Goal: Task Accomplishment & Management: Use online tool/utility

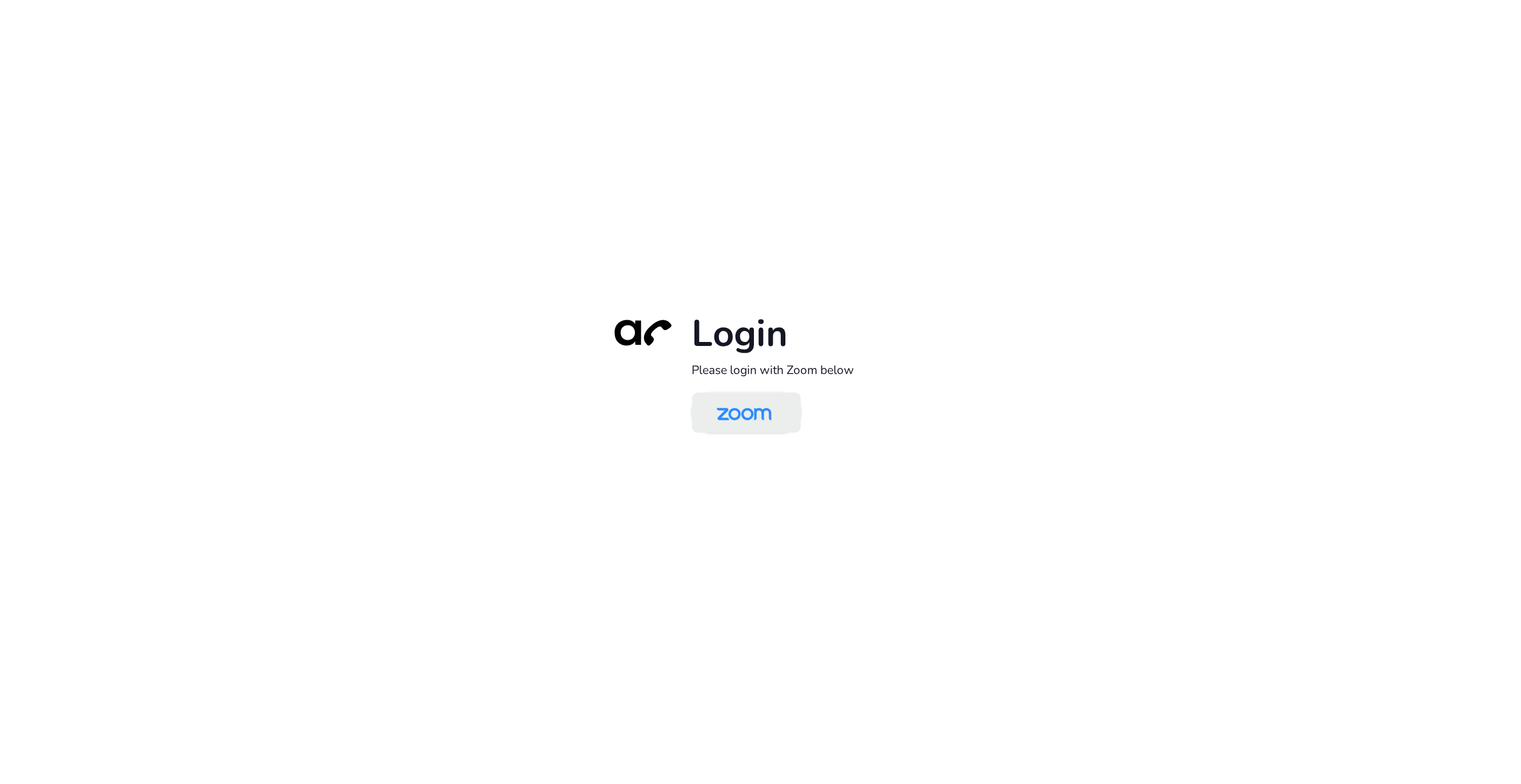
click at [776, 393] on link at bounding box center [746, 413] width 109 height 40
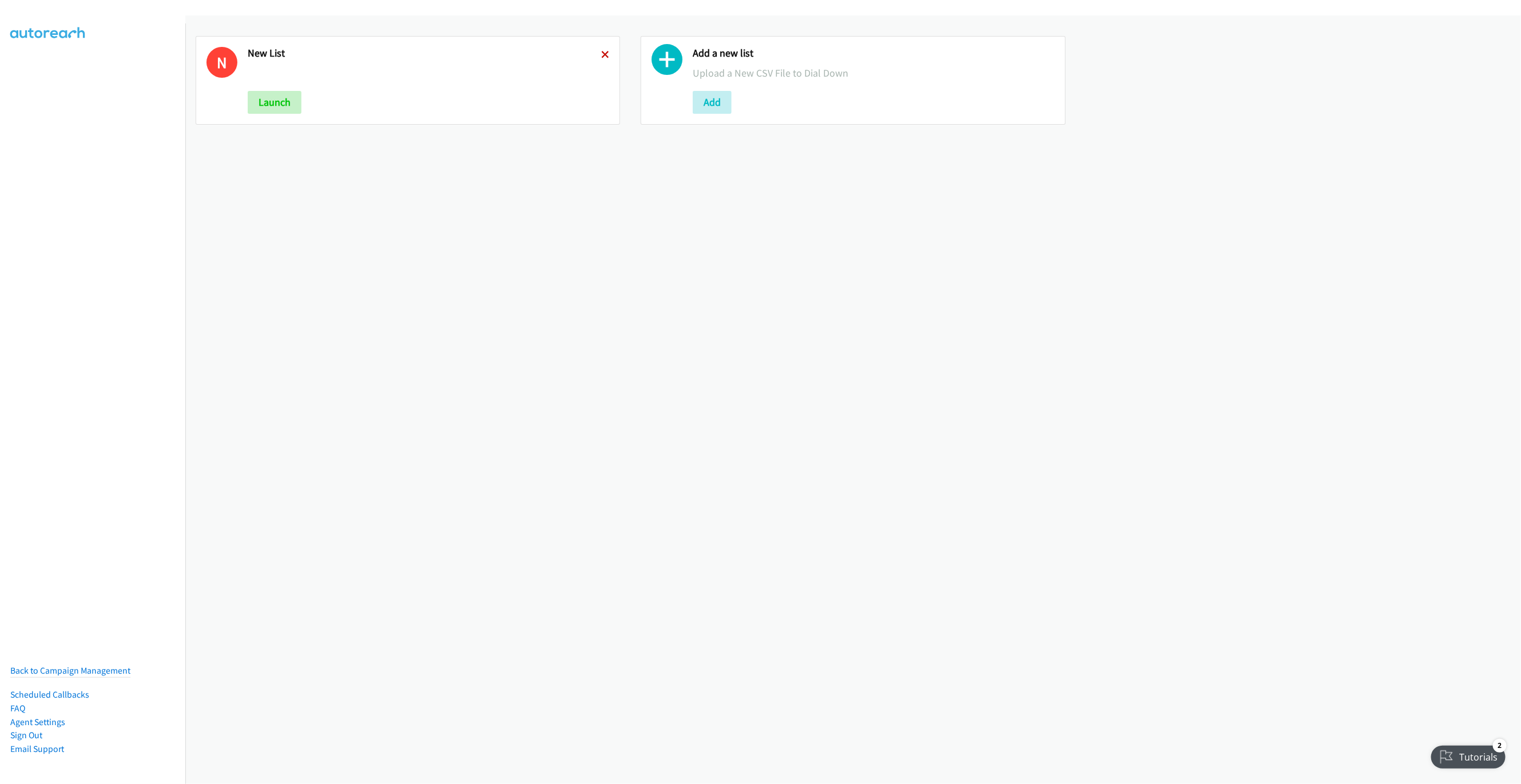
click at [601, 55] on icon at bounding box center [605, 55] width 8 height 8
click at [279, 99] on button "Add" at bounding box center [267, 102] width 39 height 23
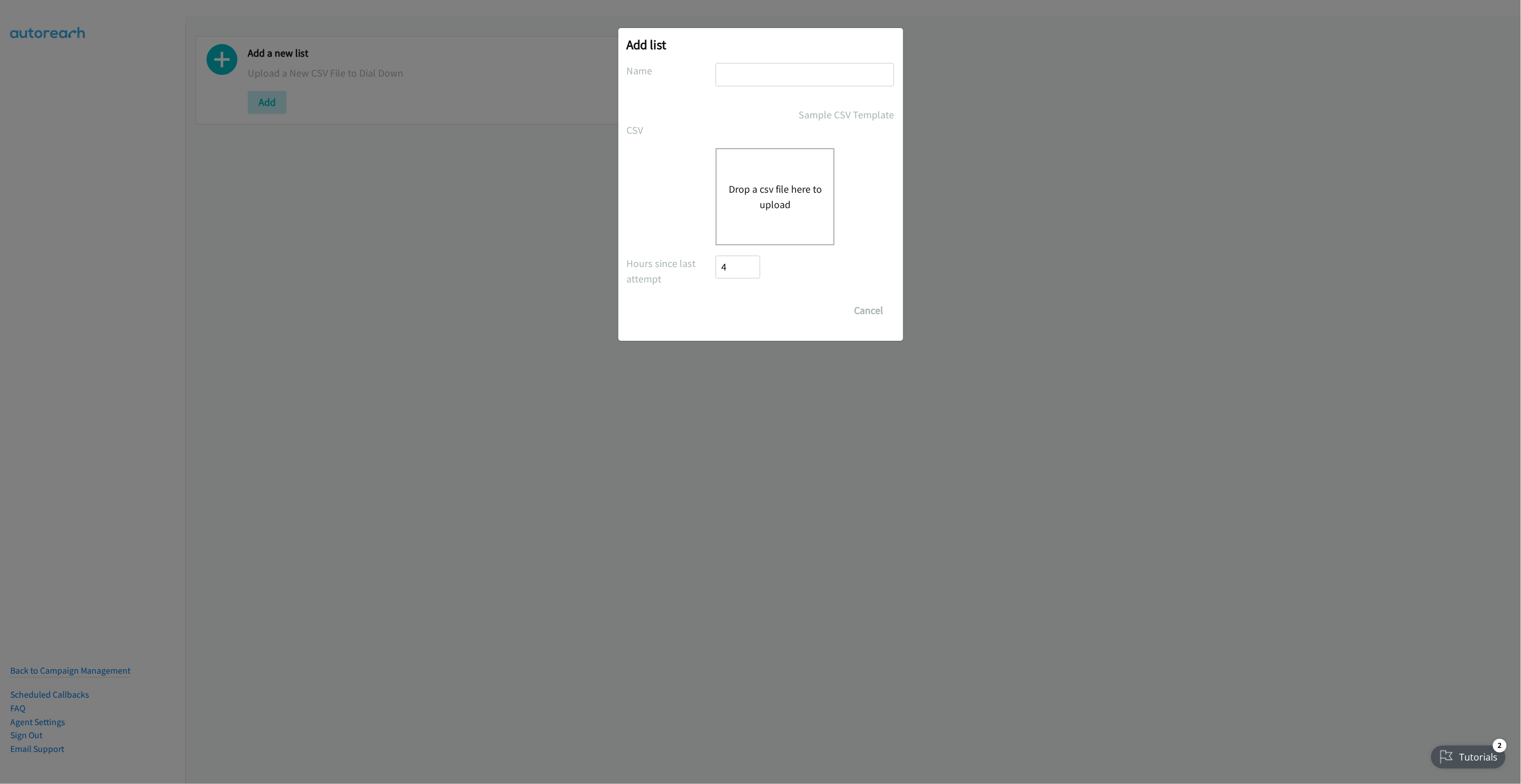
click at [764, 76] on input "text" at bounding box center [804, 75] width 179 height 23
type input "New List"
click at [743, 191] on button "Drop a csv file here to upload" at bounding box center [775, 197] width 94 height 31
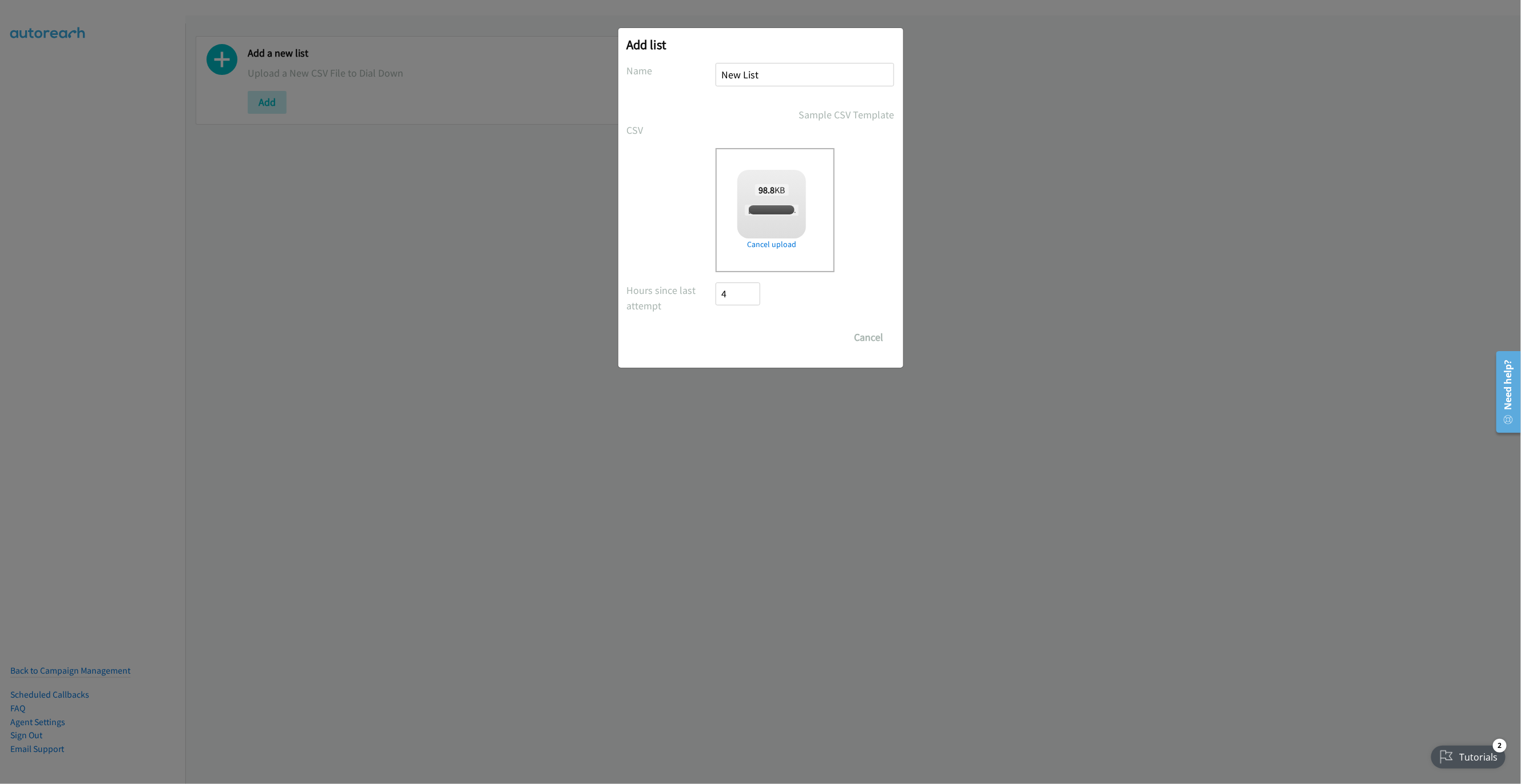
checkbox input "true"
click at [754, 342] on input "Save List" at bounding box center [746, 337] width 60 height 23
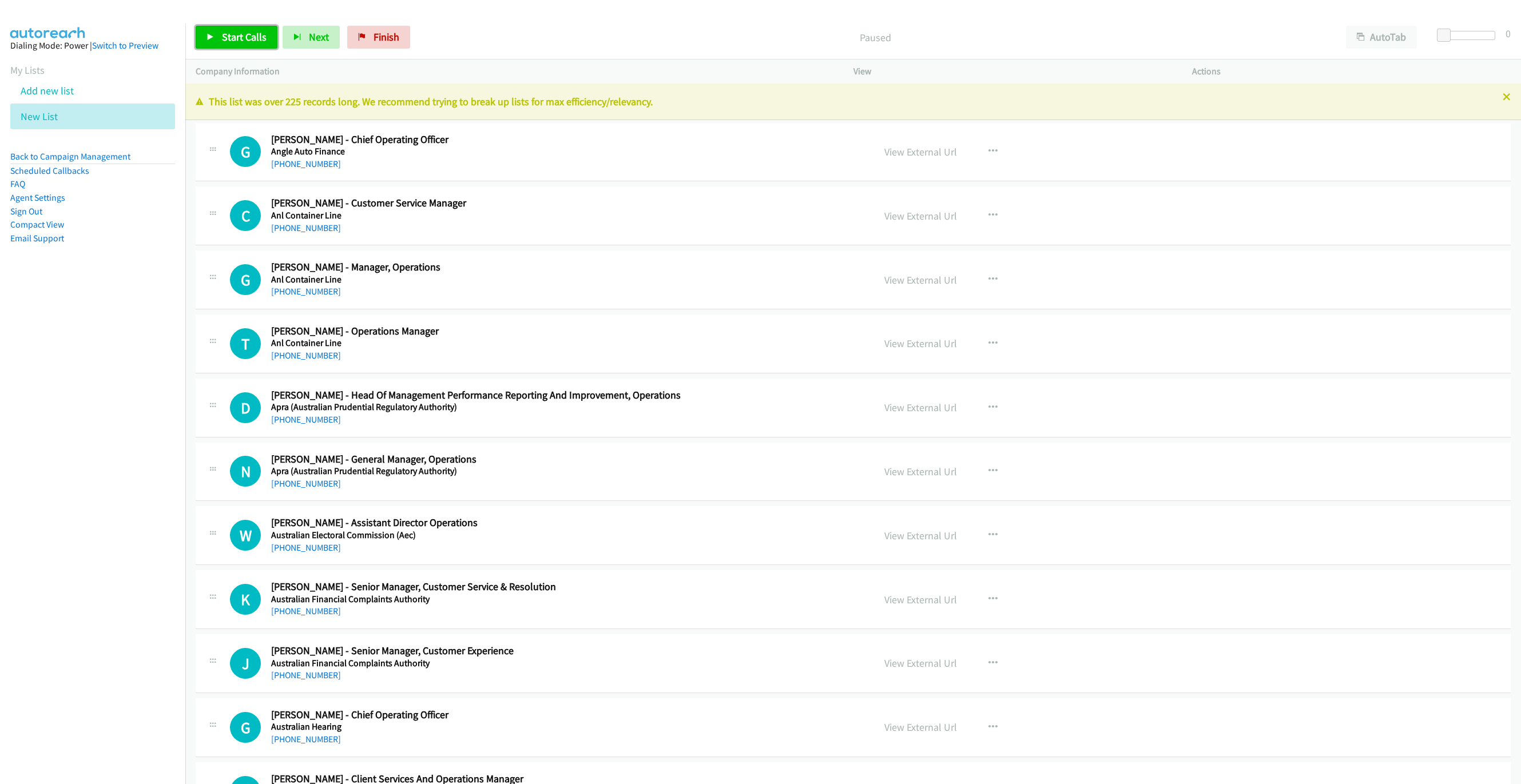
click at [225, 31] on span "Start Calls" at bounding box center [244, 37] width 45 height 13
click at [1502, 96] on icon at bounding box center [1506, 97] width 8 height 8
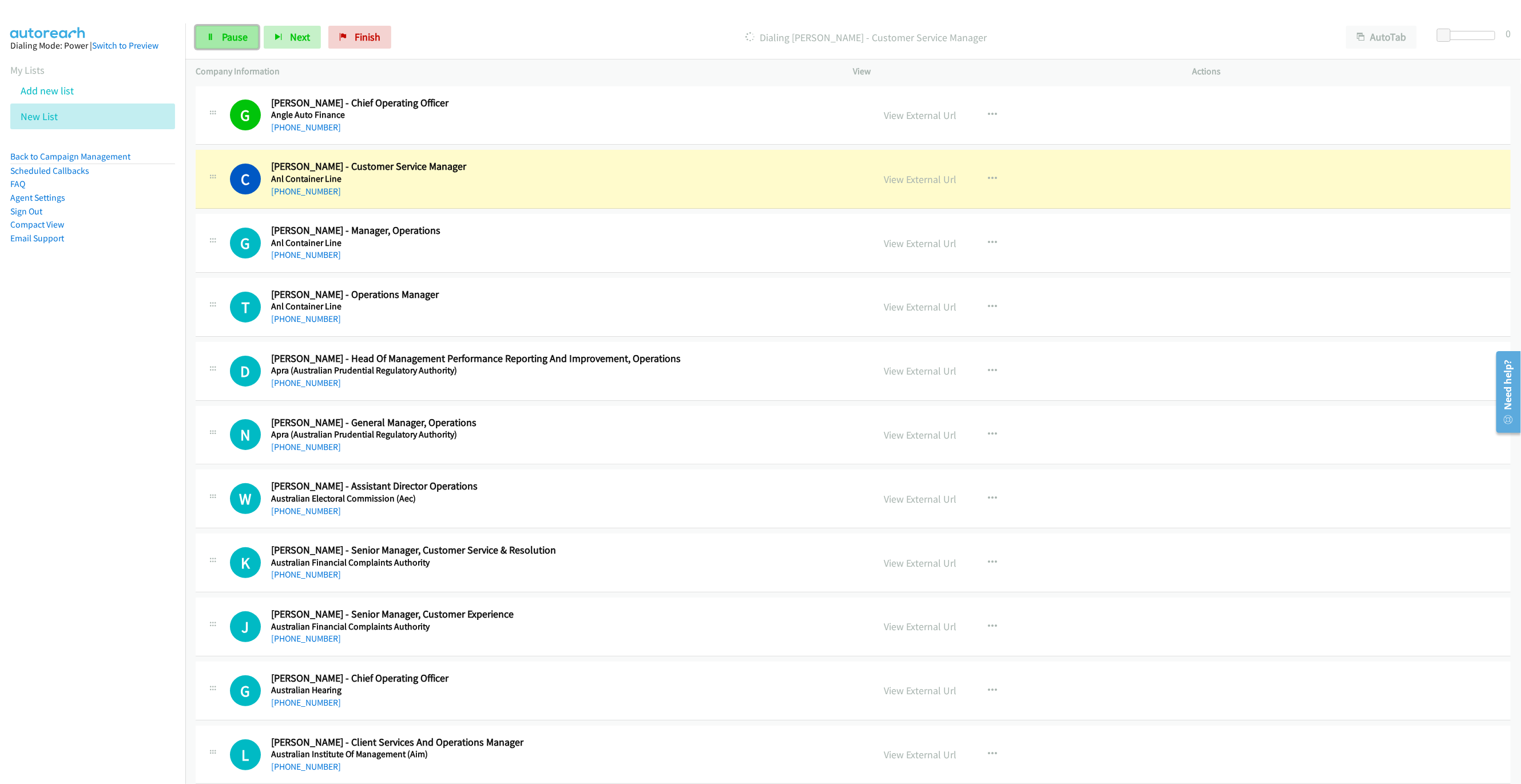
click at [228, 31] on span "Pause" at bounding box center [235, 37] width 26 height 13
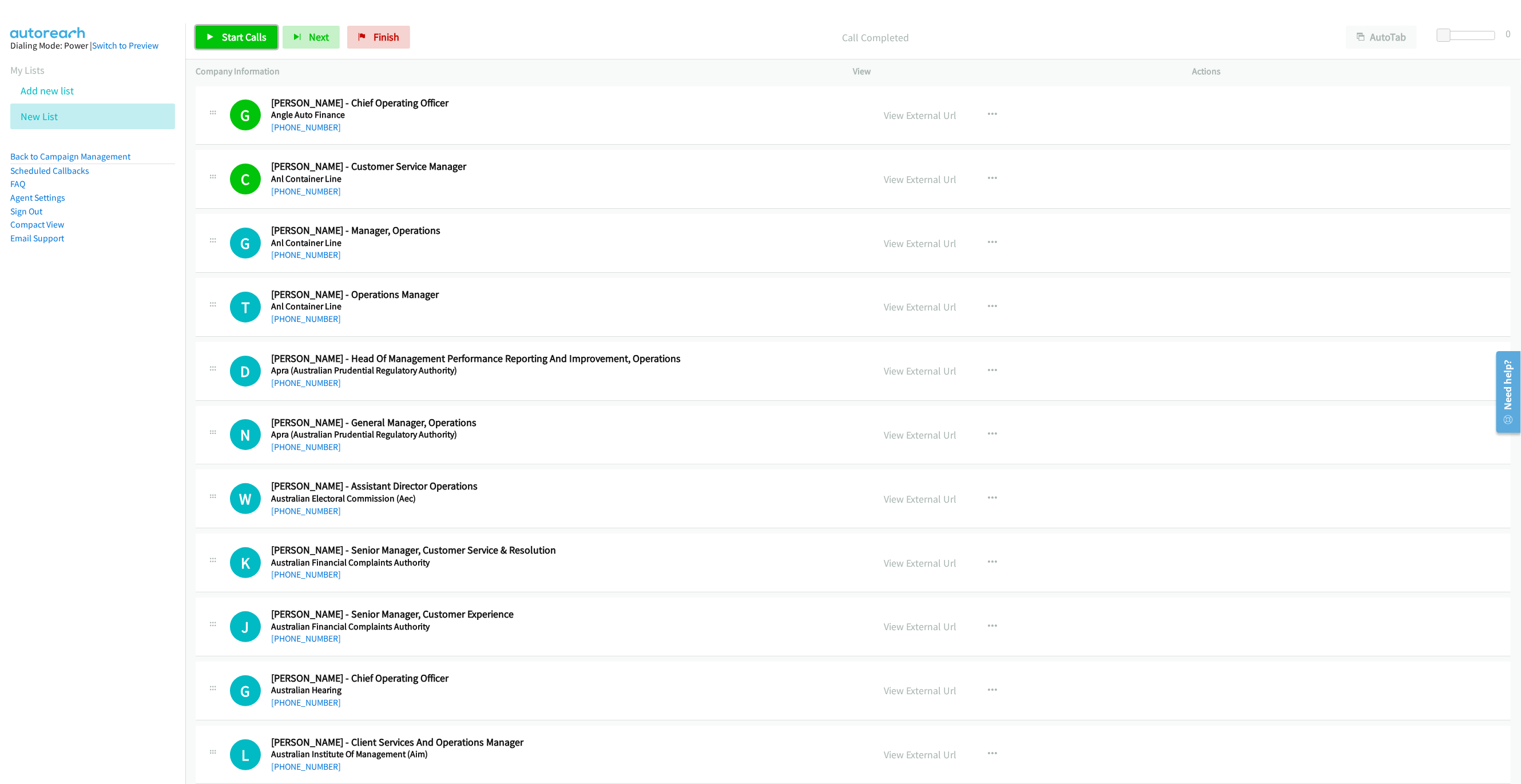
click at [212, 41] on link "Start Calls" at bounding box center [236, 37] width 82 height 23
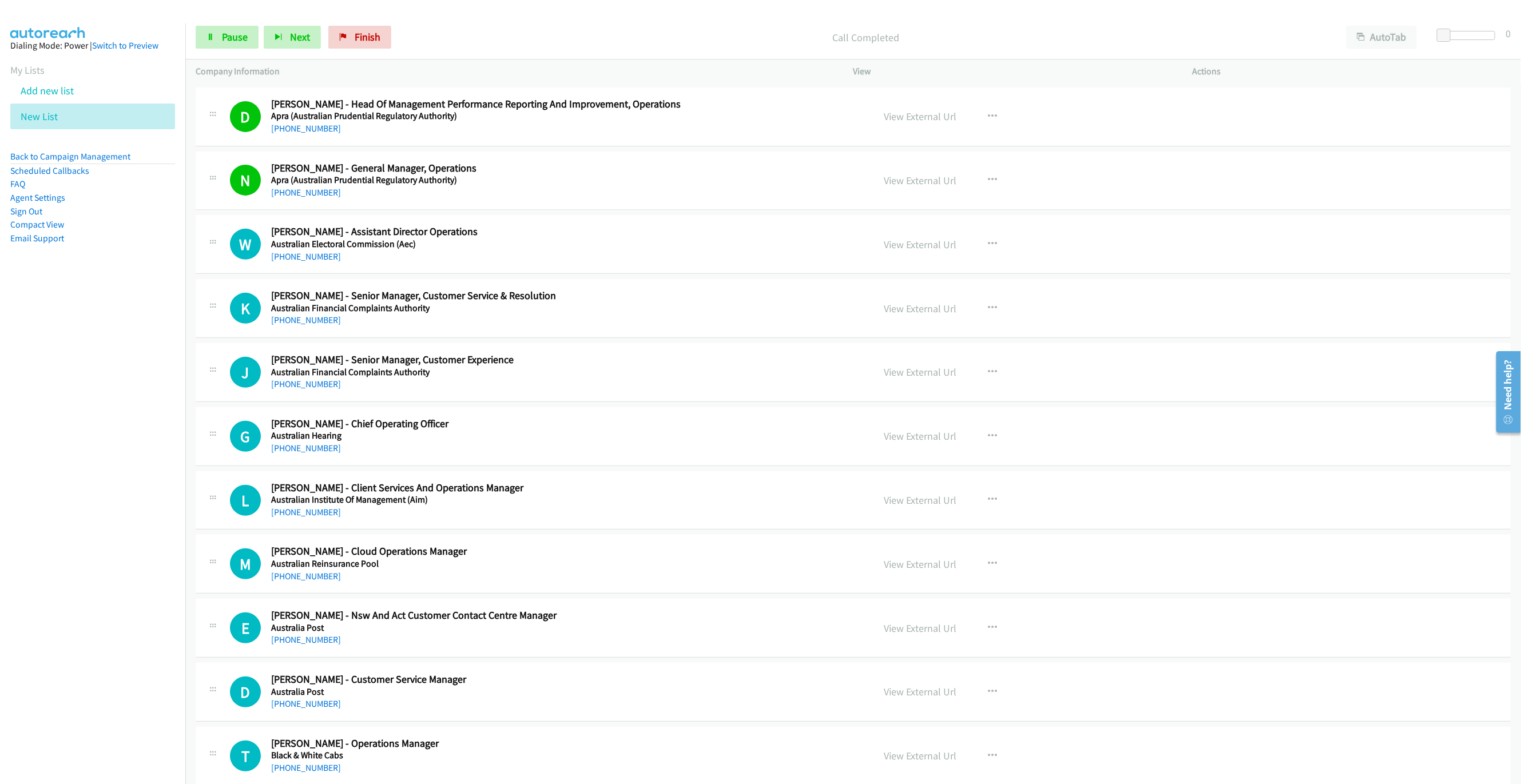
scroll to position [257, 0]
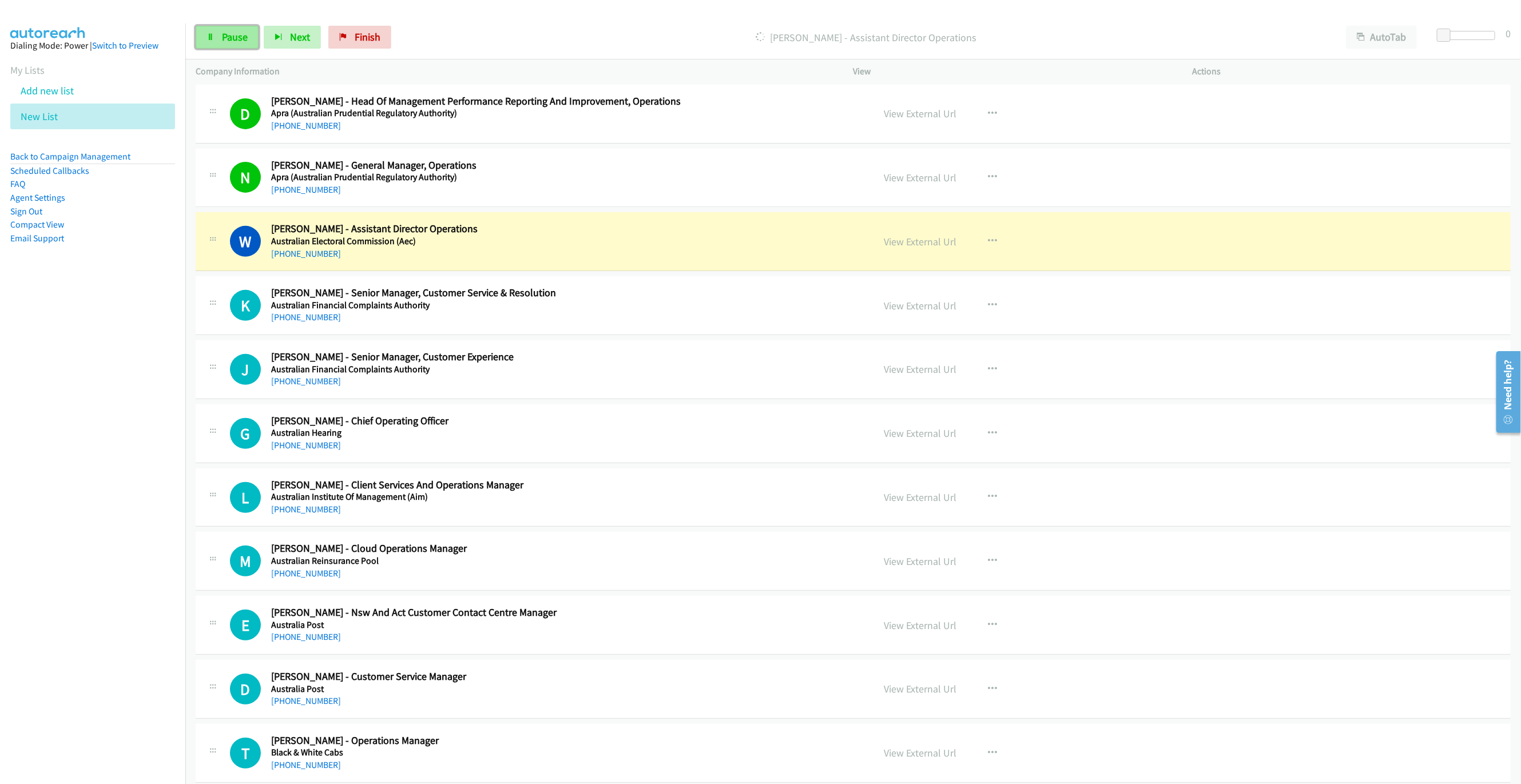
drag, startPoint x: 230, startPoint y: 31, endPoint x: 246, endPoint y: 40, distance: 18.4
click at [230, 31] on span "Pause" at bounding box center [235, 37] width 26 height 13
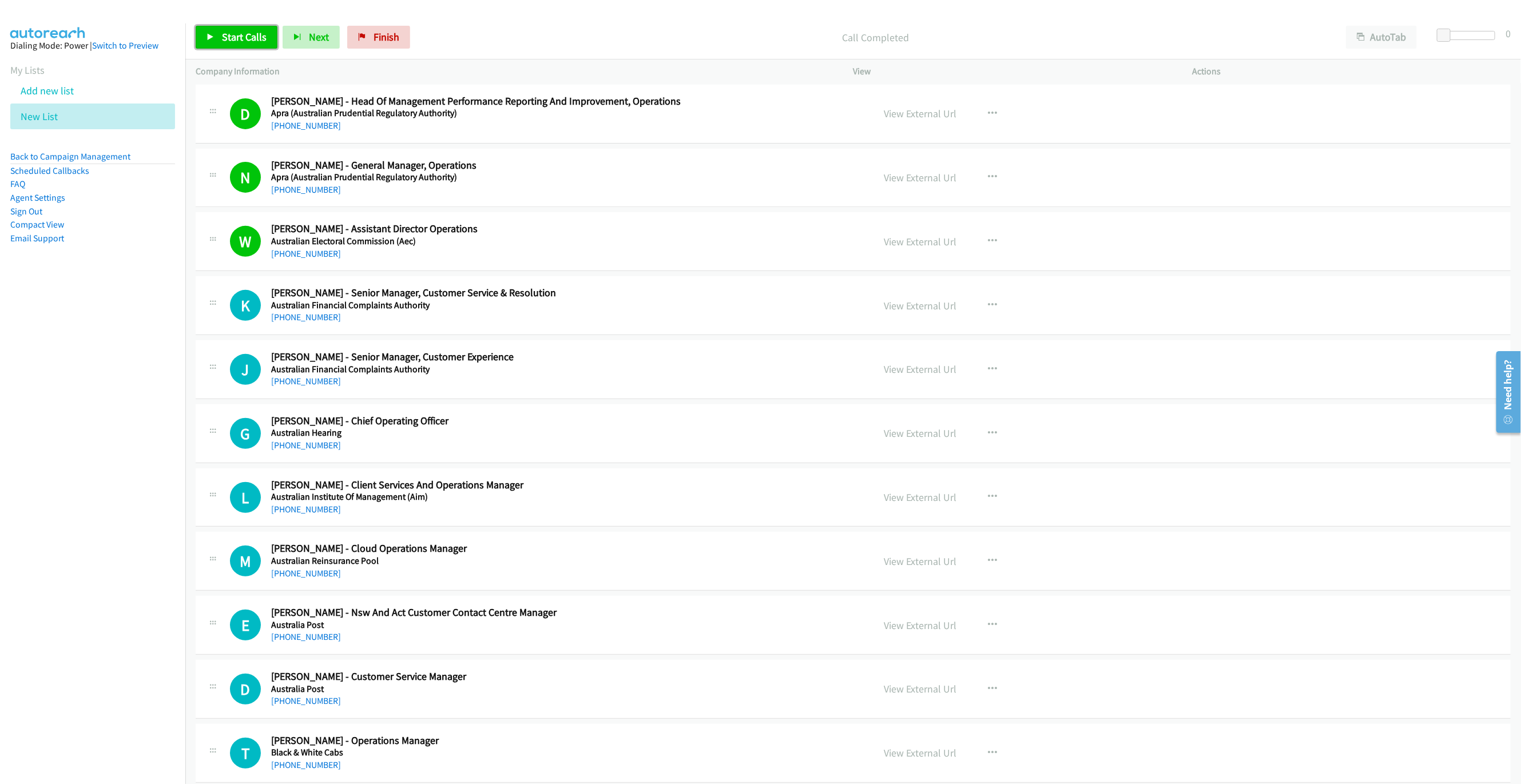
click at [236, 35] on span "Start Calls" at bounding box center [244, 37] width 45 height 13
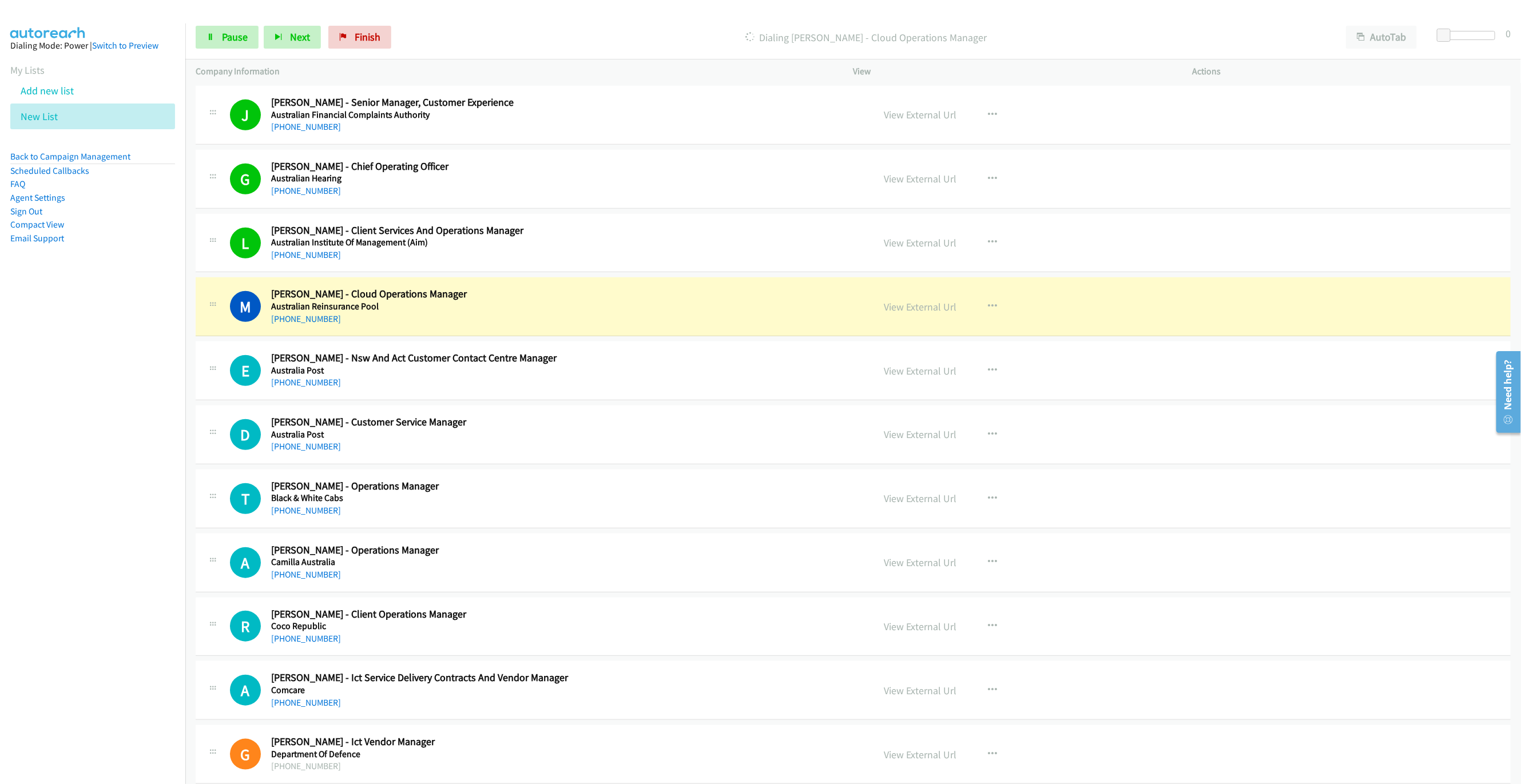
scroll to position [514, 0]
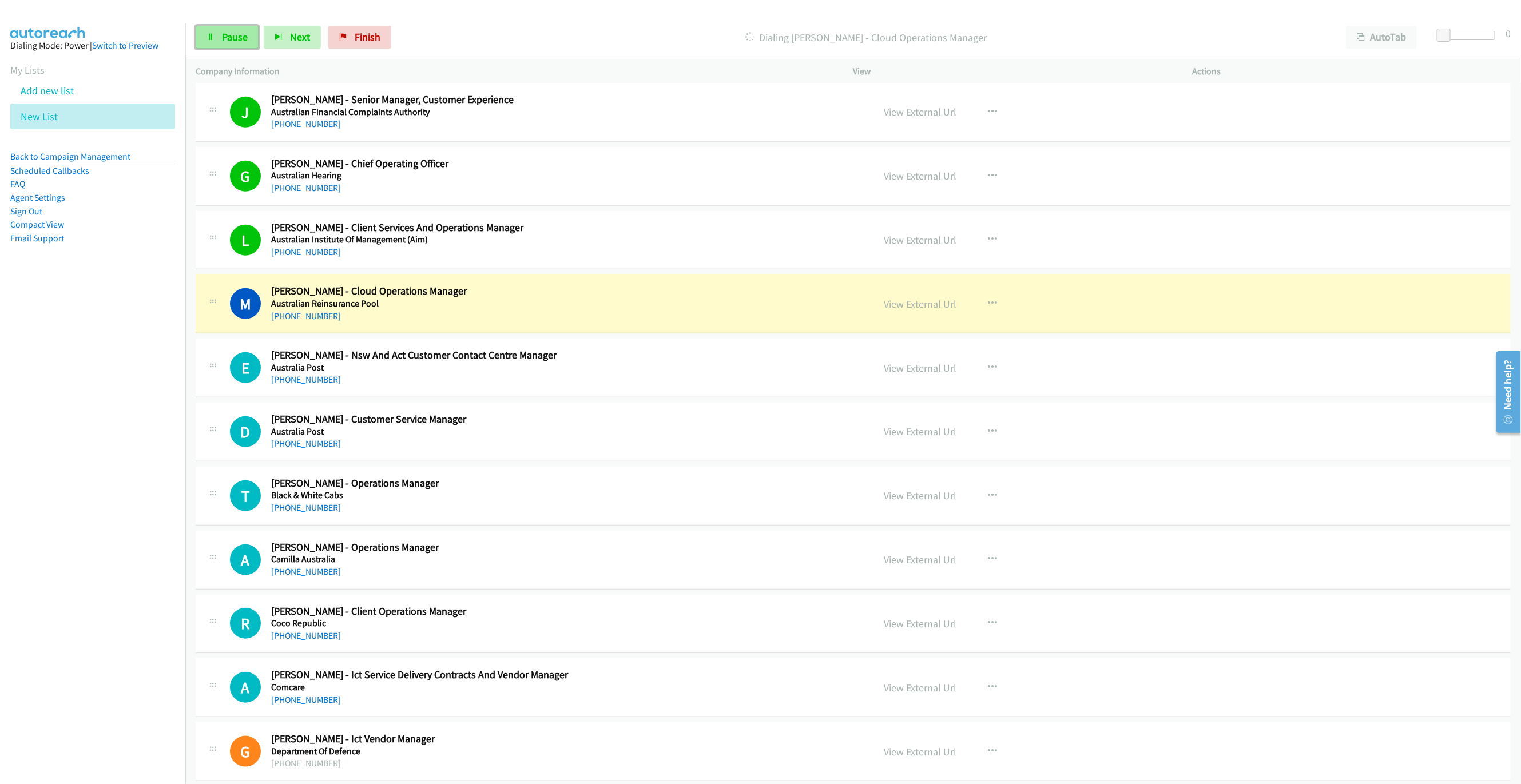
click at [217, 45] on link "Pause" at bounding box center [227, 37] width 63 height 23
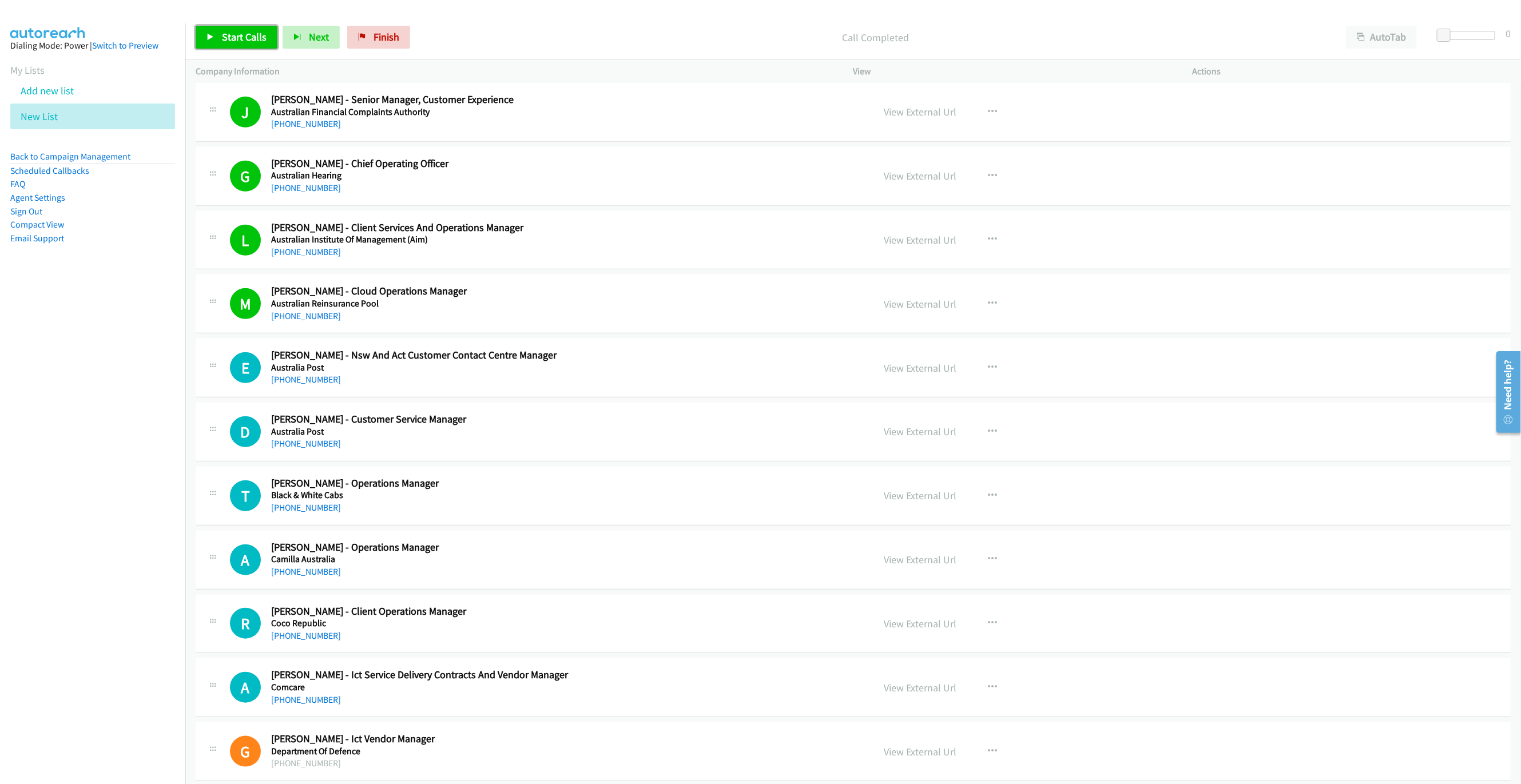
click at [231, 26] on link "Start Calls" at bounding box center [236, 37] width 82 height 23
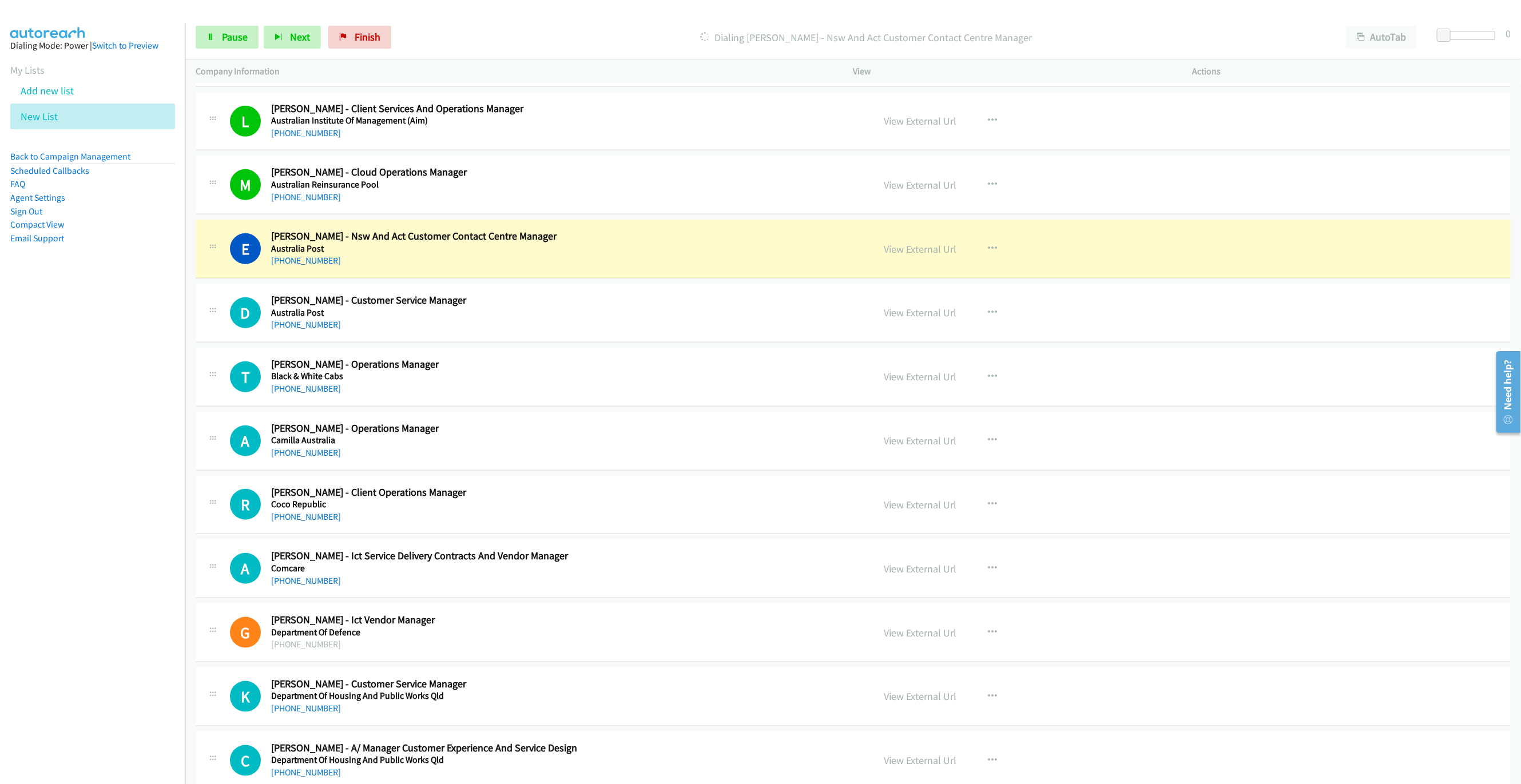
scroll to position [686, 0]
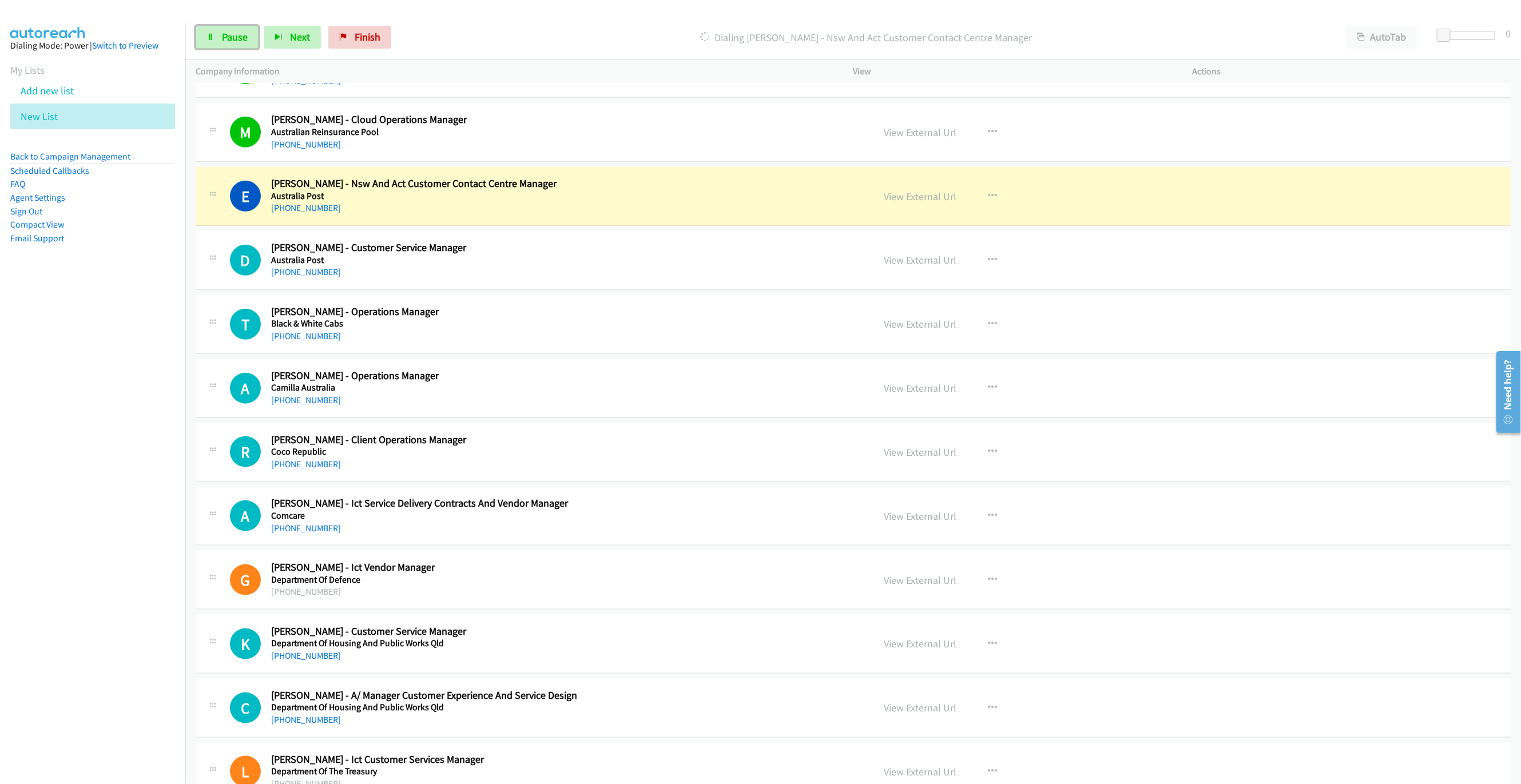
drag, startPoint x: 214, startPoint y: 36, endPoint x: 459, endPoint y: 155, distance: 272.4
click at [214, 36] on link "Pause" at bounding box center [227, 37] width 63 height 23
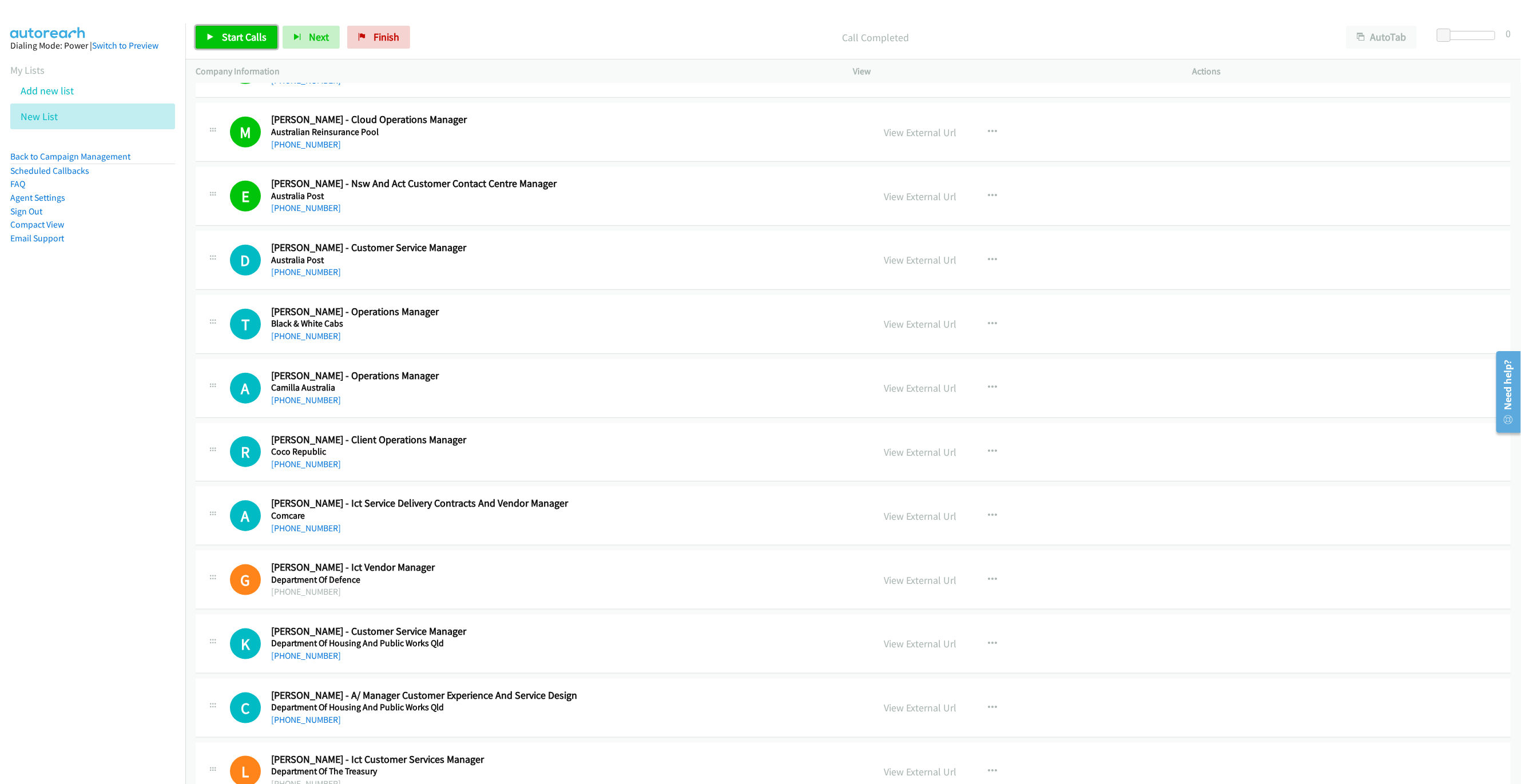
drag, startPoint x: 236, startPoint y: 33, endPoint x: 673, endPoint y: 174, distance: 459.2
click at [236, 33] on span "Start Calls" at bounding box center [244, 37] width 45 height 13
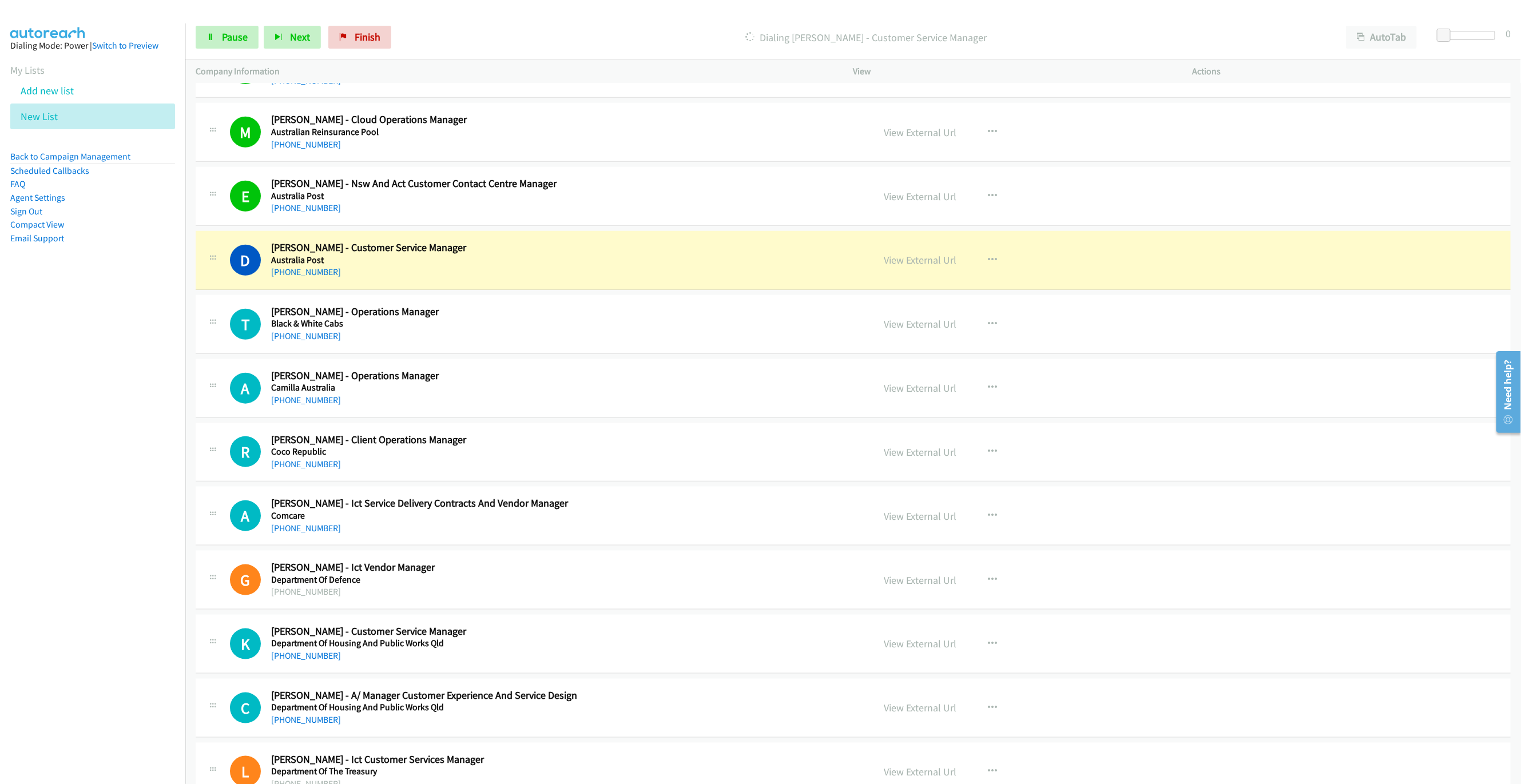
click at [204, 23] on div "Start Calls Pause Next Finish Dialing [PERSON_NAME] - Customer Service Manager …" at bounding box center [852, 38] width 1335 height 44
click at [246, 45] on link "Pause" at bounding box center [227, 37] width 63 height 23
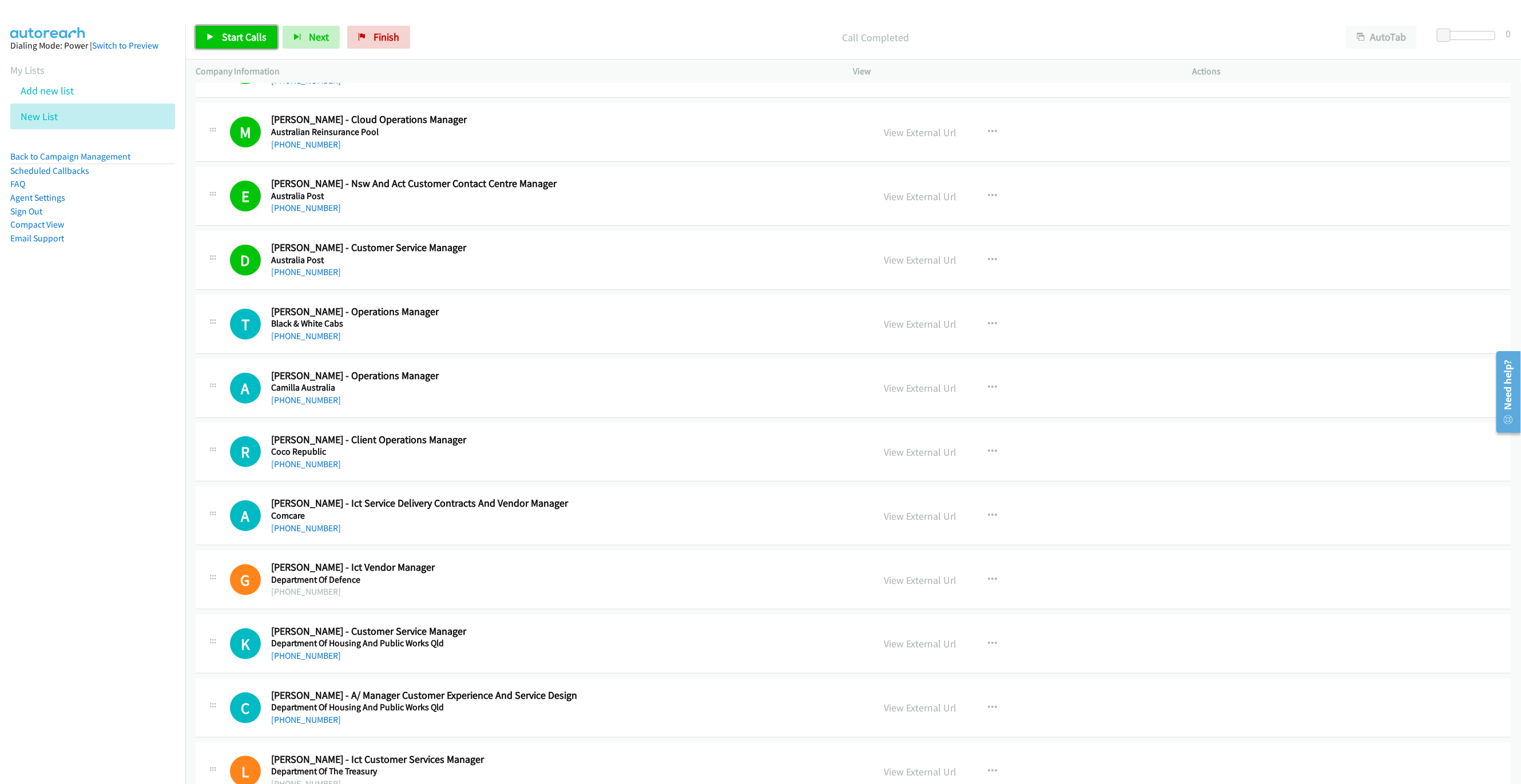
click at [212, 35] on icon at bounding box center [211, 38] width 8 height 8
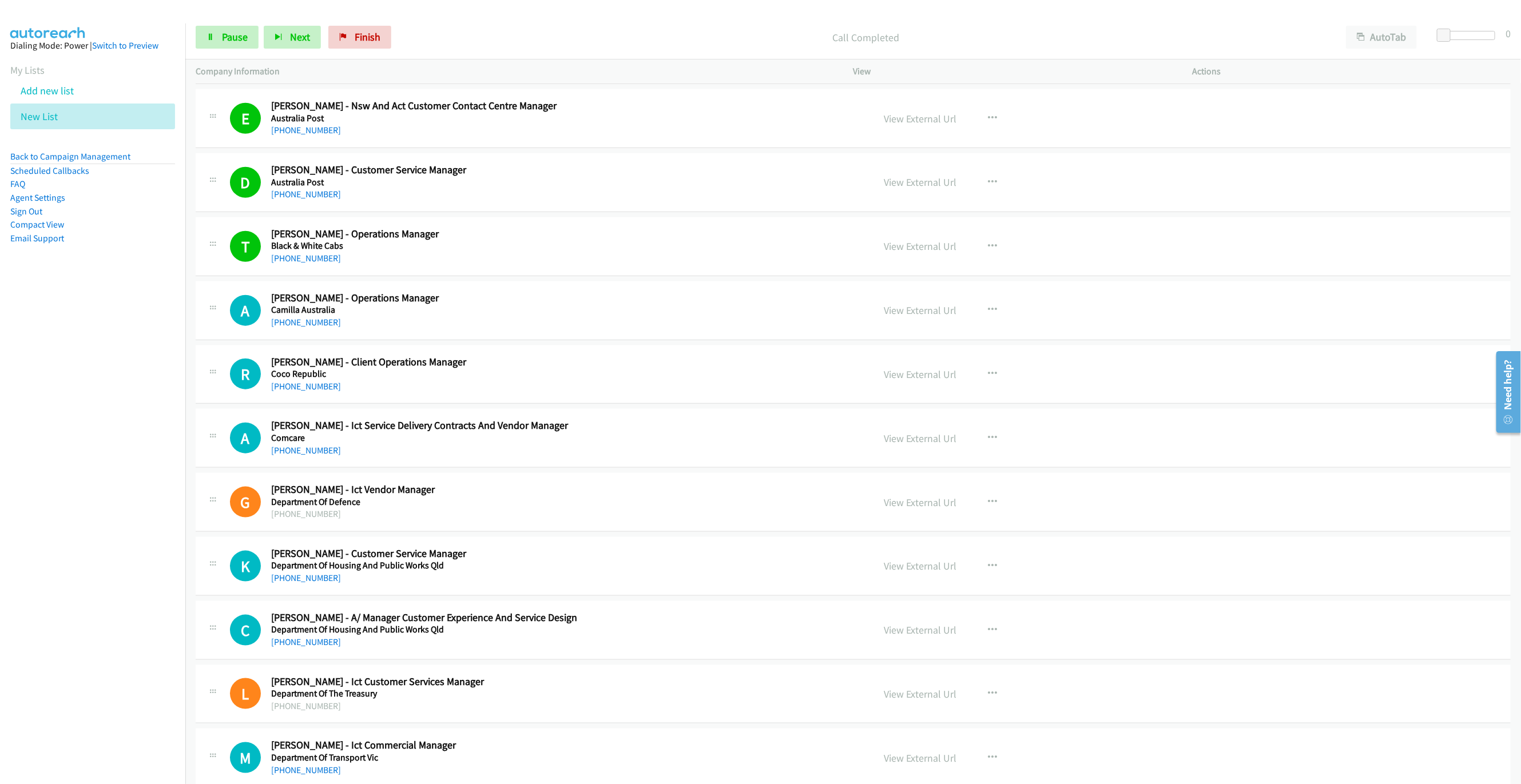
scroll to position [772, 0]
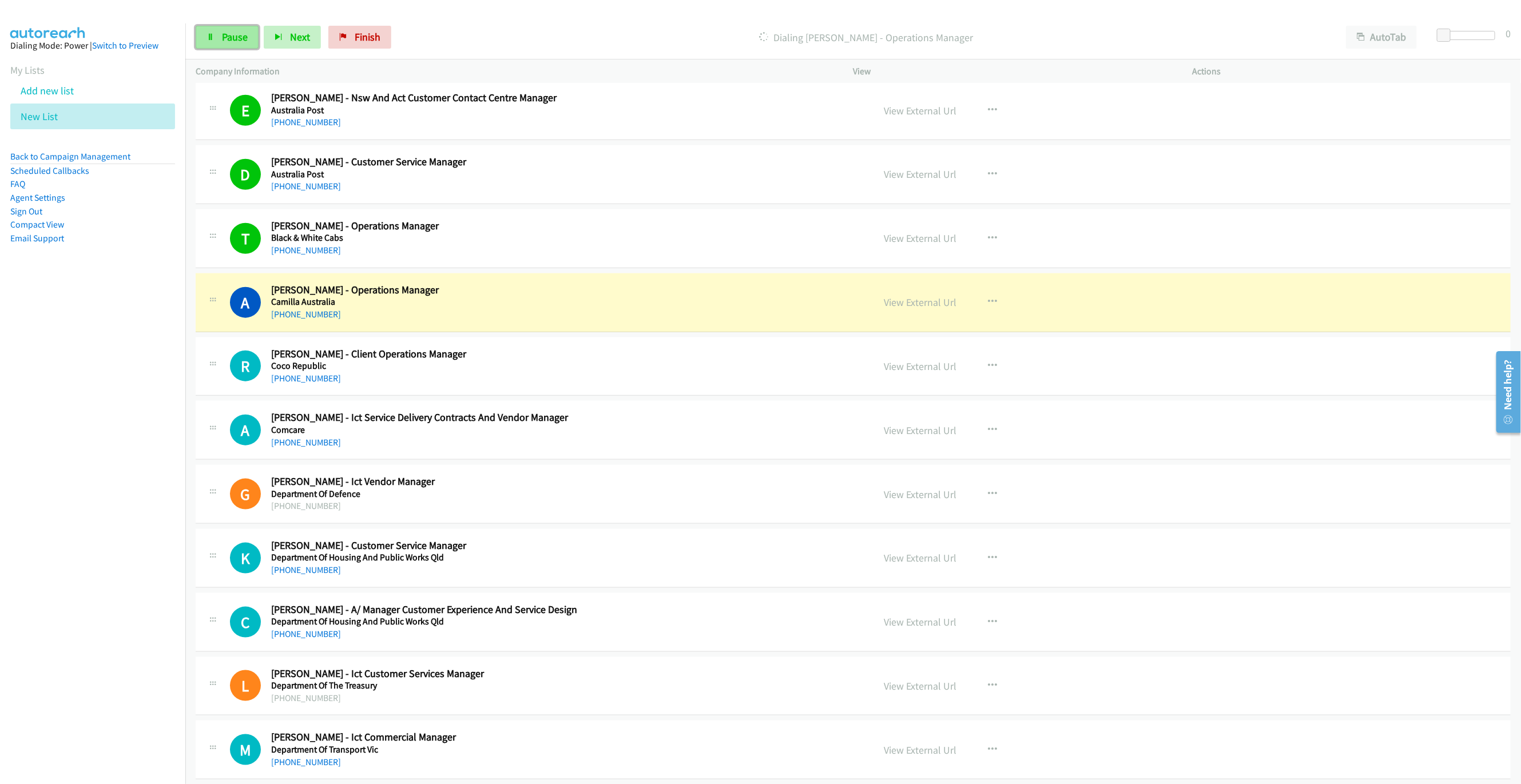
click at [224, 32] on span "Pause" at bounding box center [235, 37] width 26 height 13
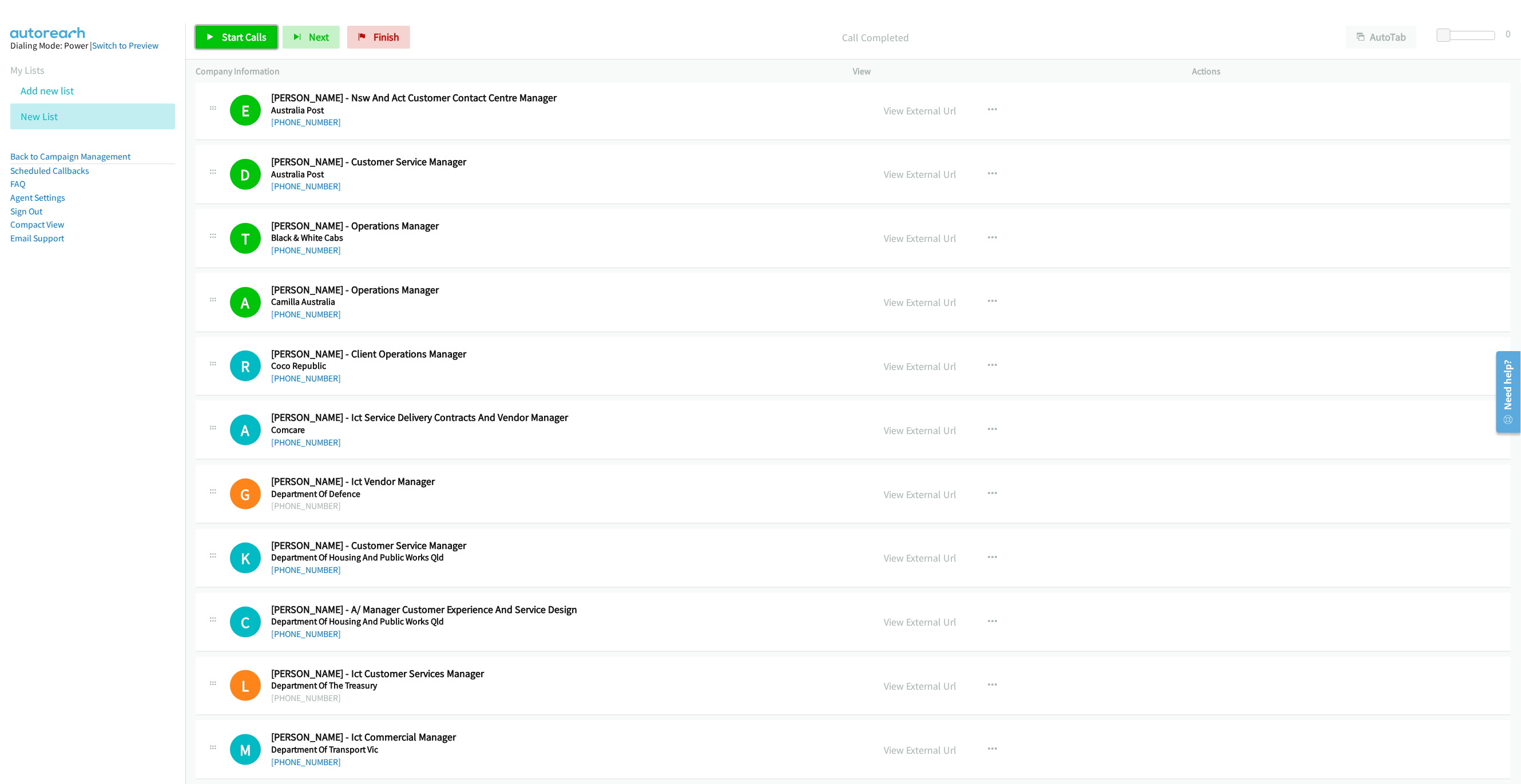
click at [237, 47] on link "Start Calls" at bounding box center [236, 37] width 82 height 23
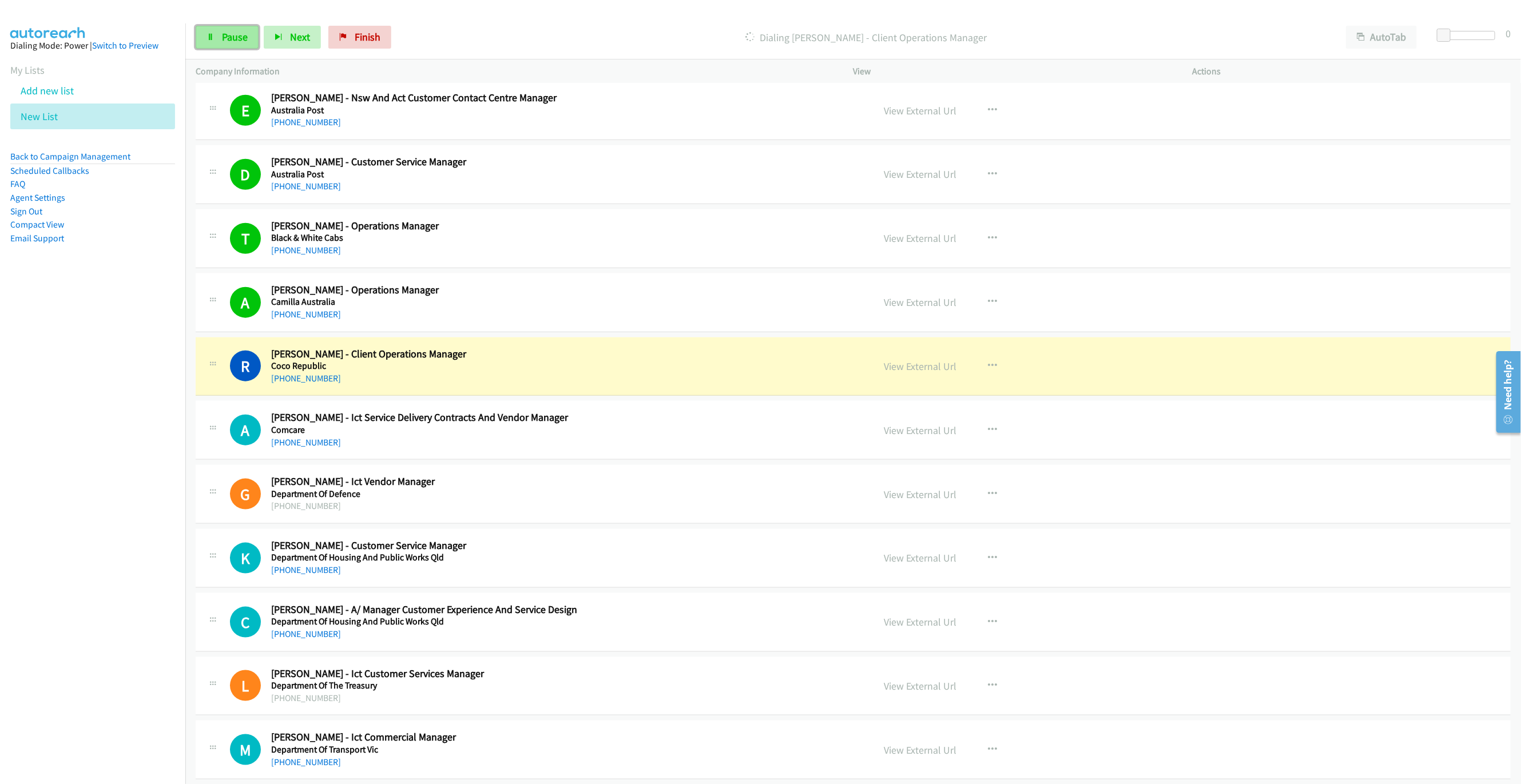
click at [207, 43] on link "Pause" at bounding box center [227, 37] width 63 height 23
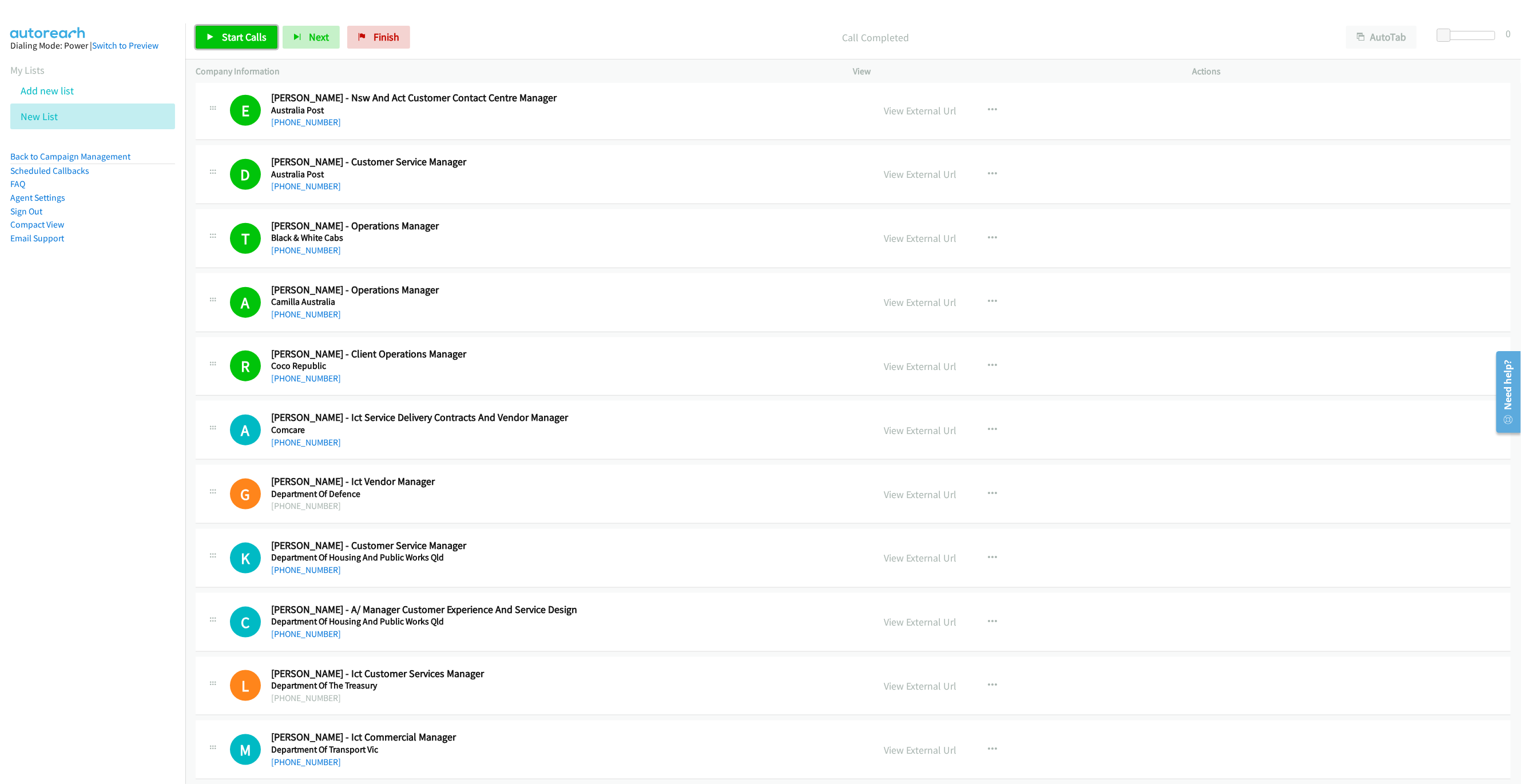
click at [240, 43] on span "Start Calls" at bounding box center [244, 37] width 45 height 13
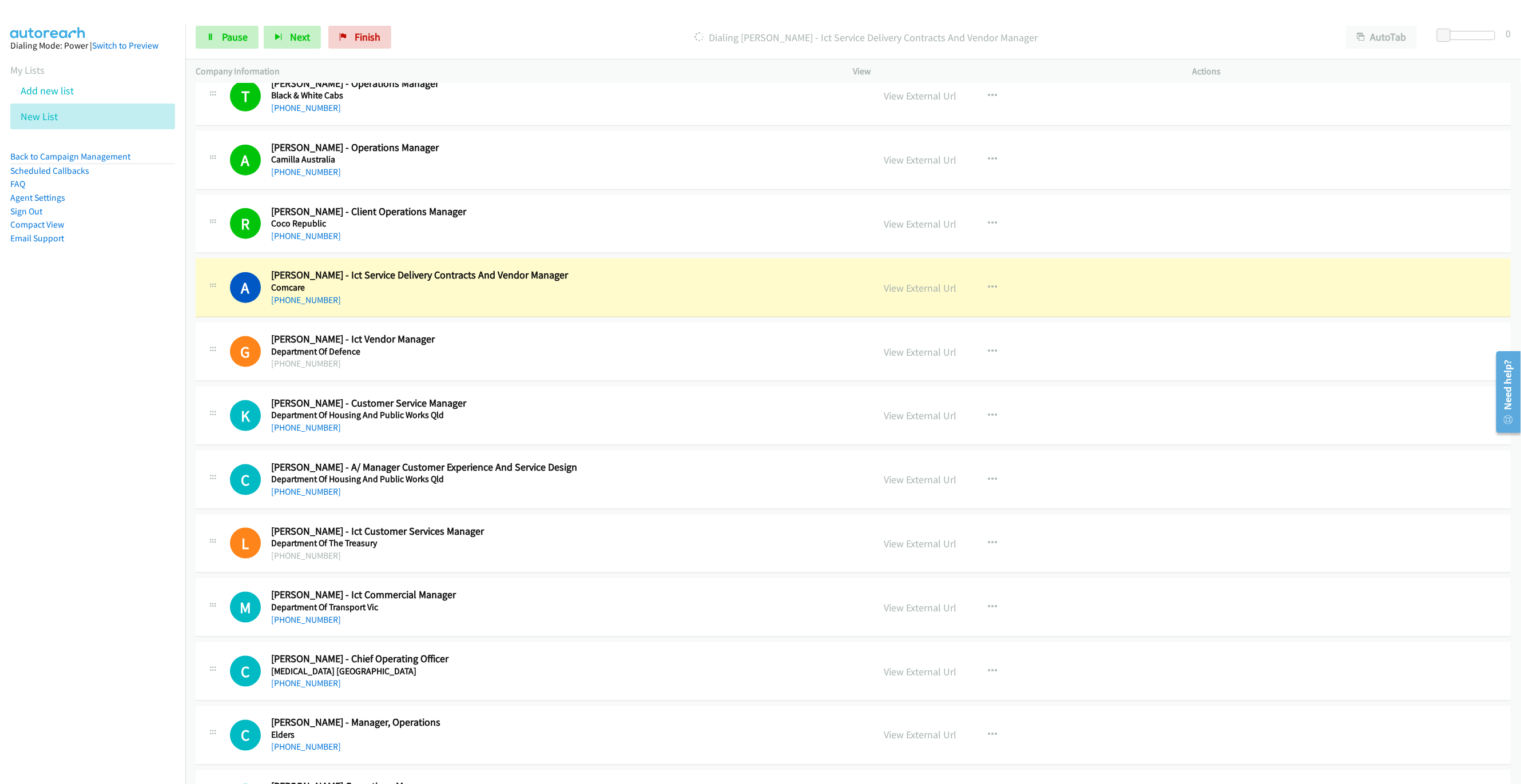
scroll to position [943, 0]
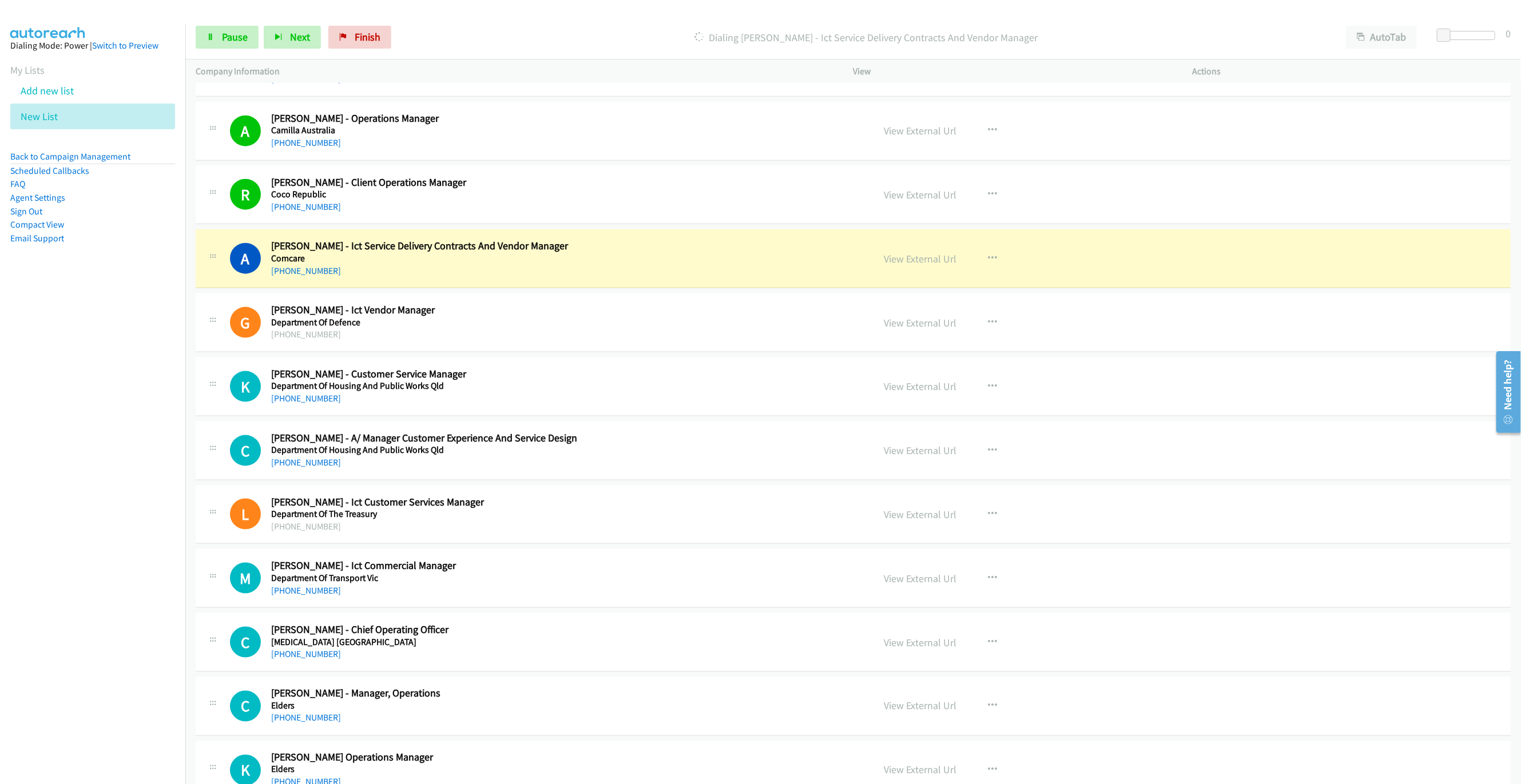
click at [225, 50] on div "Start Calls Pause Next Finish [PERSON_NAME] - Ict Service Delivery Contracts An…" at bounding box center [852, 38] width 1335 height 44
click at [218, 36] on link "Pause" at bounding box center [227, 37] width 63 height 23
click at [886, 260] on link "View External Url" at bounding box center [921, 259] width 73 height 13
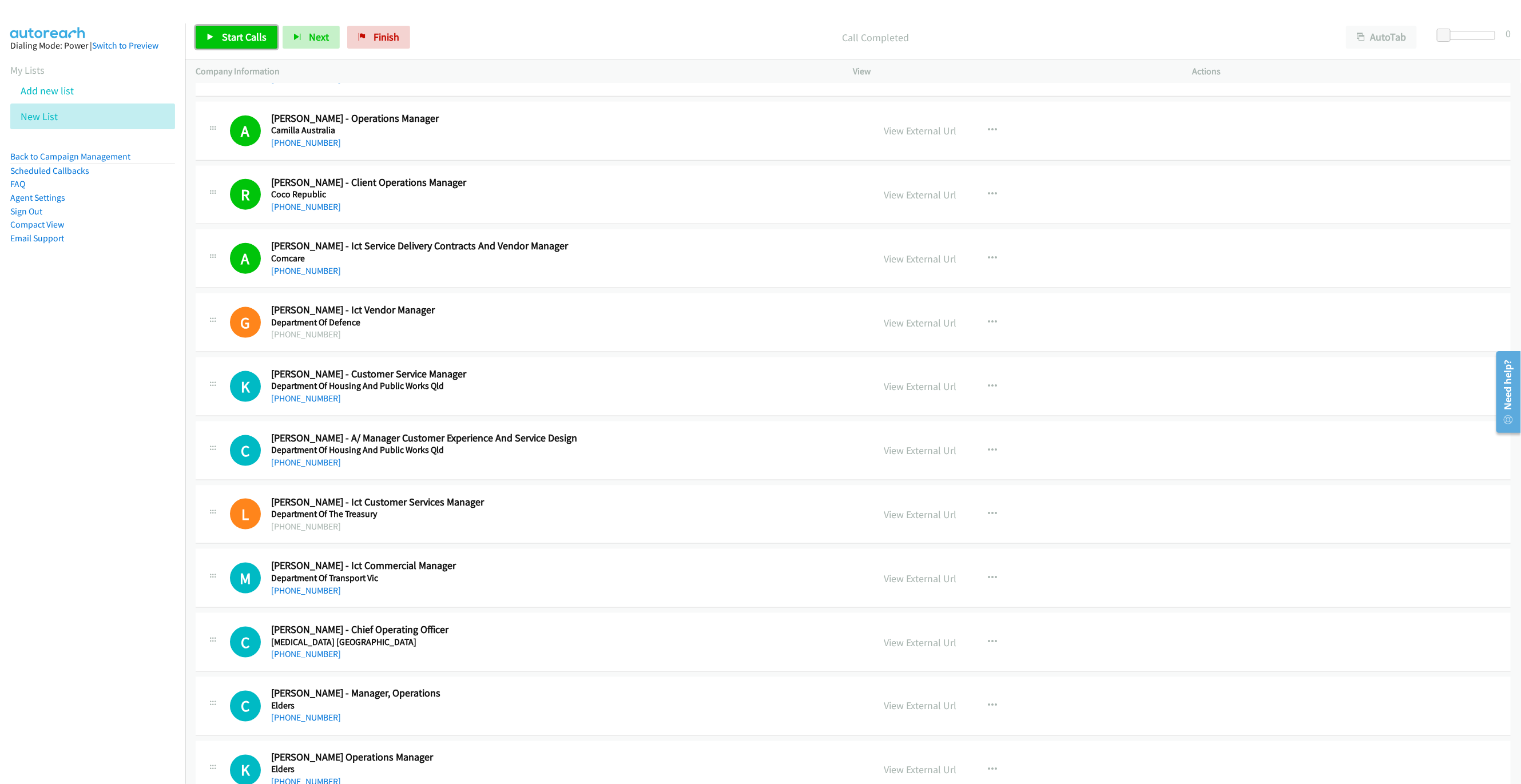
click at [249, 26] on link "Start Calls" at bounding box center [236, 37] width 82 height 23
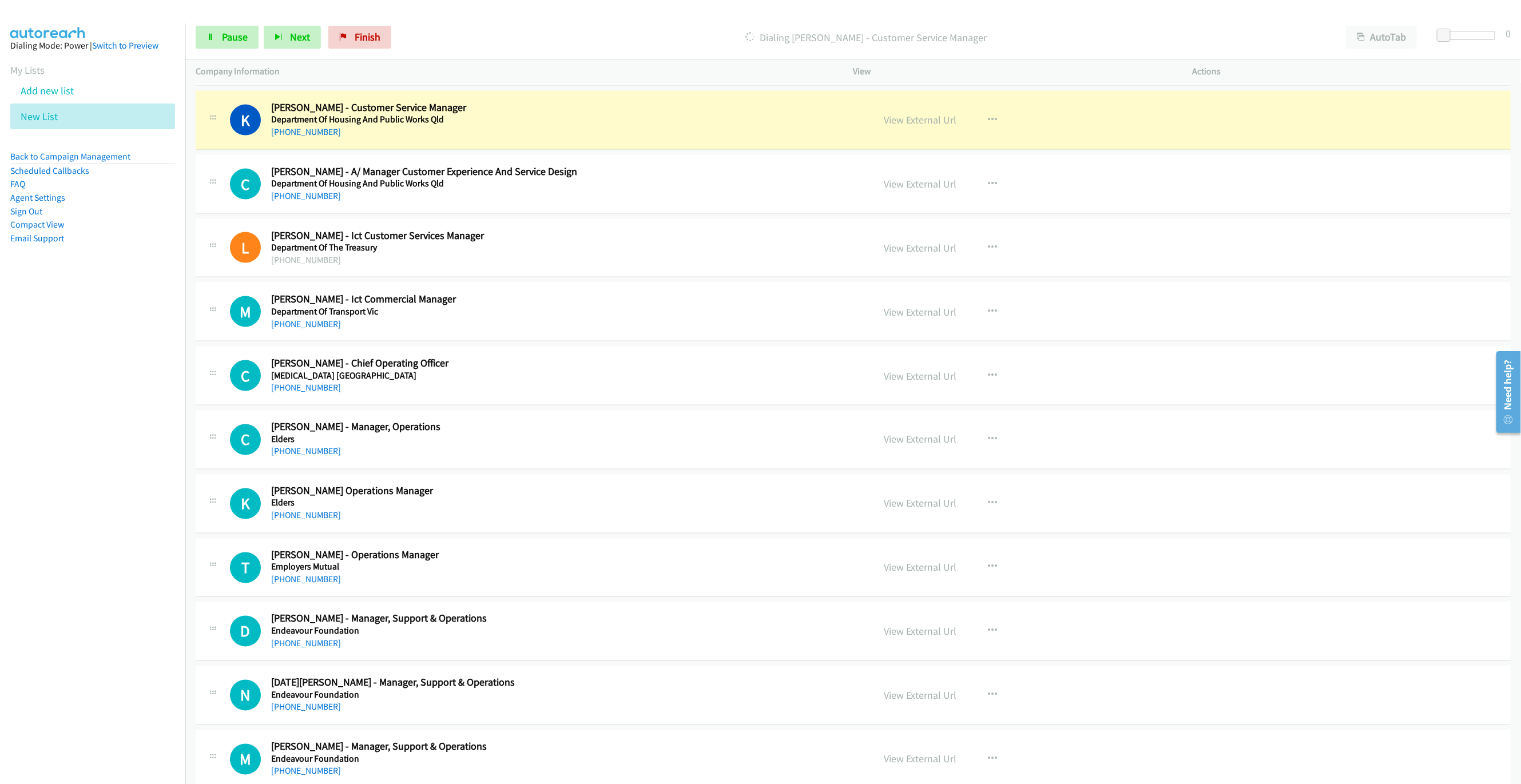
scroll to position [1201, 0]
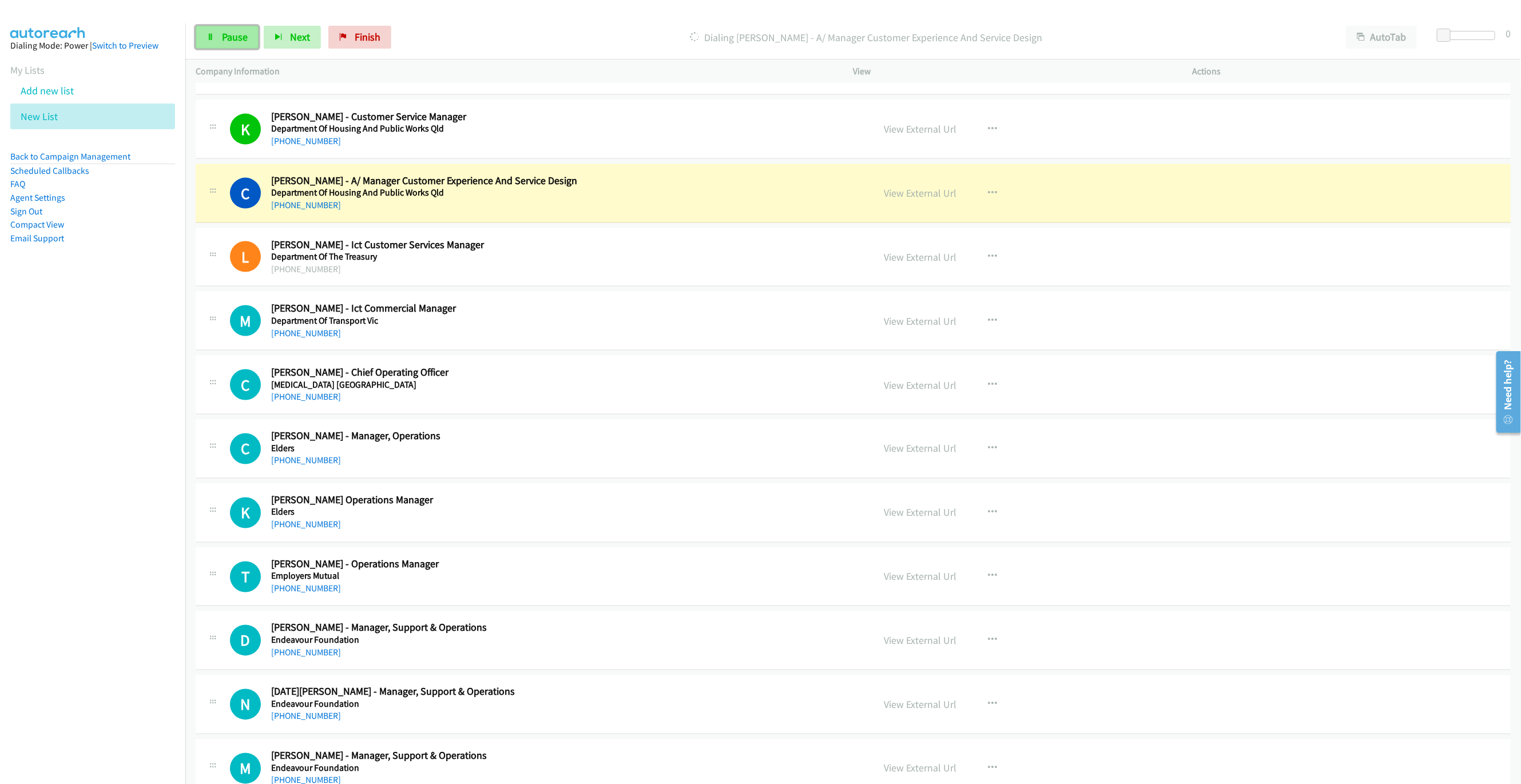
click at [236, 40] on span "Pause" at bounding box center [235, 37] width 26 height 13
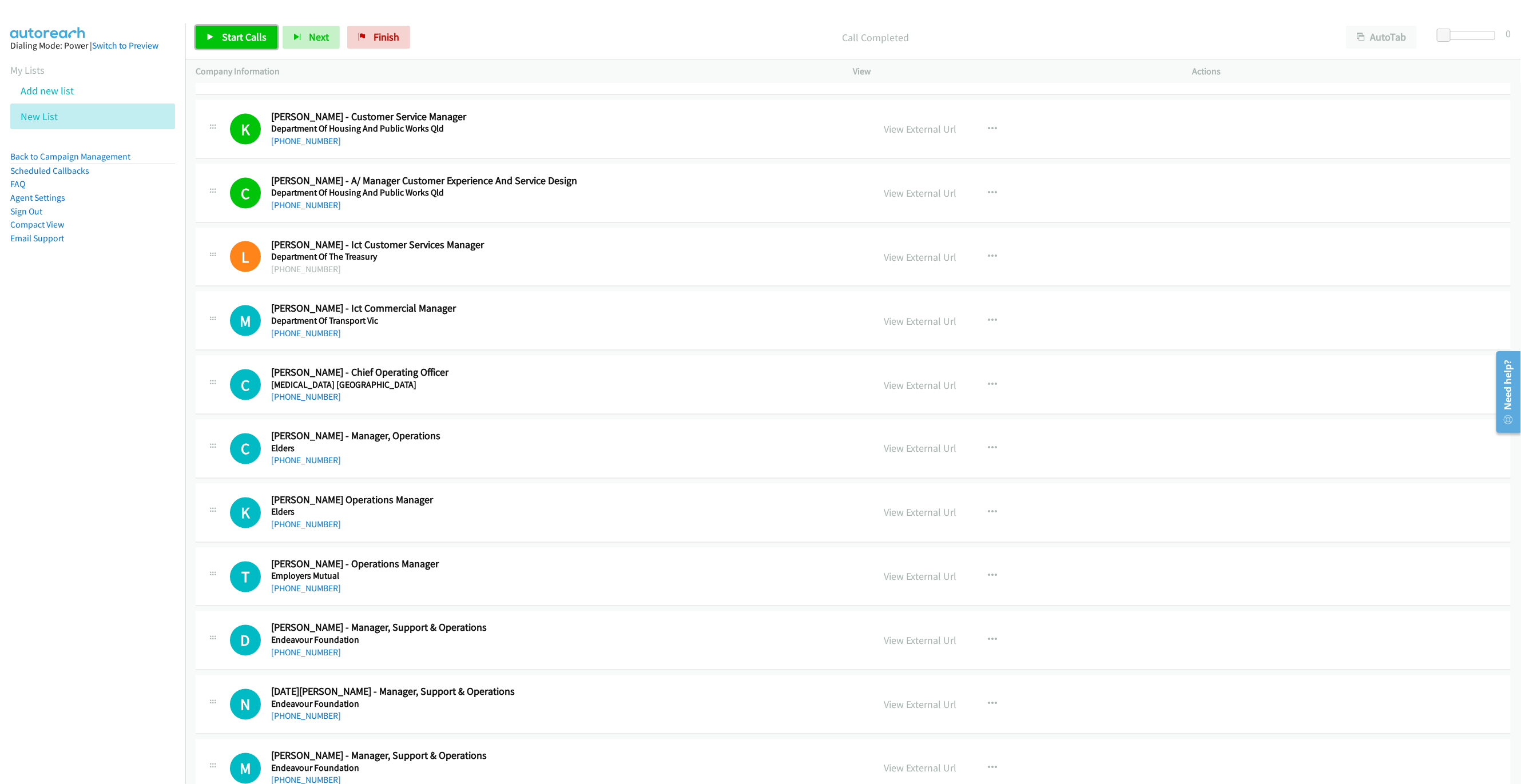
drag, startPoint x: 258, startPoint y: 41, endPoint x: 283, endPoint y: 23, distance: 30.8
click at [258, 41] on span "Start Calls" at bounding box center [244, 37] width 45 height 13
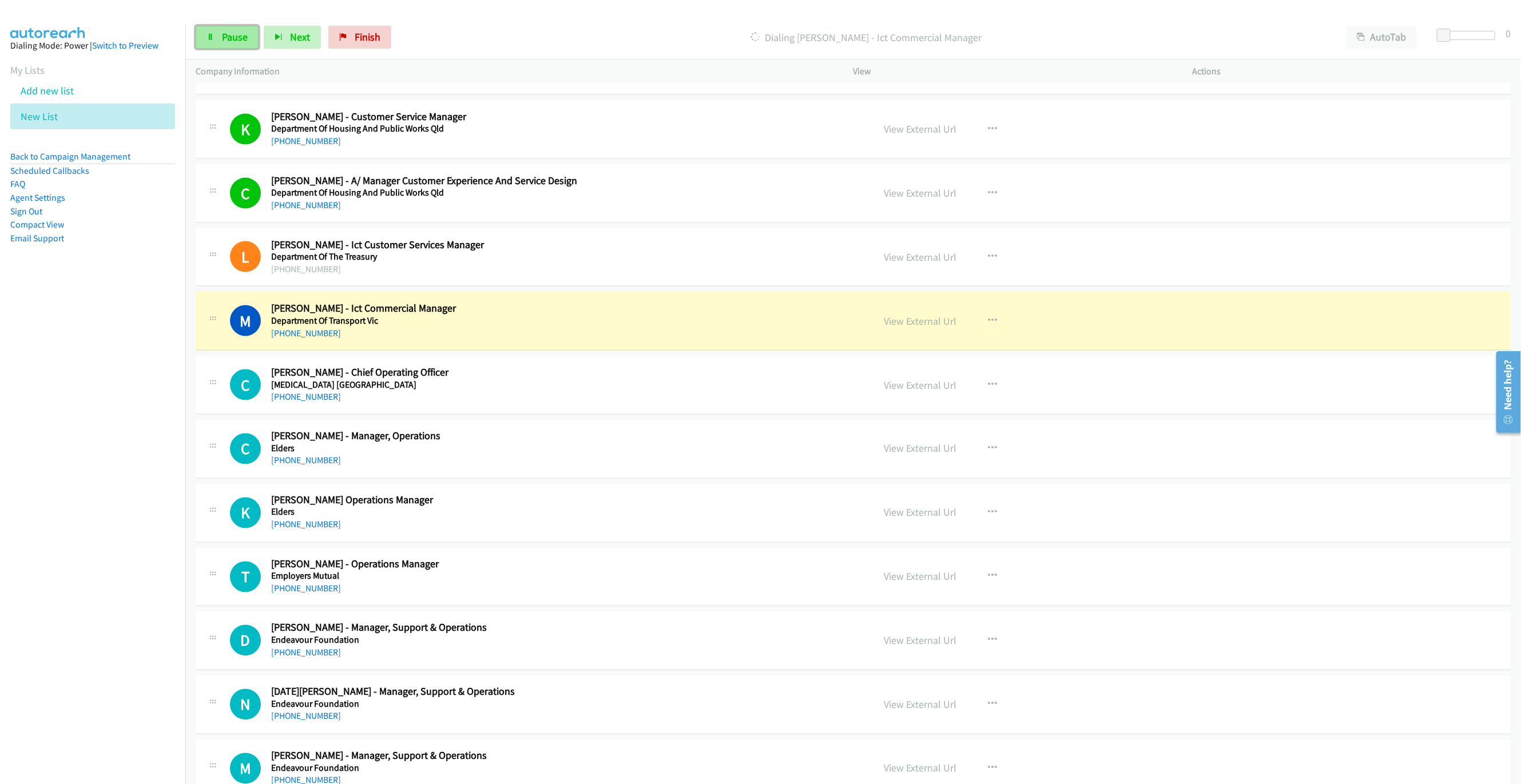
click at [205, 44] on link "Pause" at bounding box center [227, 37] width 63 height 23
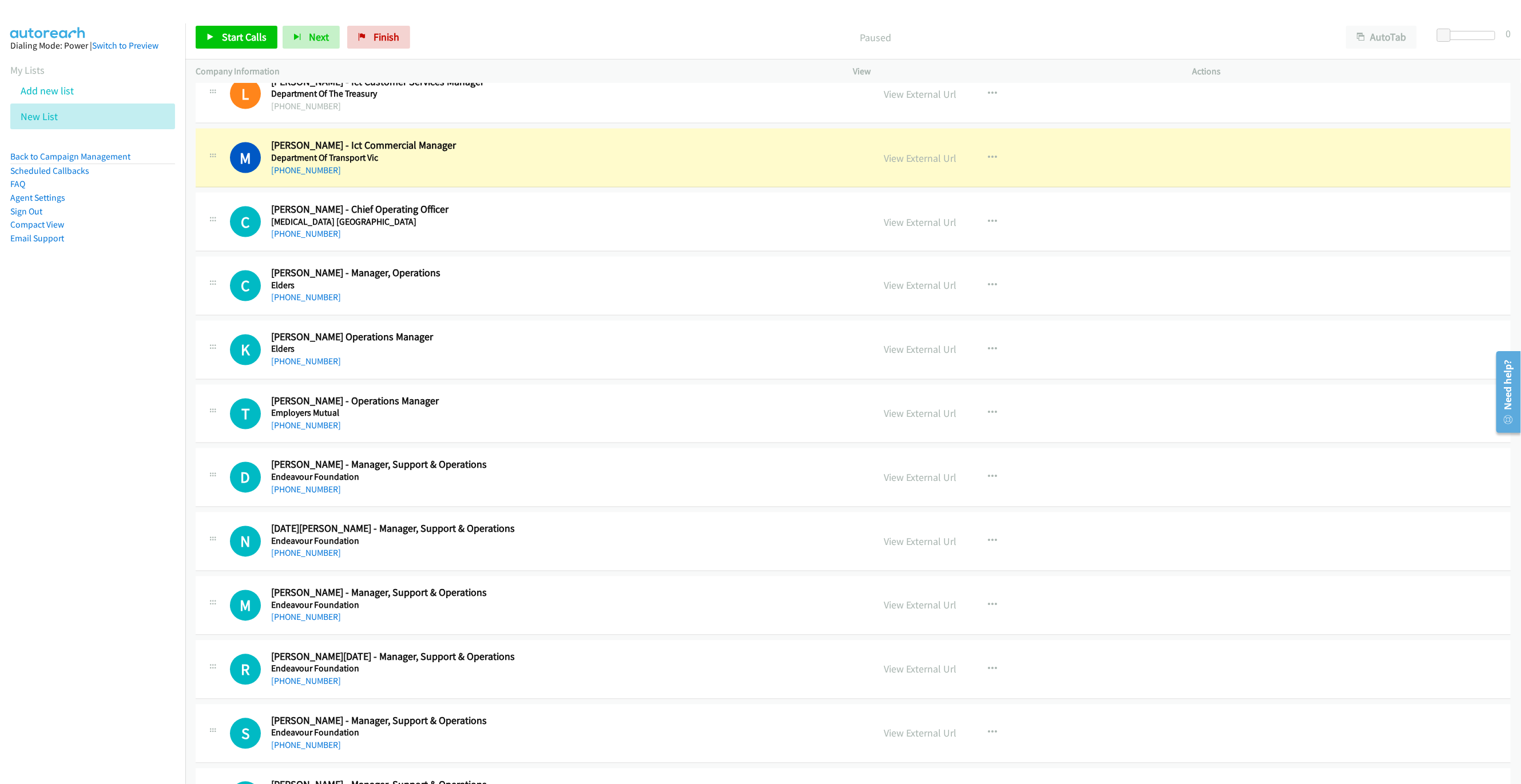
scroll to position [1372, 0]
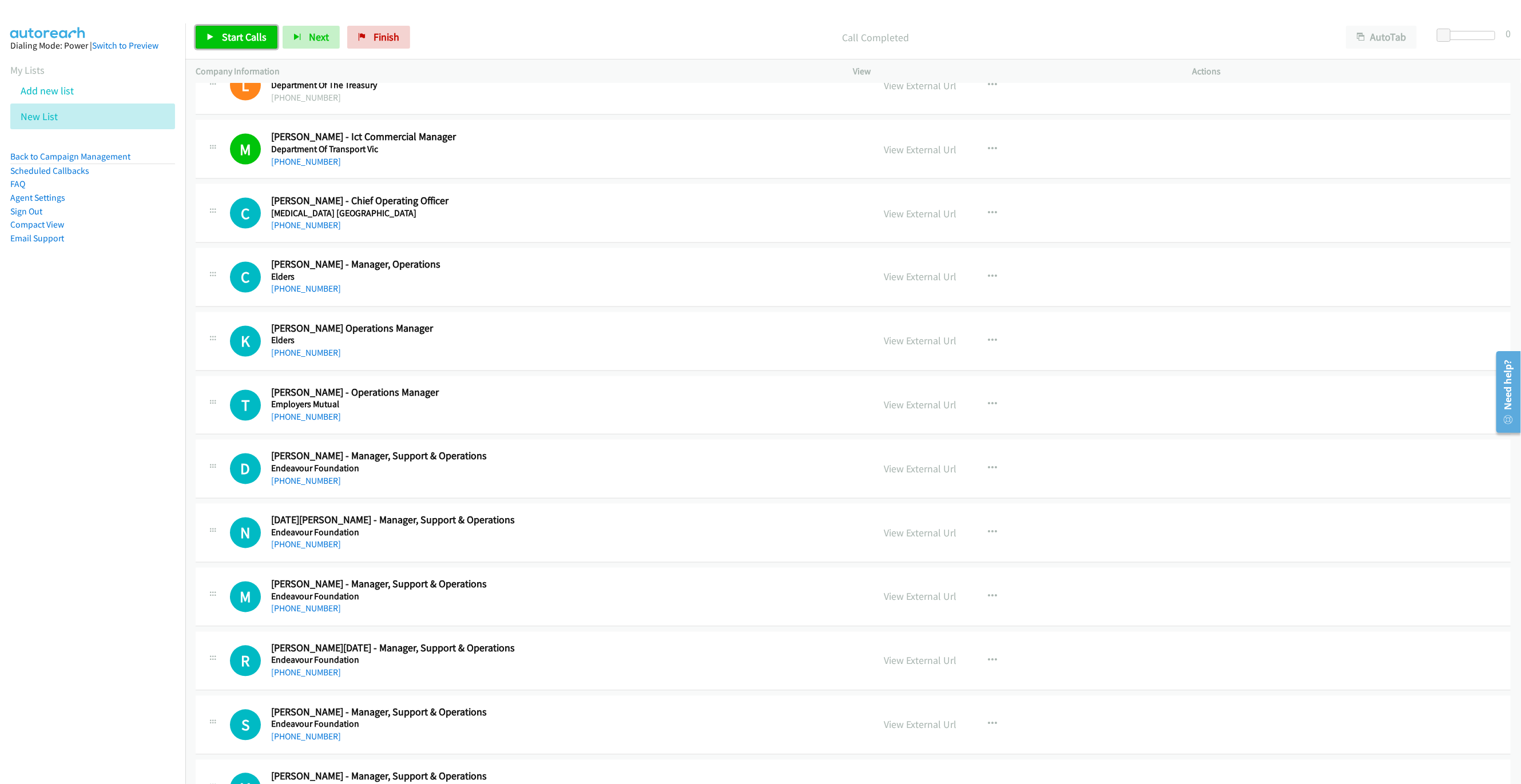
click at [208, 38] on icon at bounding box center [211, 38] width 8 height 8
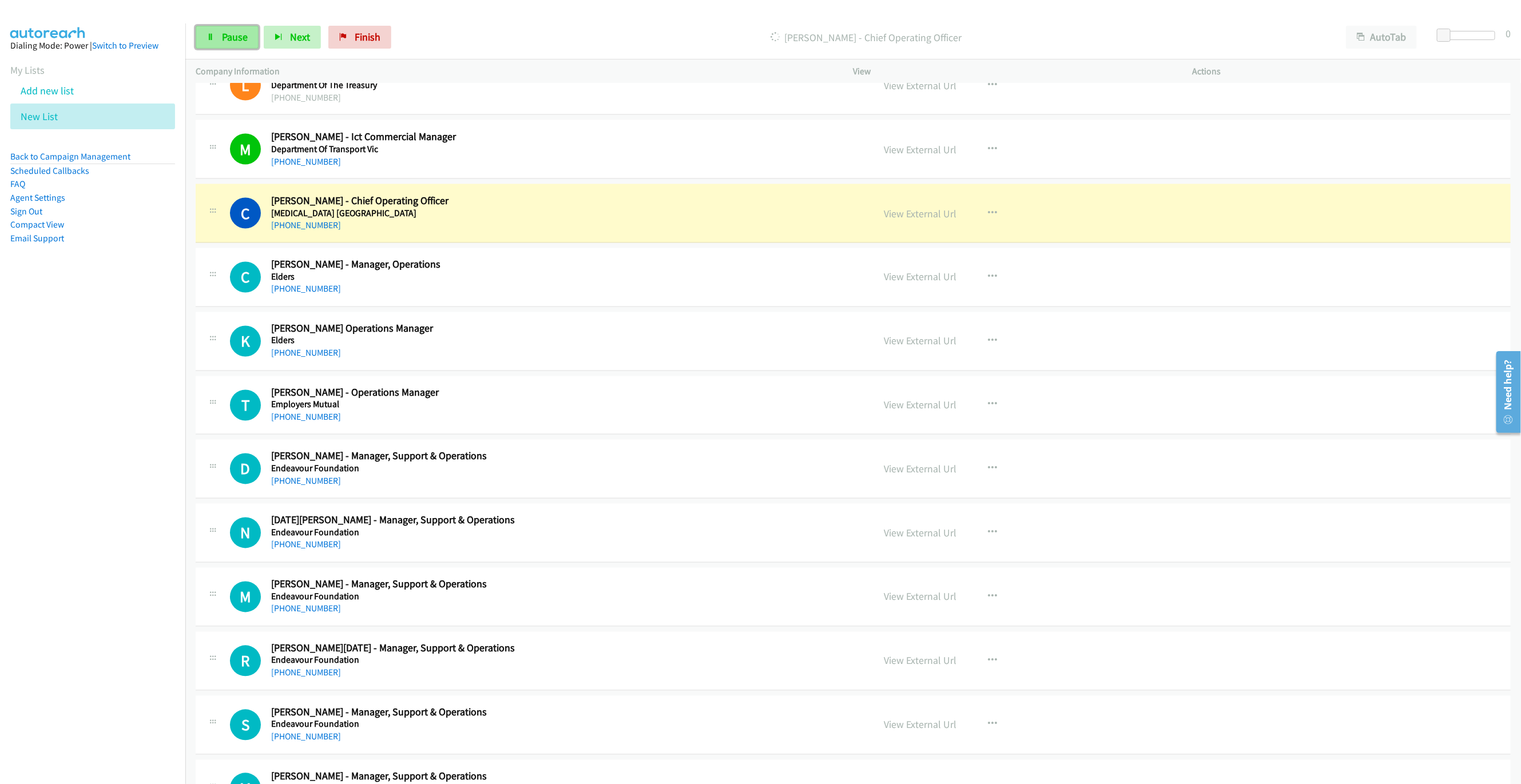
click at [253, 33] on link "Pause" at bounding box center [227, 37] width 63 height 23
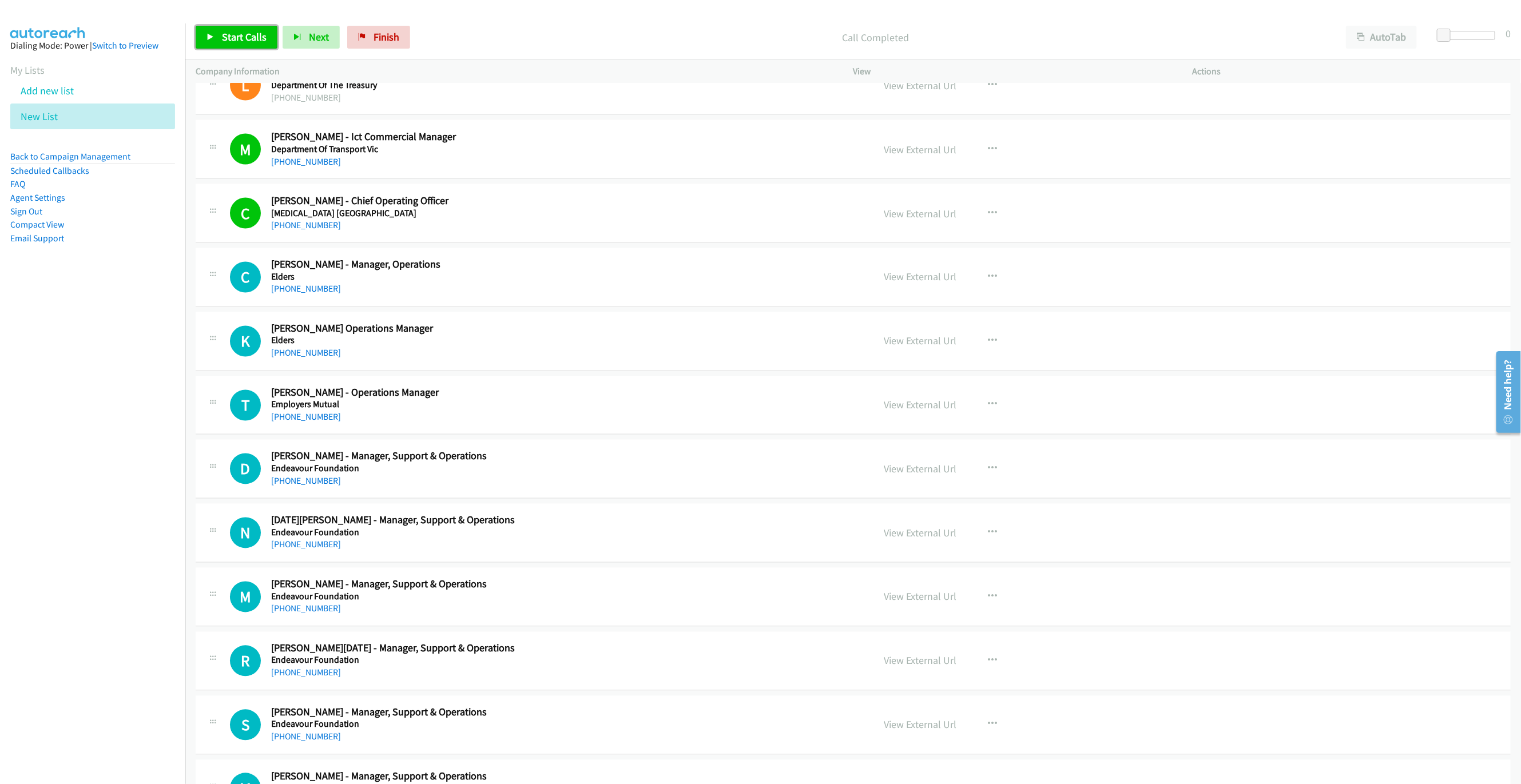
click at [218, 38] on link "Start Calls" at bounding box center [236, 37] width 82 height 23
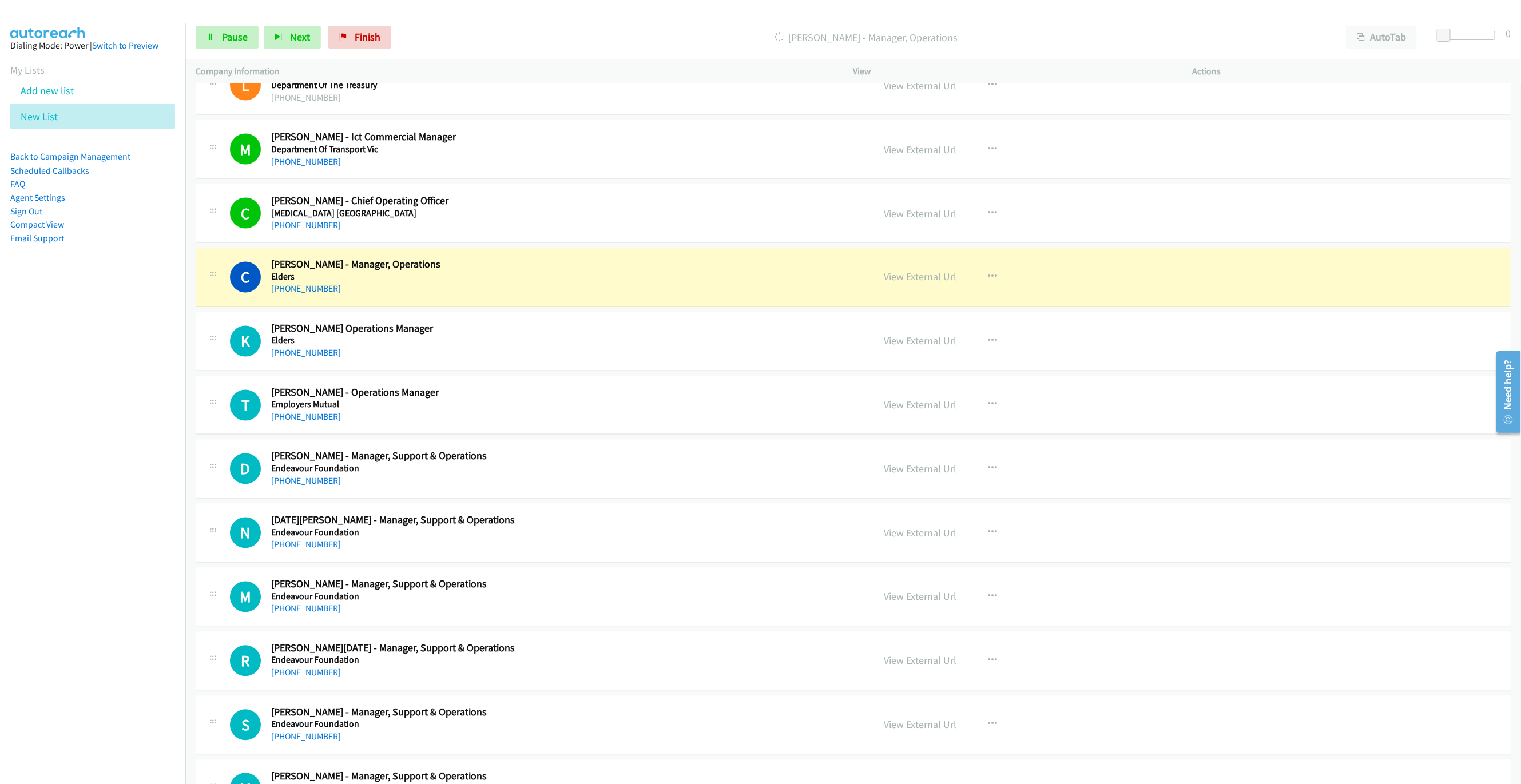
click at [680, 256] on div "C Callback Scheduled [PERSON_NAME] - Manager, Operations Elders [GEOGRAPHIC_DAT…" at bounding box center [853, 277] width 1315 height 59
click at [943, 279] on link "View External Url" at bounding box center [921, 277] width 73 height 13
click at [224, 27] on link "Pause" at bounding box center [227, 37] width 63 height 23
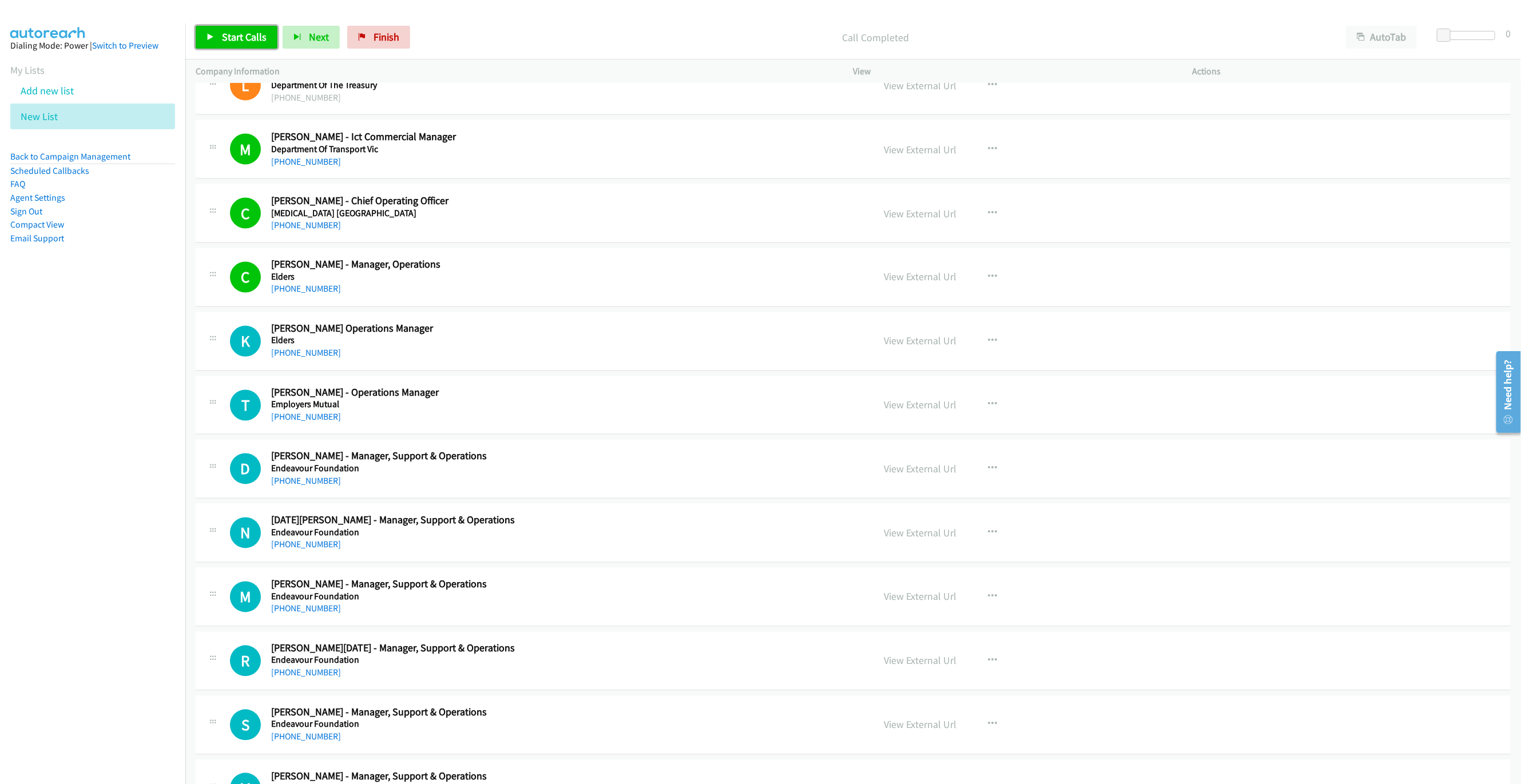
click at [199, 30] on link "Start Calls" at bounding box center [236, 37] width 82 height 23
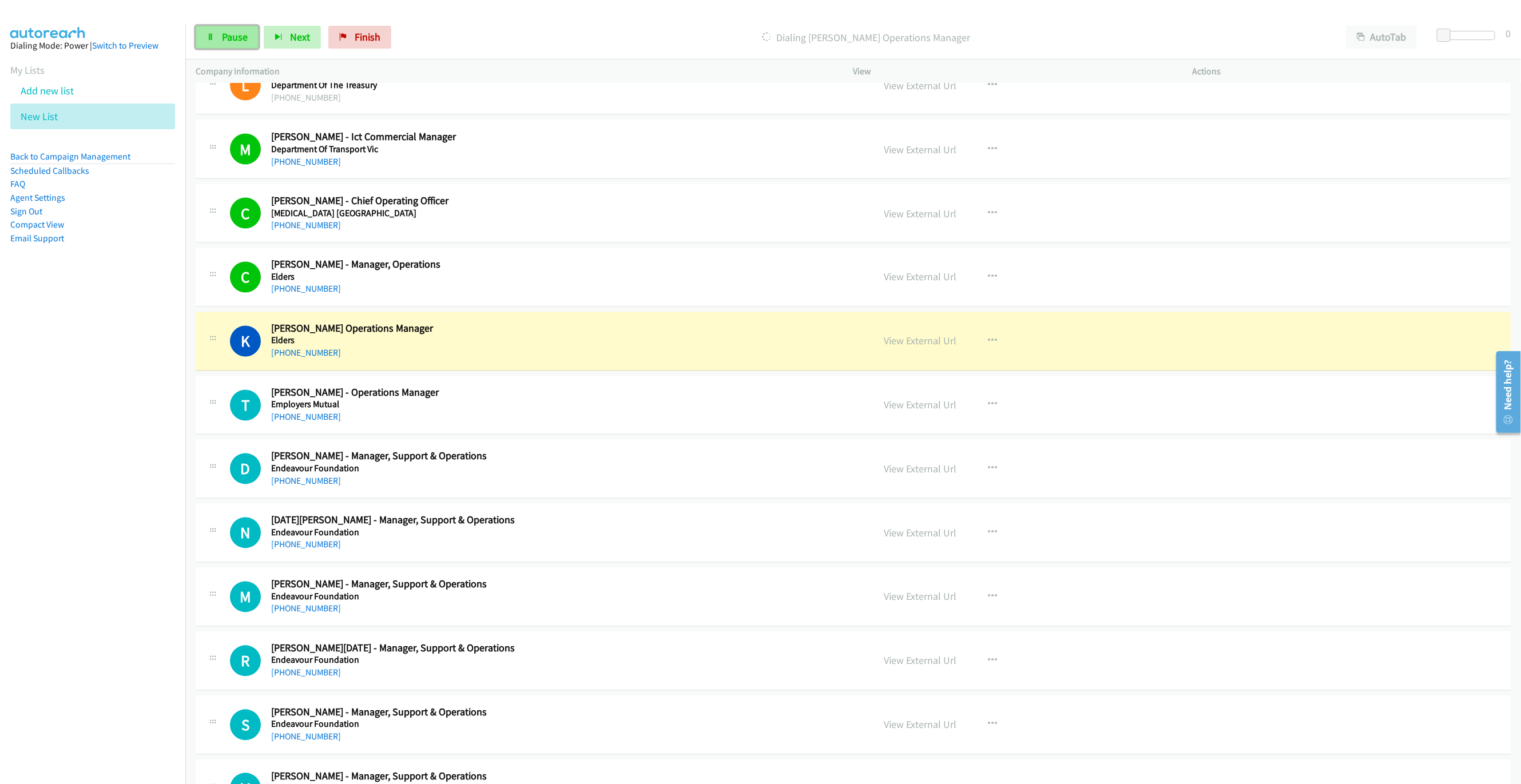
click at [235, 49] on link "Pause" at bounding box center [227, 37] width 63 height 23
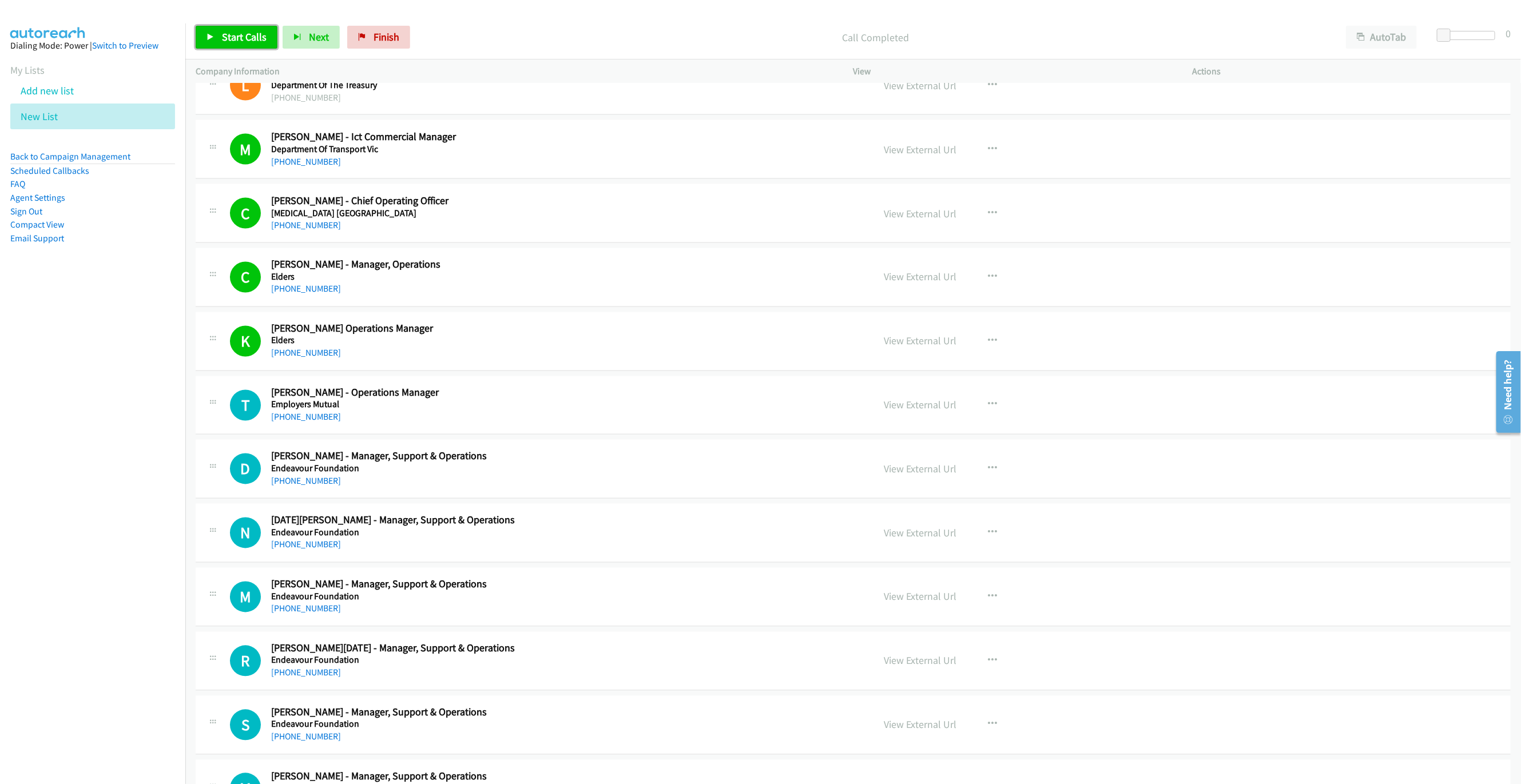
click at [225, 36] on span "Start Calls" at bounding box center [244, 37] width 45 height 13
click at [1132, 232] on div "View External Url View External Url Schedule/Manage Callback Start Calls Here R…" at bounding box center [1049, 213] width 350 height 38
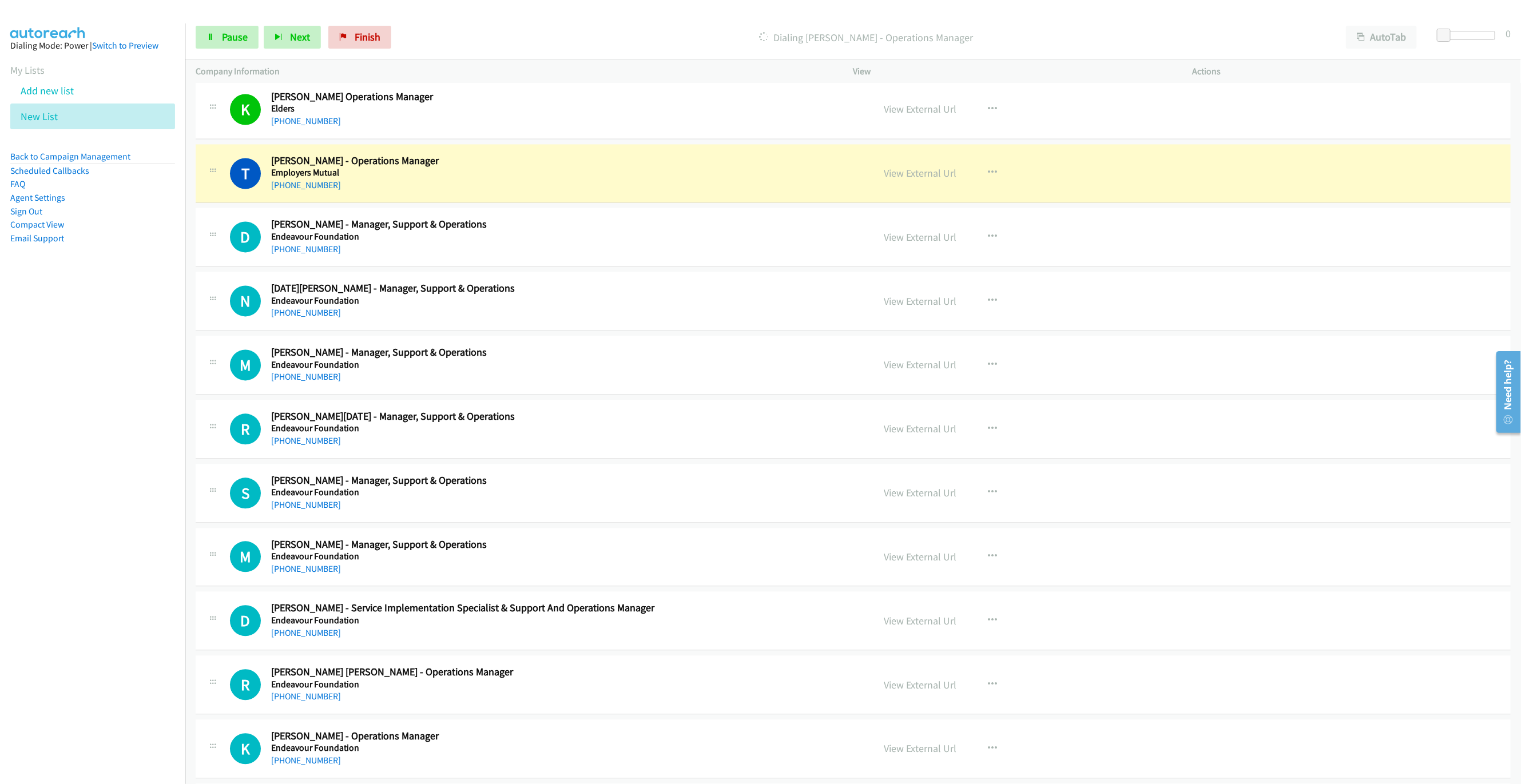
scroll to position [1630, 0]
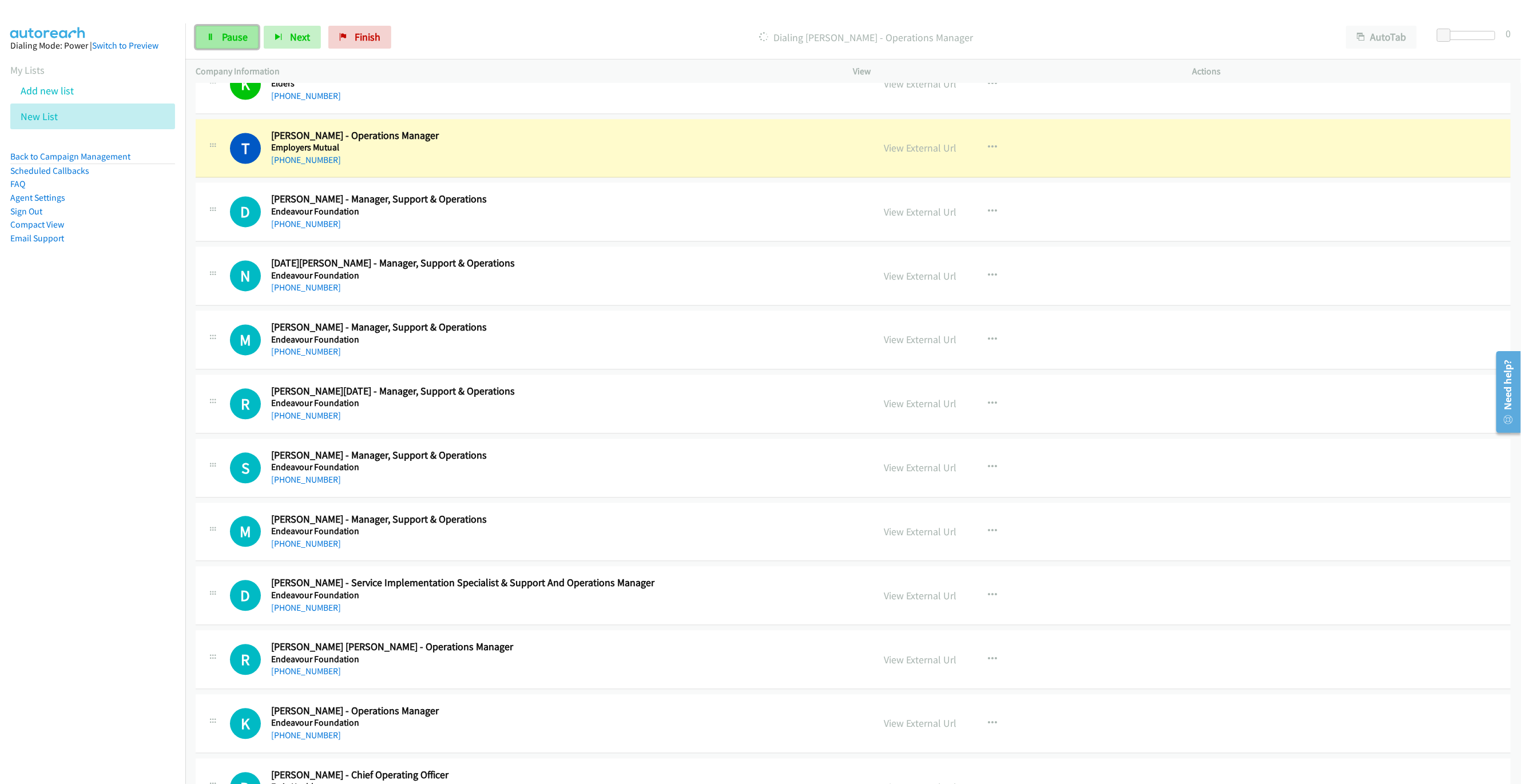
click at [238, 43] on span "Pause" at bounding box center [235, 37] width 26 height 13
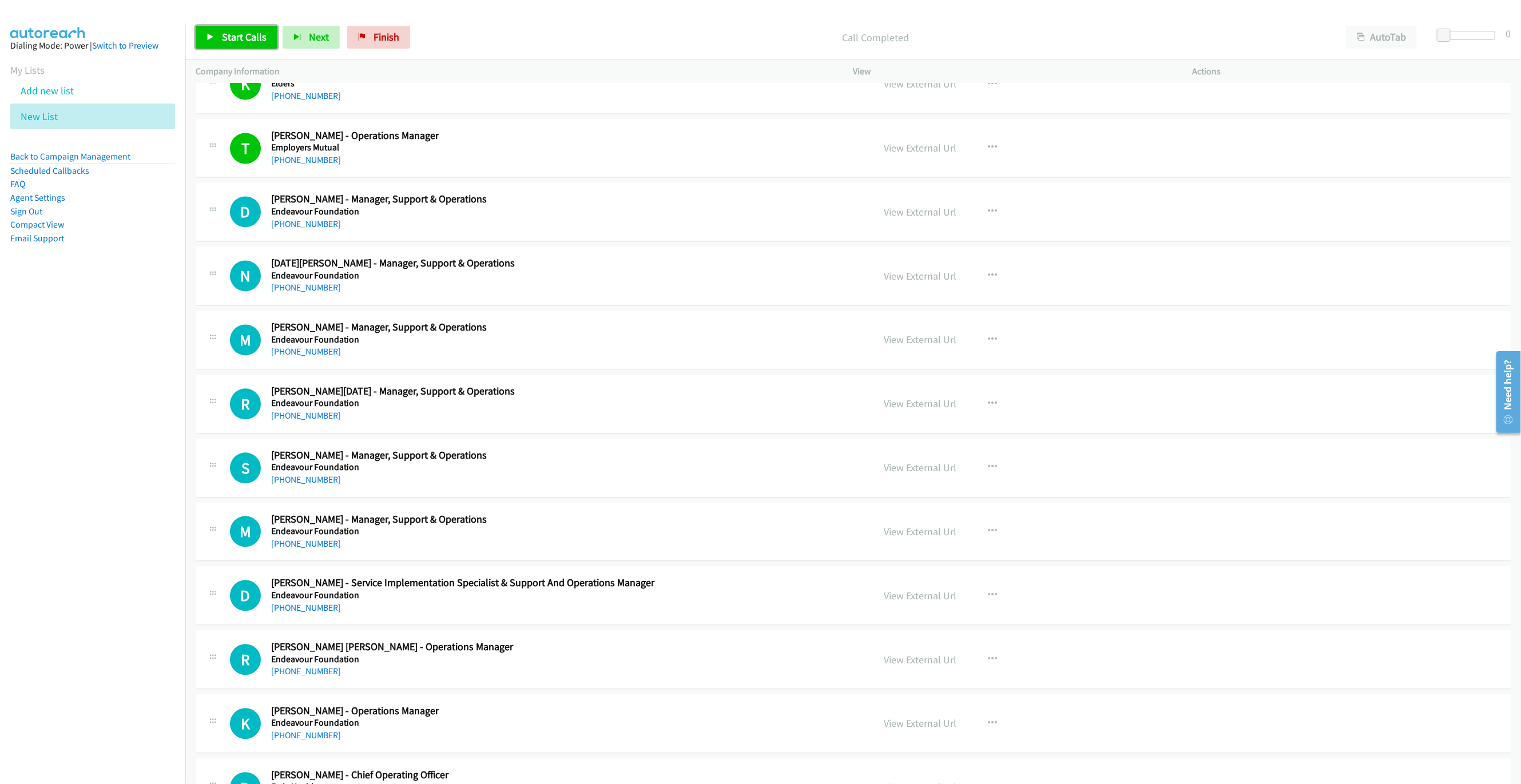
click at [214, 42] on link "Start Calls" at bounding box center [236, 37] width 82 height 23
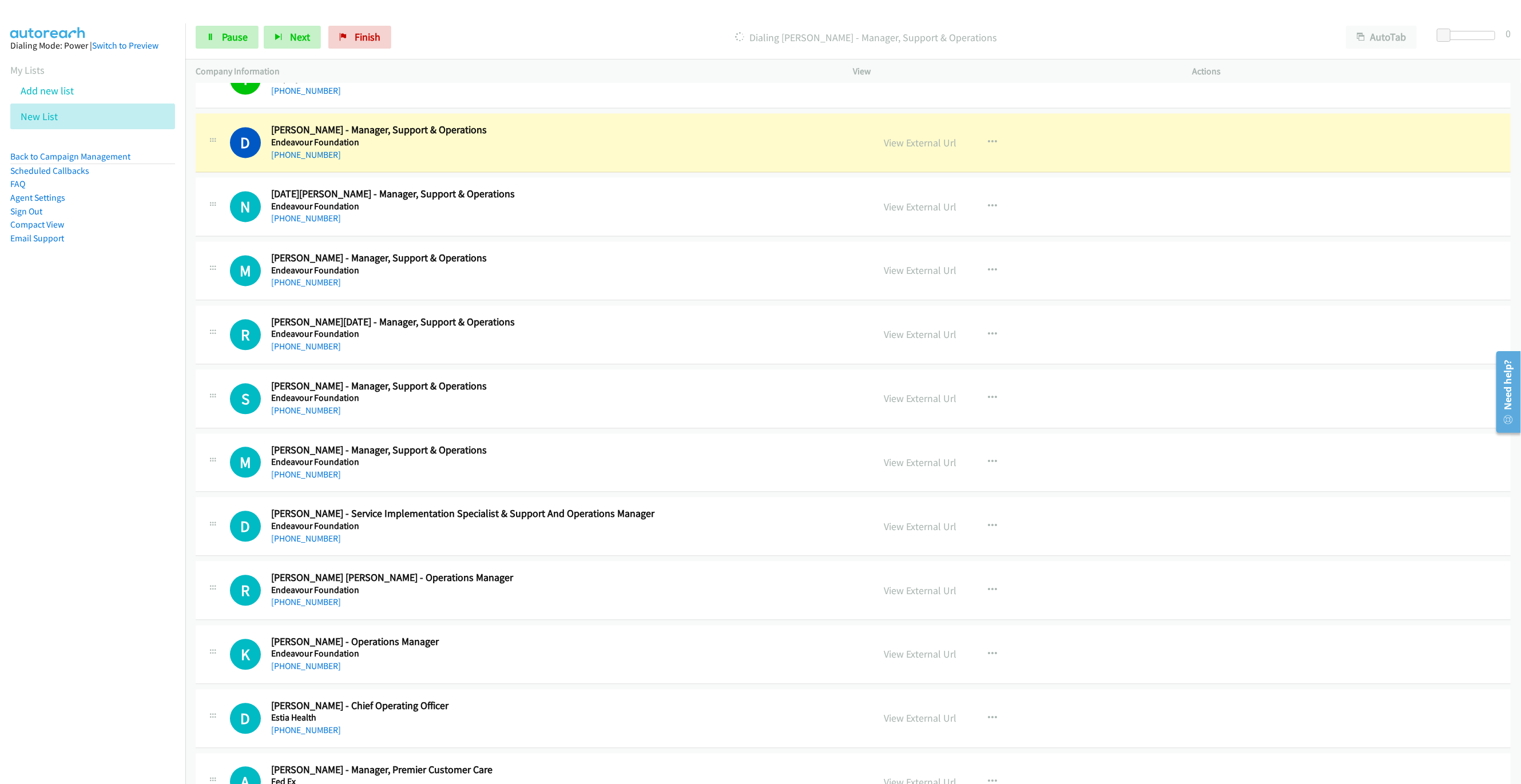
scroll to position [1715, 0]
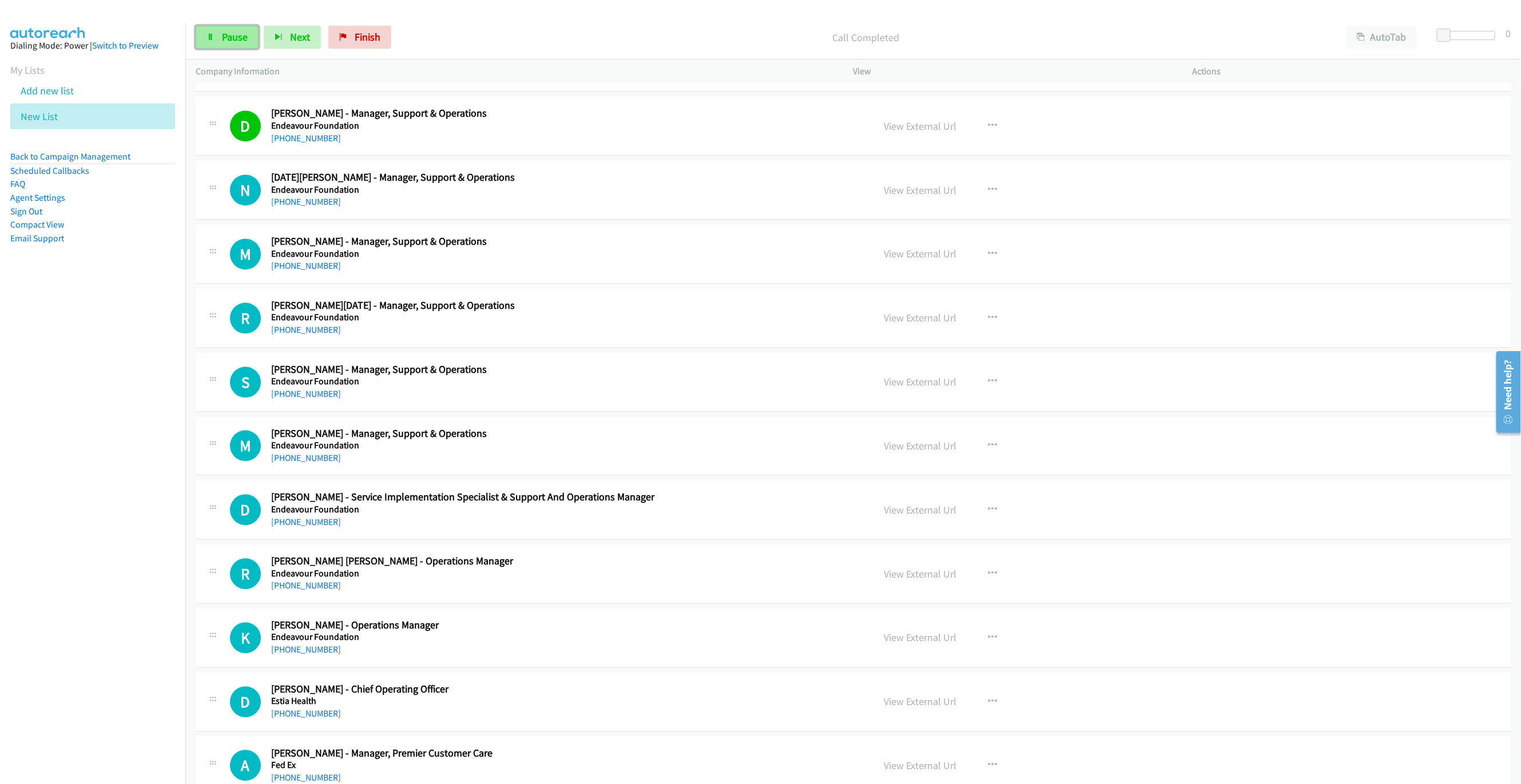
click at [209, 38] on icon at bounding box center [211, 38] width 8 height 8
click at [209, 36] on icon at bounding box center [211, 38] width 8 height 8
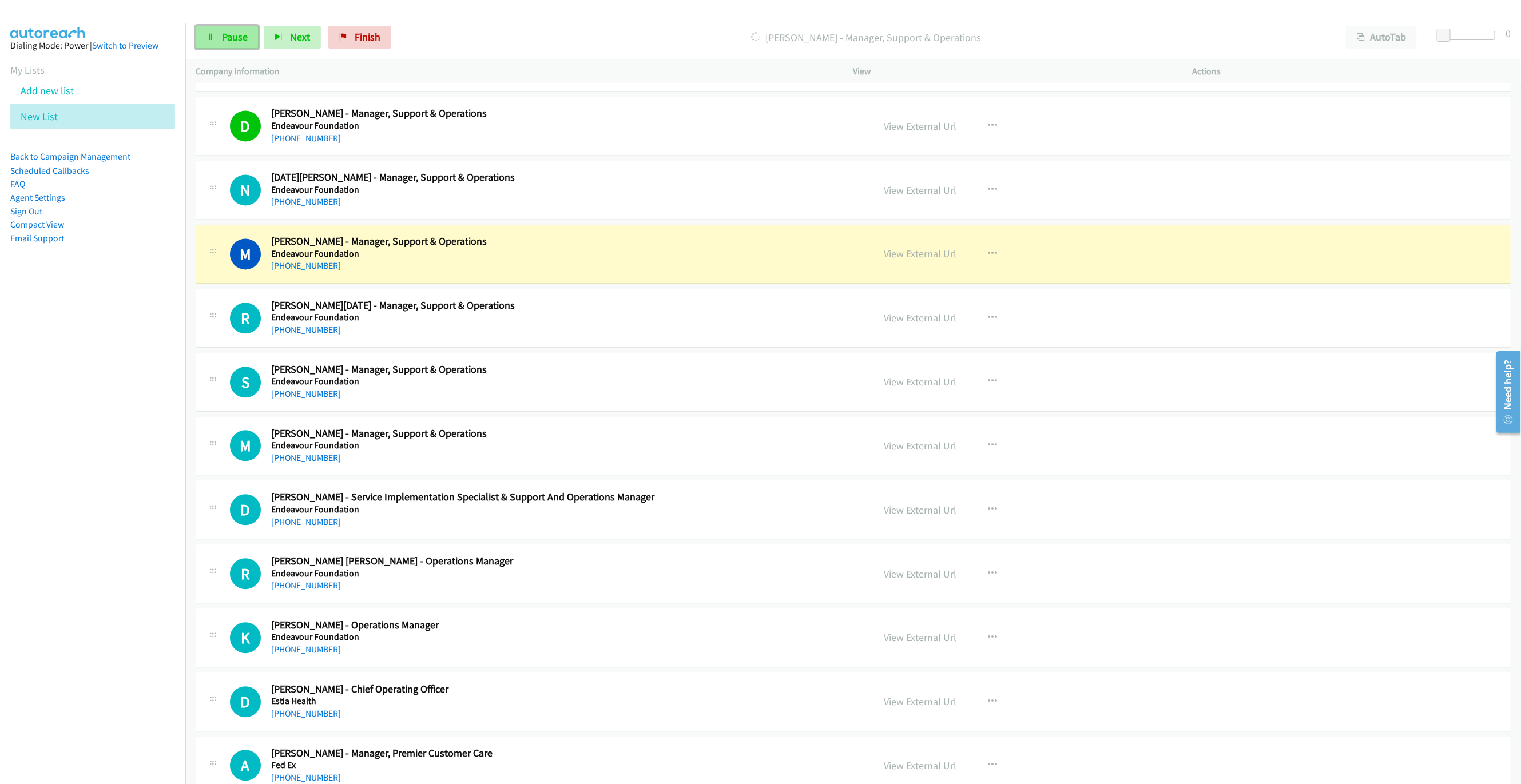
click at [215, 46] on link "Pause" at bounding box center [227, 37] width 63 height 23
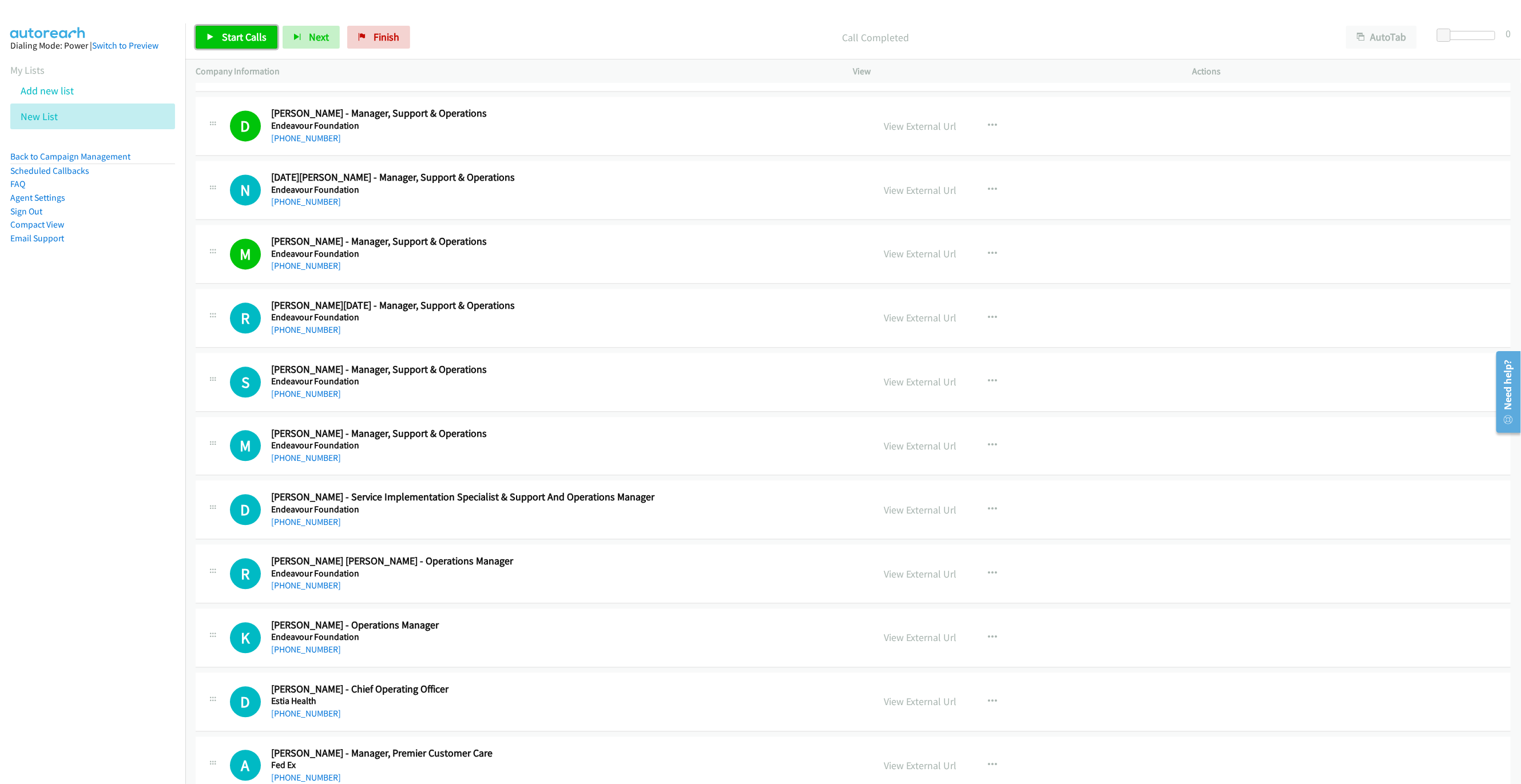
click at [236, 41] on span "Start Calls" at bounding box center [244, 37] width 45 height 13
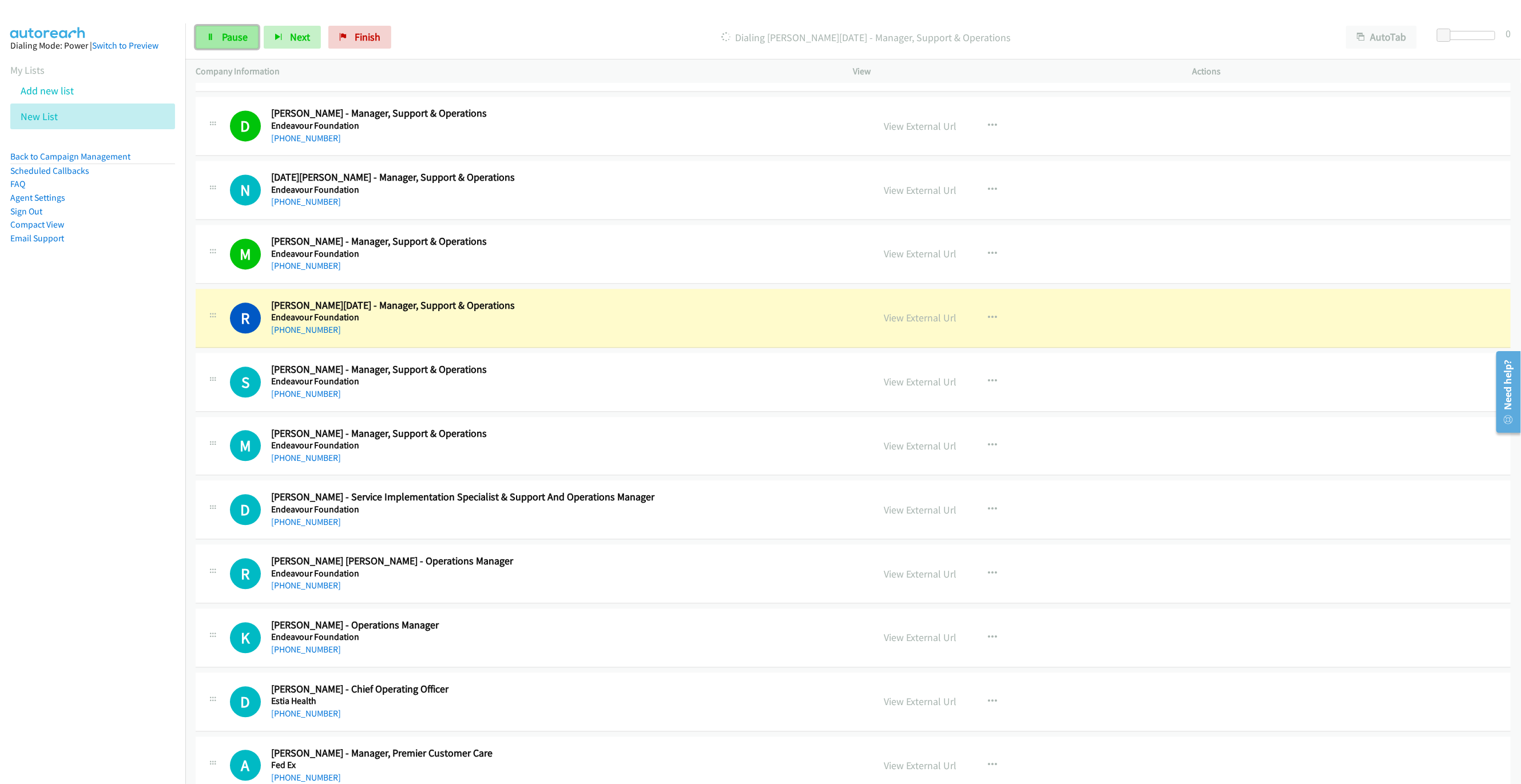
click at [225, 38] on span "Pause" at bounding box center [235, 37] width 26 height 13
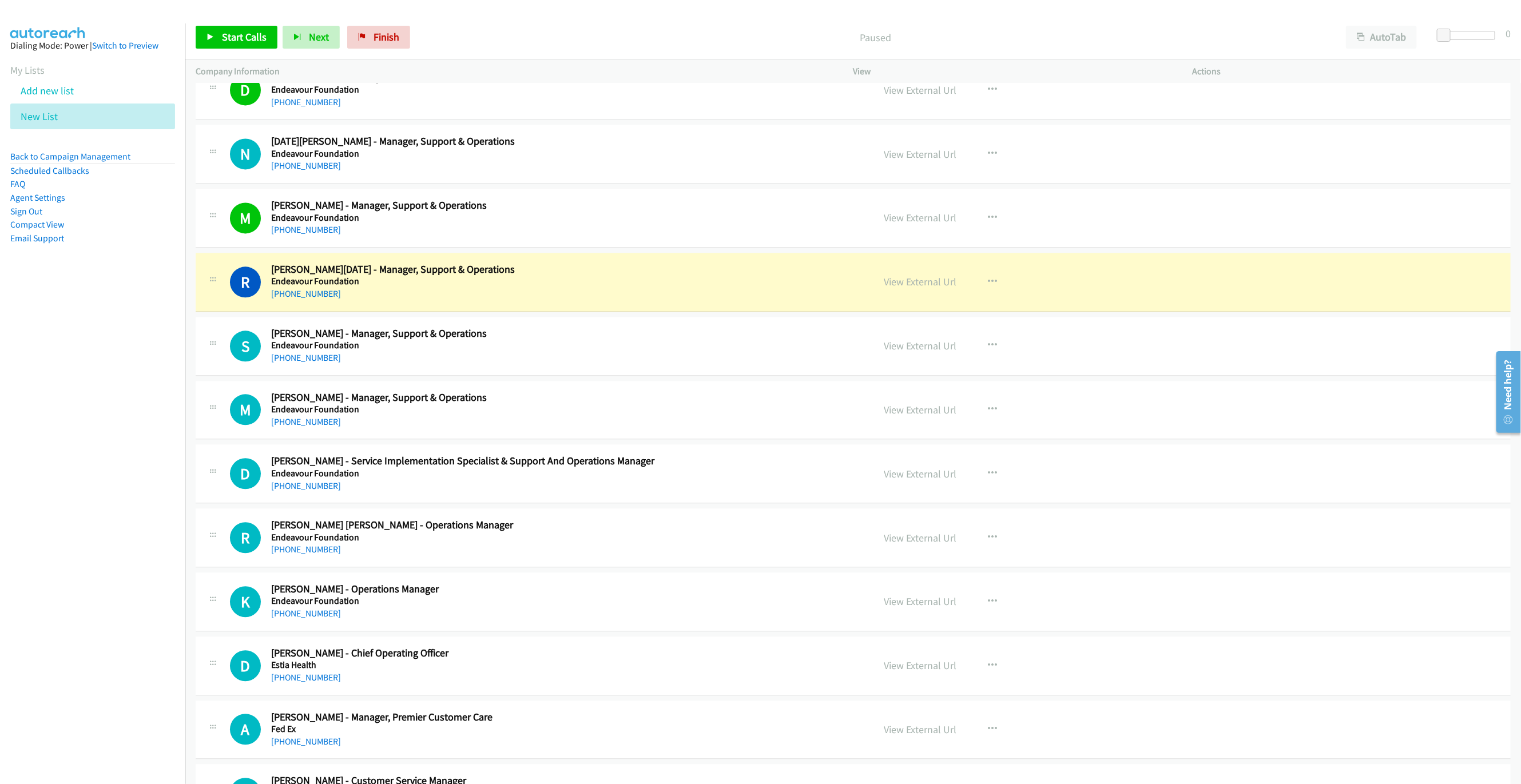
scroll to position [1887, 0]
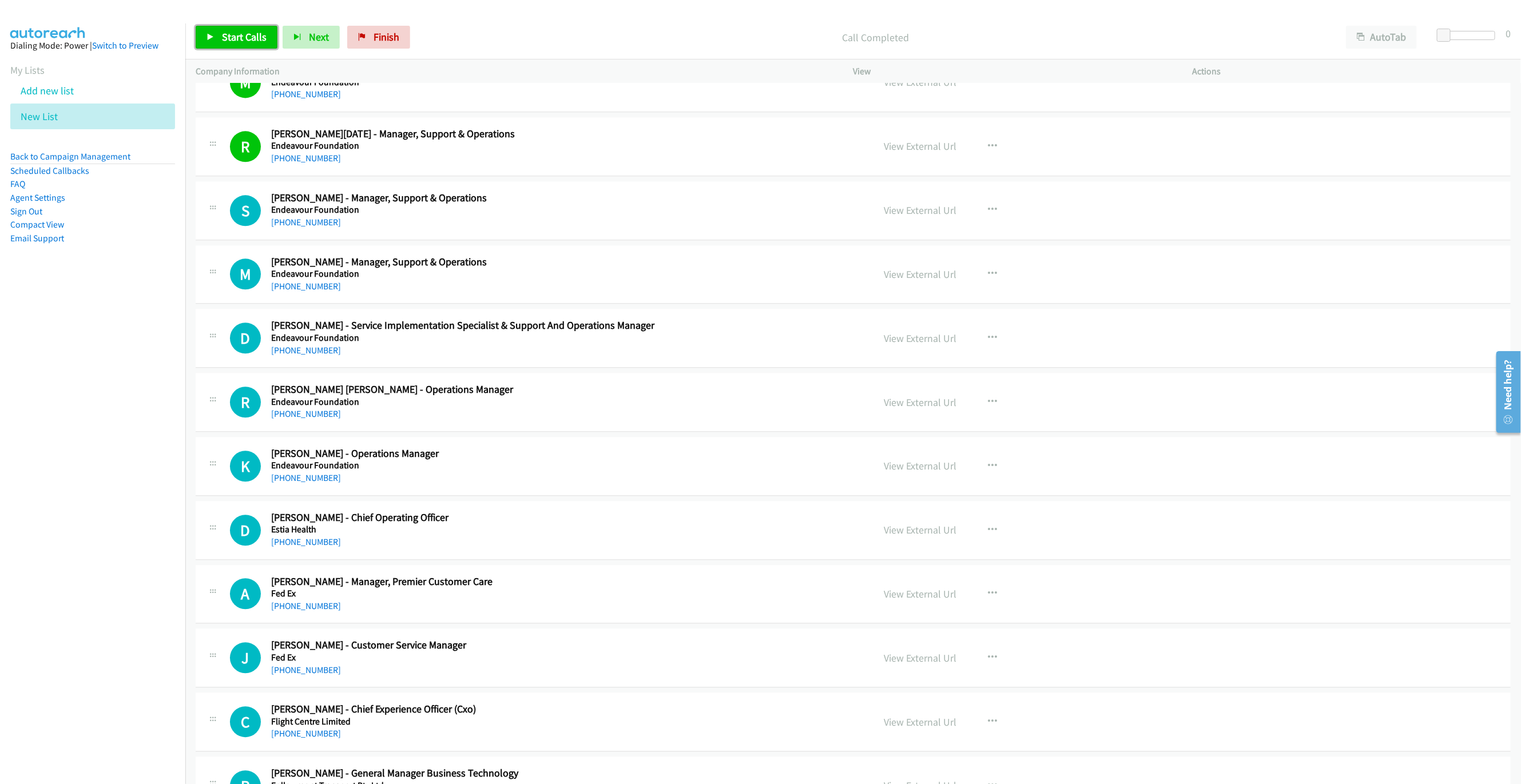
click at [246, 41] on span "Start Calls" at bounding box center [244, 37] width 45 height 13
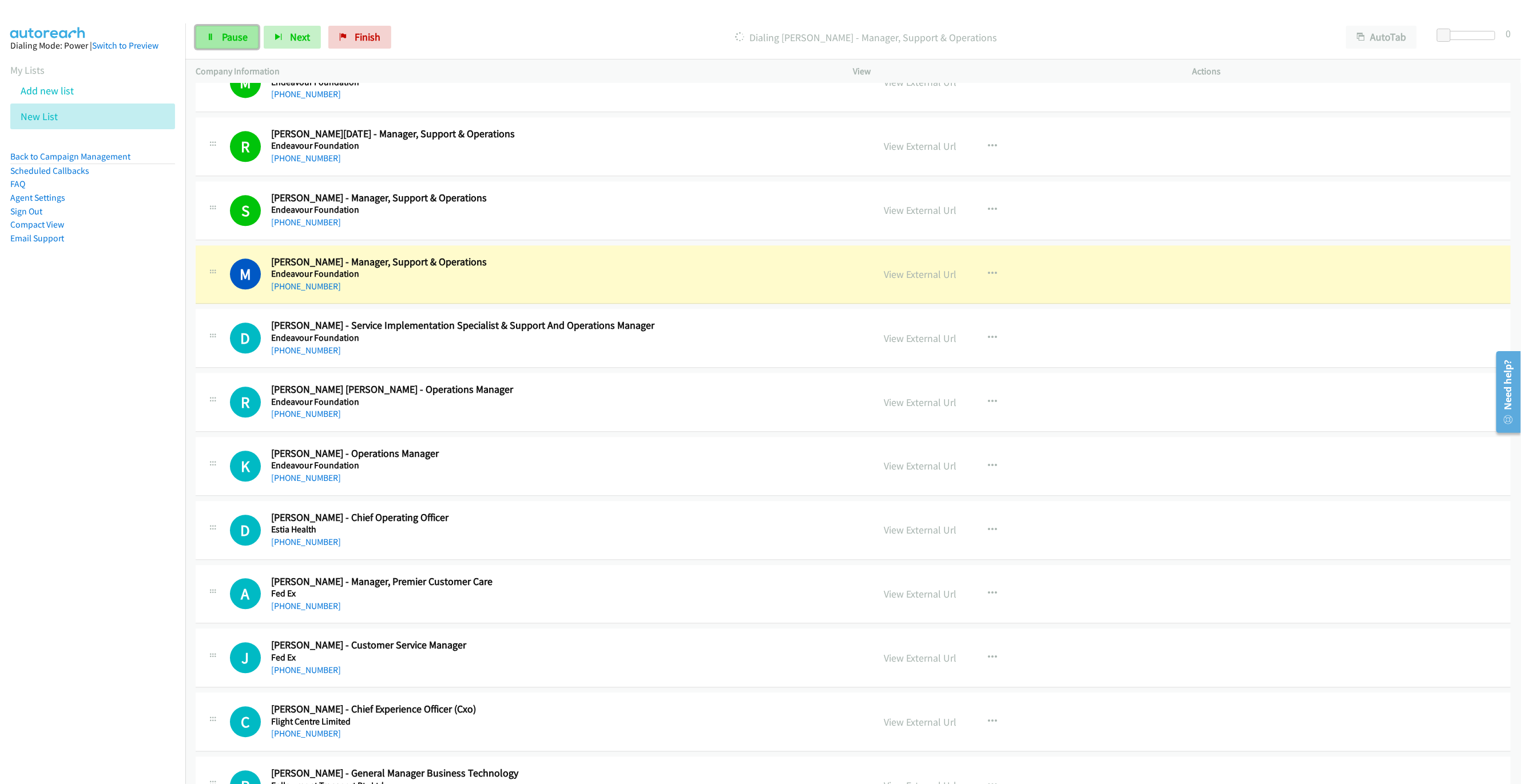
click at [214, 38] on link "Pause" at bounding box center [227, 37] width 63 height 23
drag, startPoint x: 642, startPoint y: 289, endPoint x: 908, endPoint y: 277, distance: 266.3
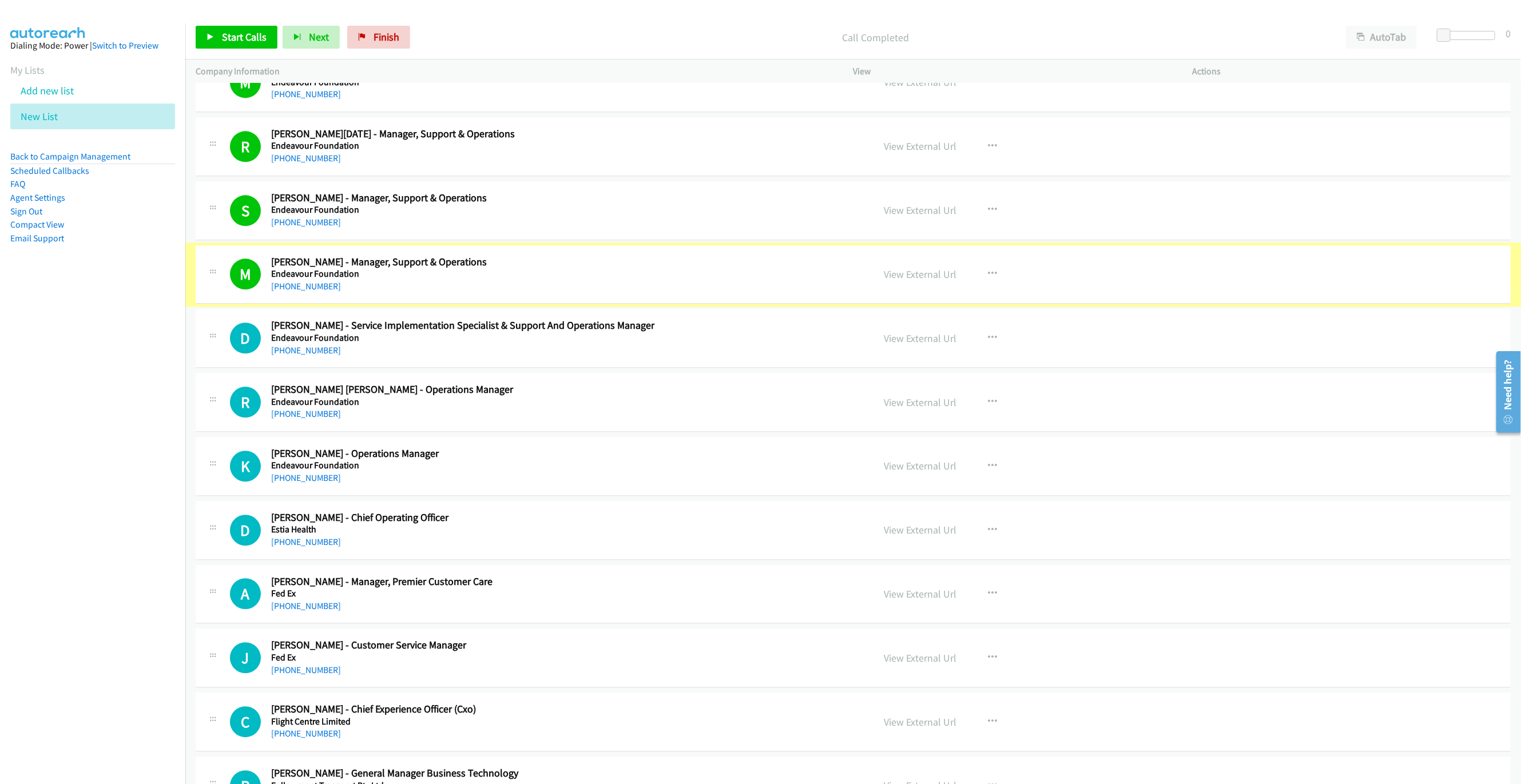
click at [908, 277] on link "View External Url" at bounding box center [921, 274] width 73 height 13
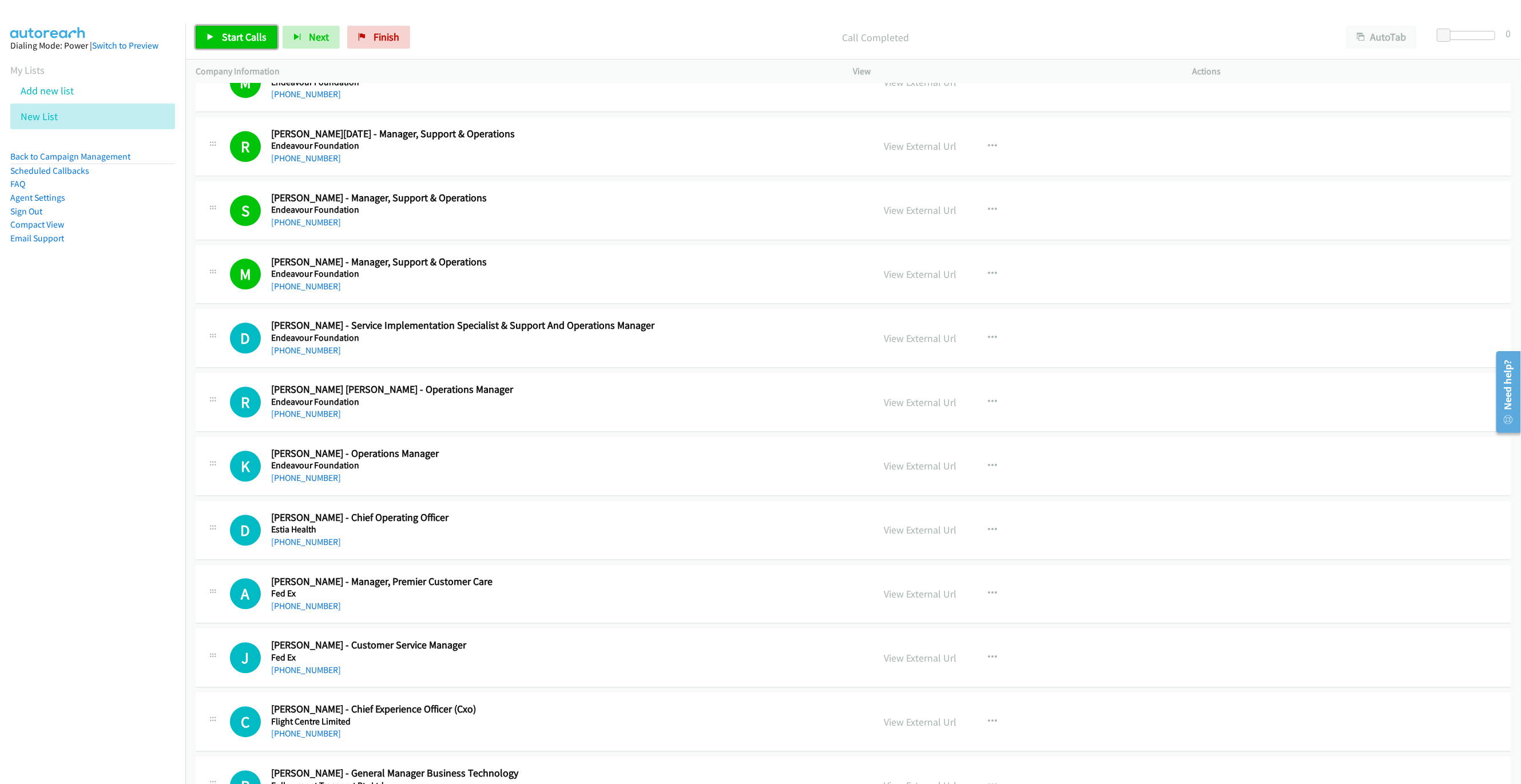
click at [256, 34] on span "Start Calls" at bounding box center [244, 37] width 45 height 13
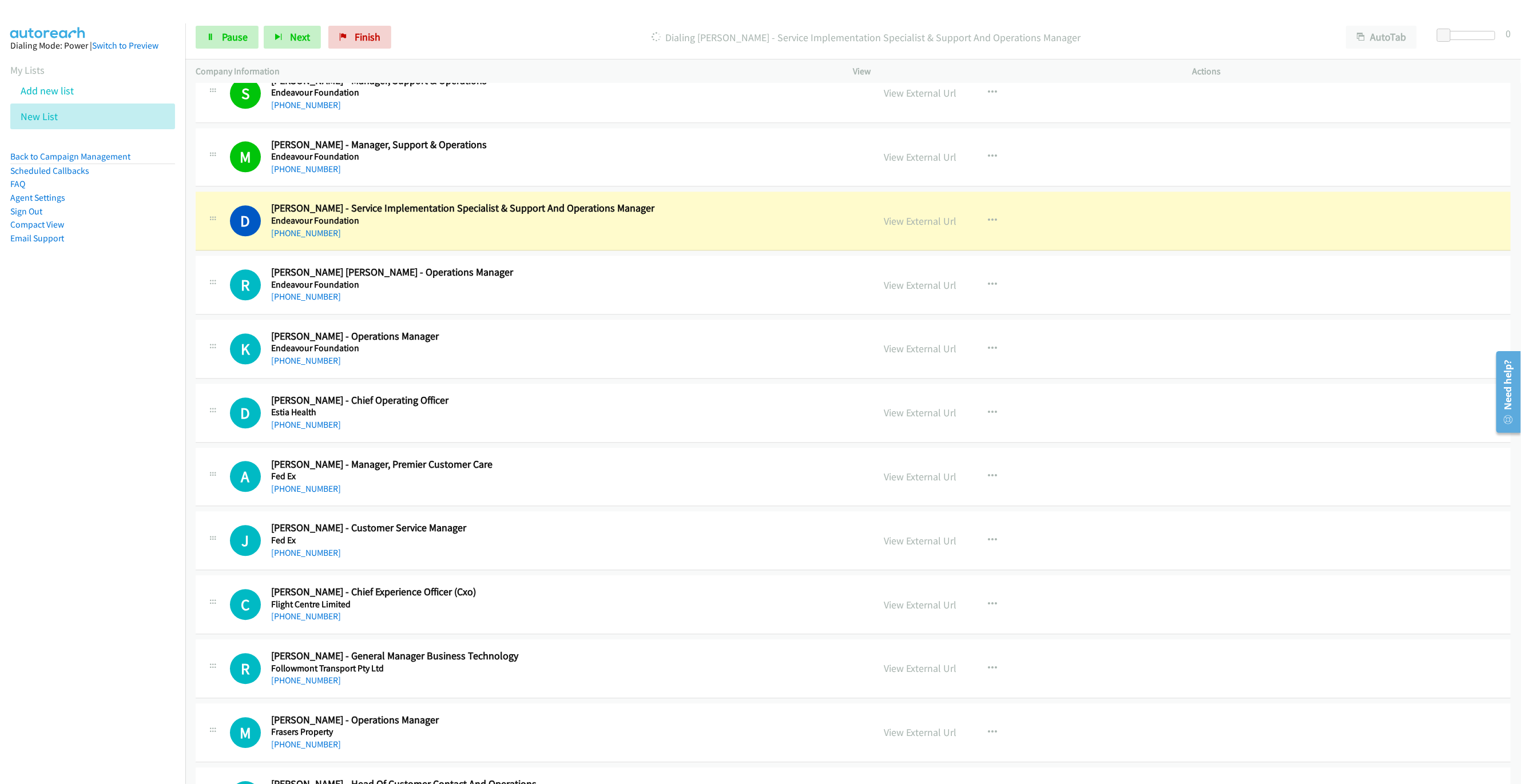
scroll to position [2058, 0]
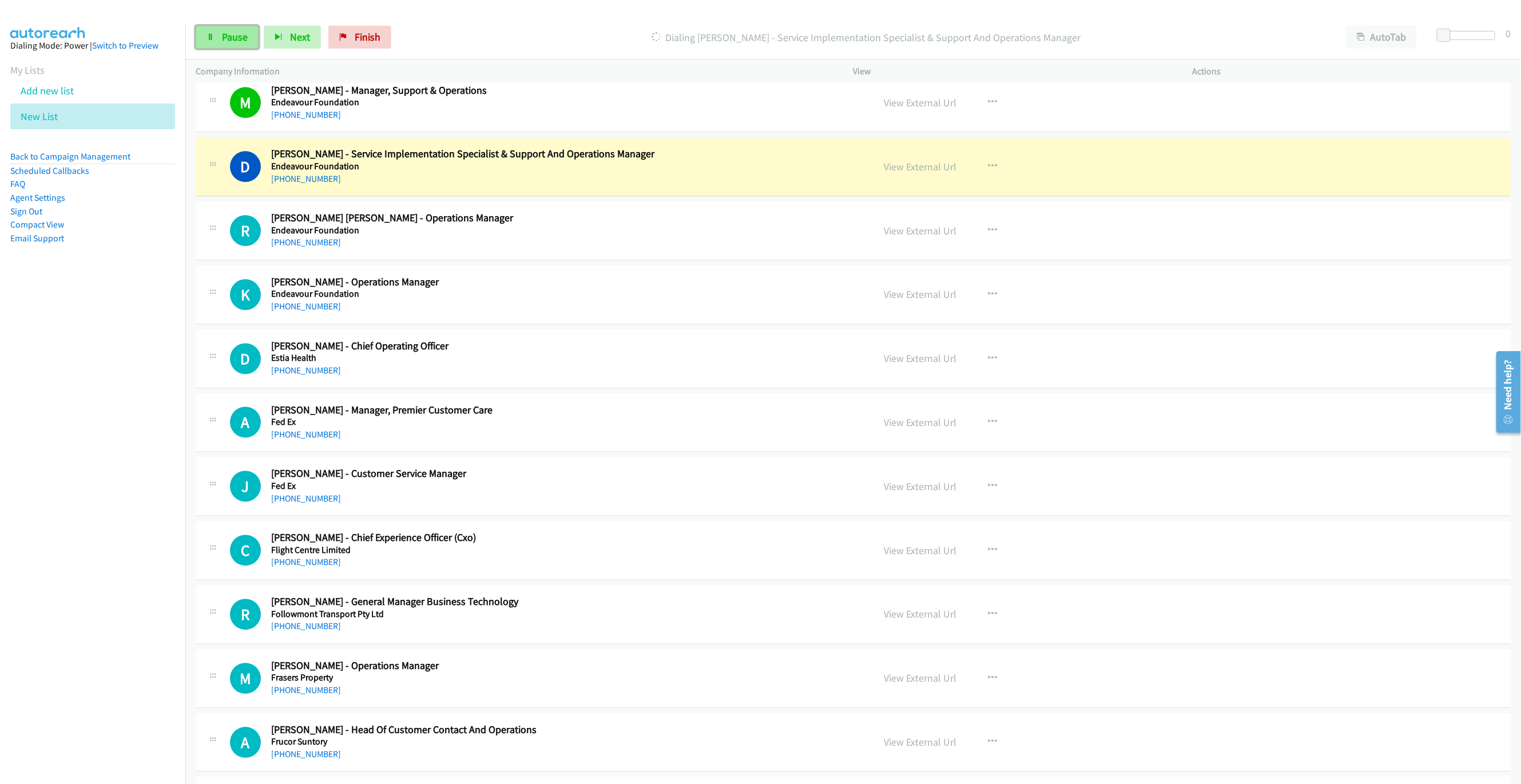
click at [225, 35] on span "Pause" at bounding box center [235, 37] width 26 height 13
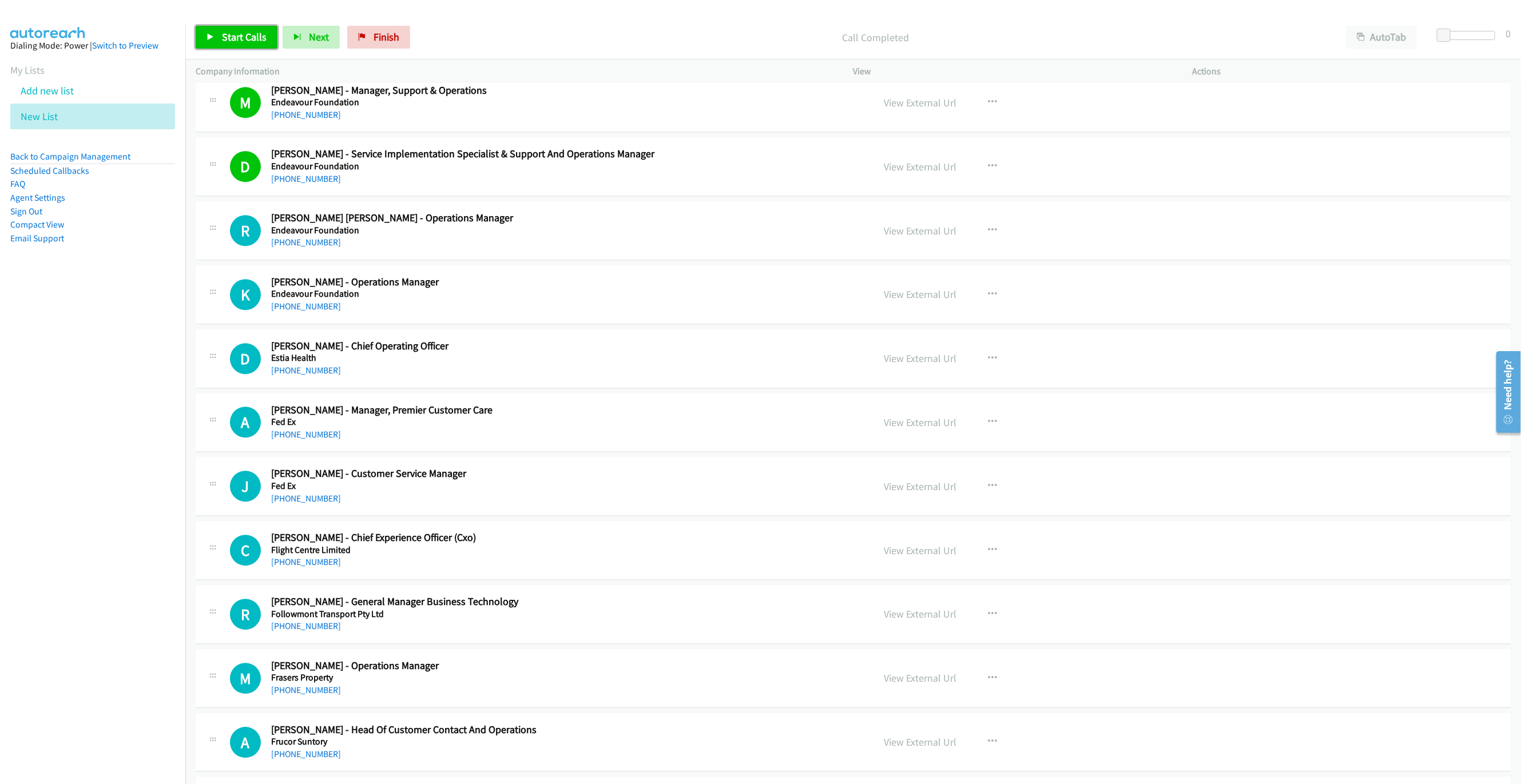
click at [223, 40] on span "Start Calls" at bounding box center [244, 37] width 45 height 13
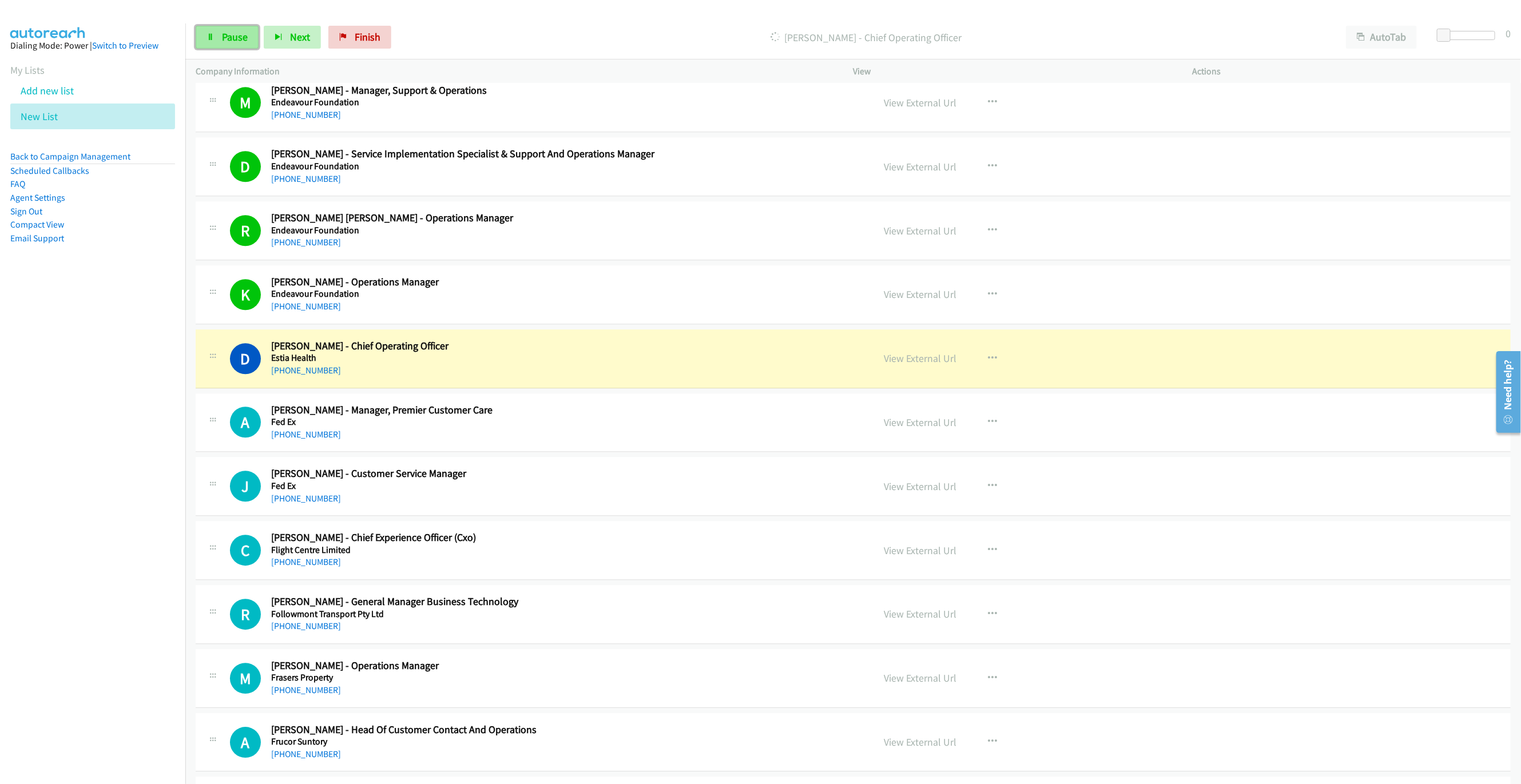
click at [215, 34] on link "Pause" at bounding box center [227, 37] width 63 height 23
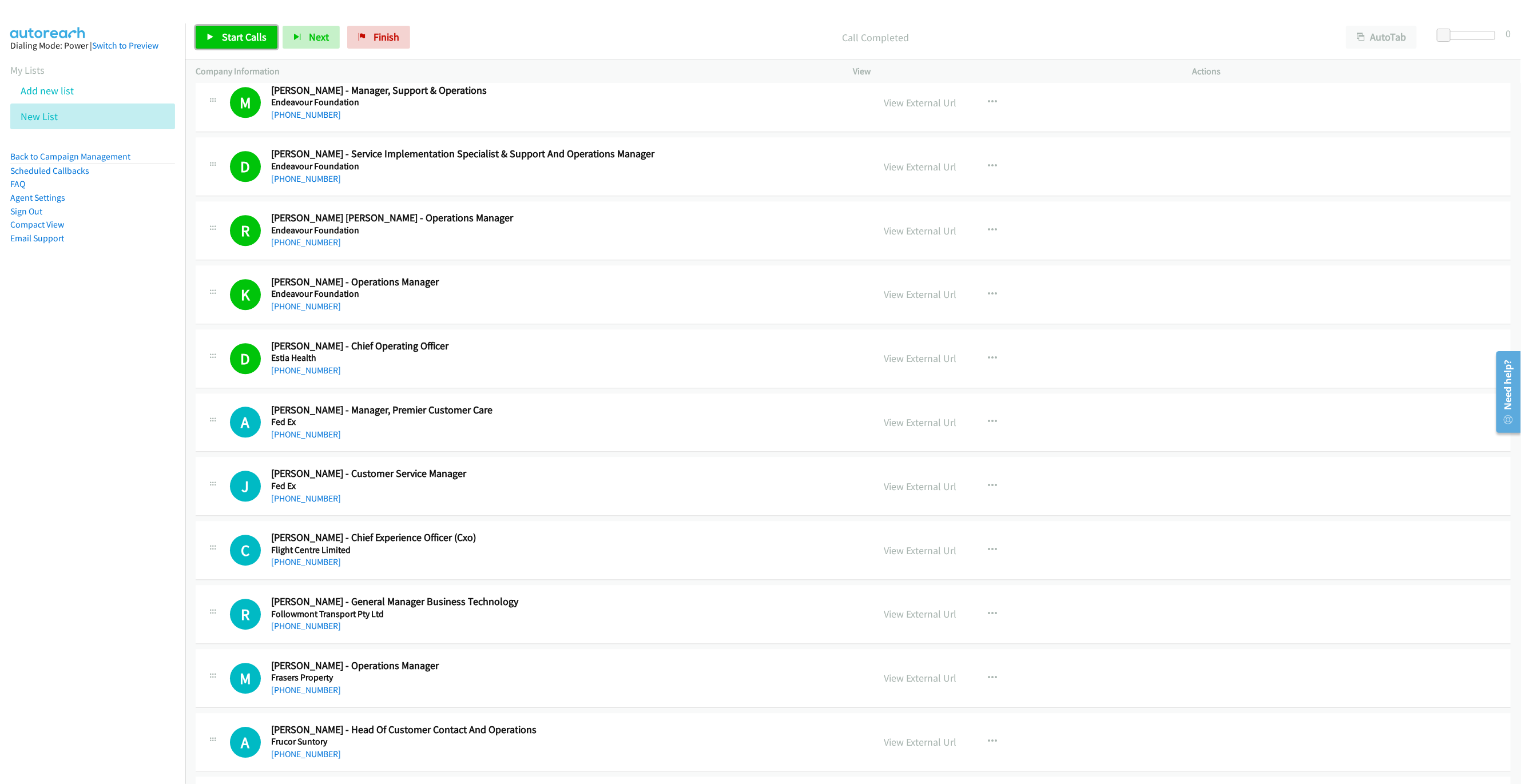
click at [248, 35] on span "Start Calls" at bounding box center [244, 37] width 45 height 13
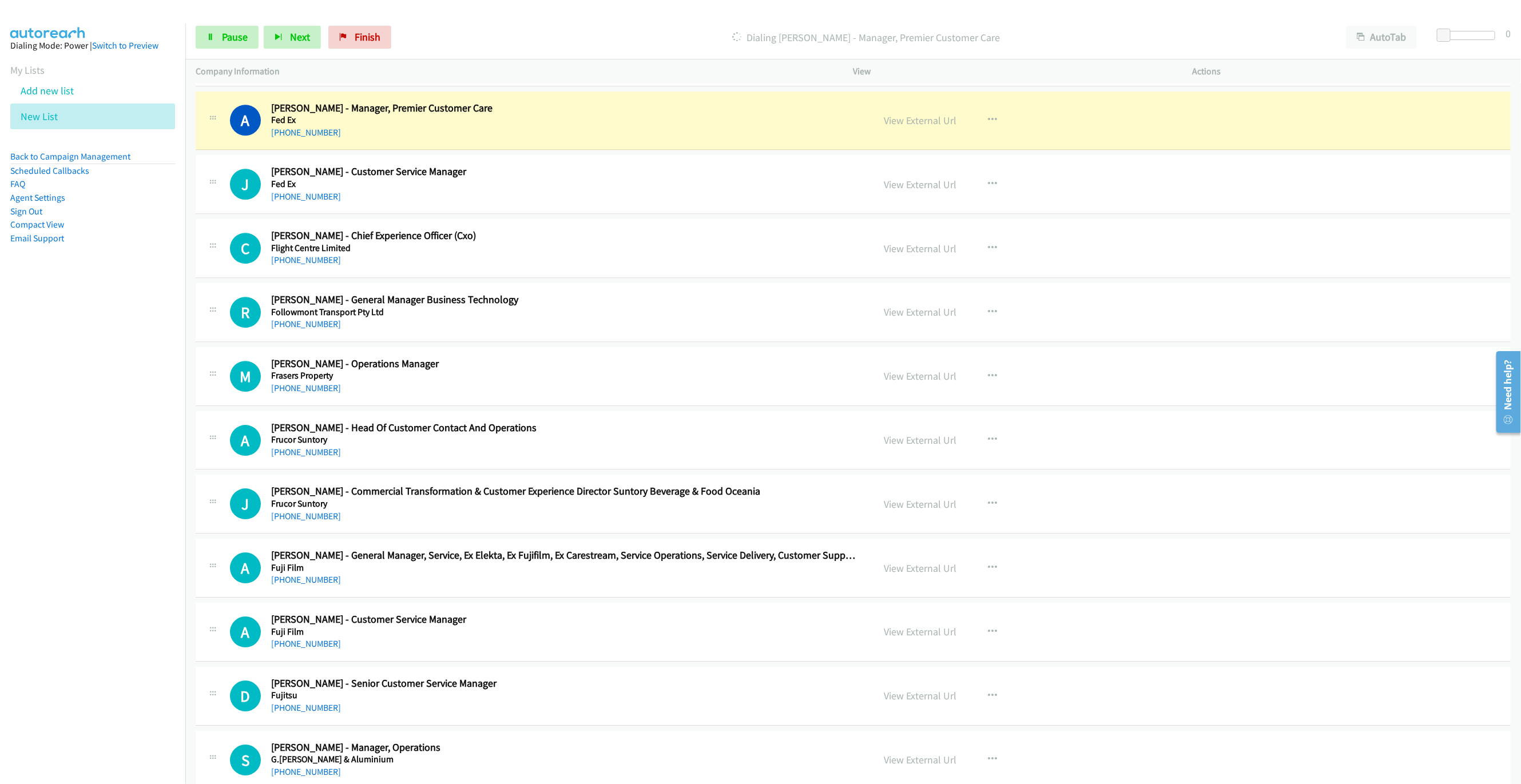
scroll to position [2316, 0]
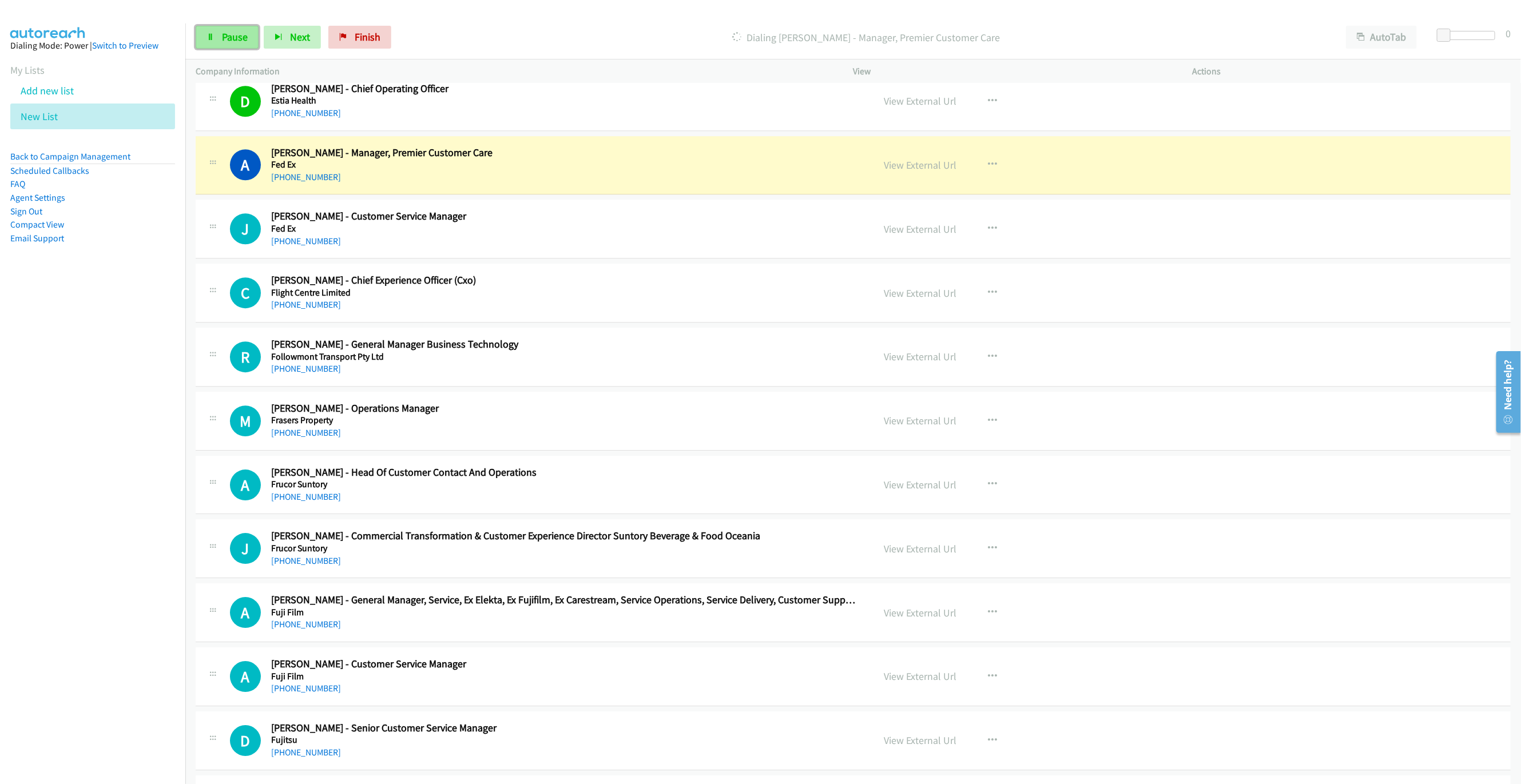
click at [229, 44] on link "Pause" at bounding box center [227, 37] width 63 height 23
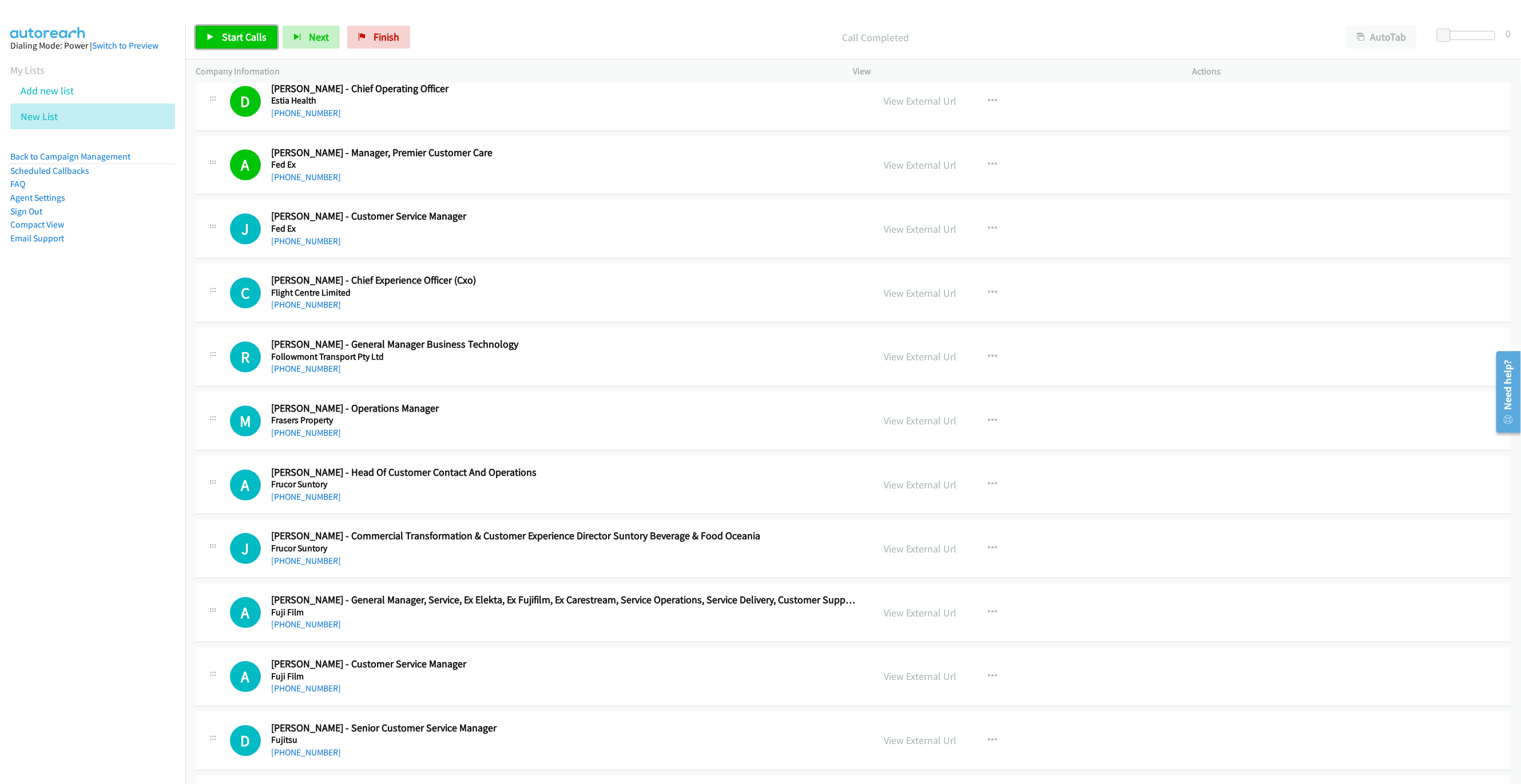
click at [259, 36] on span "Start Calls" at bounding box center [244, 37] width 45 height 13
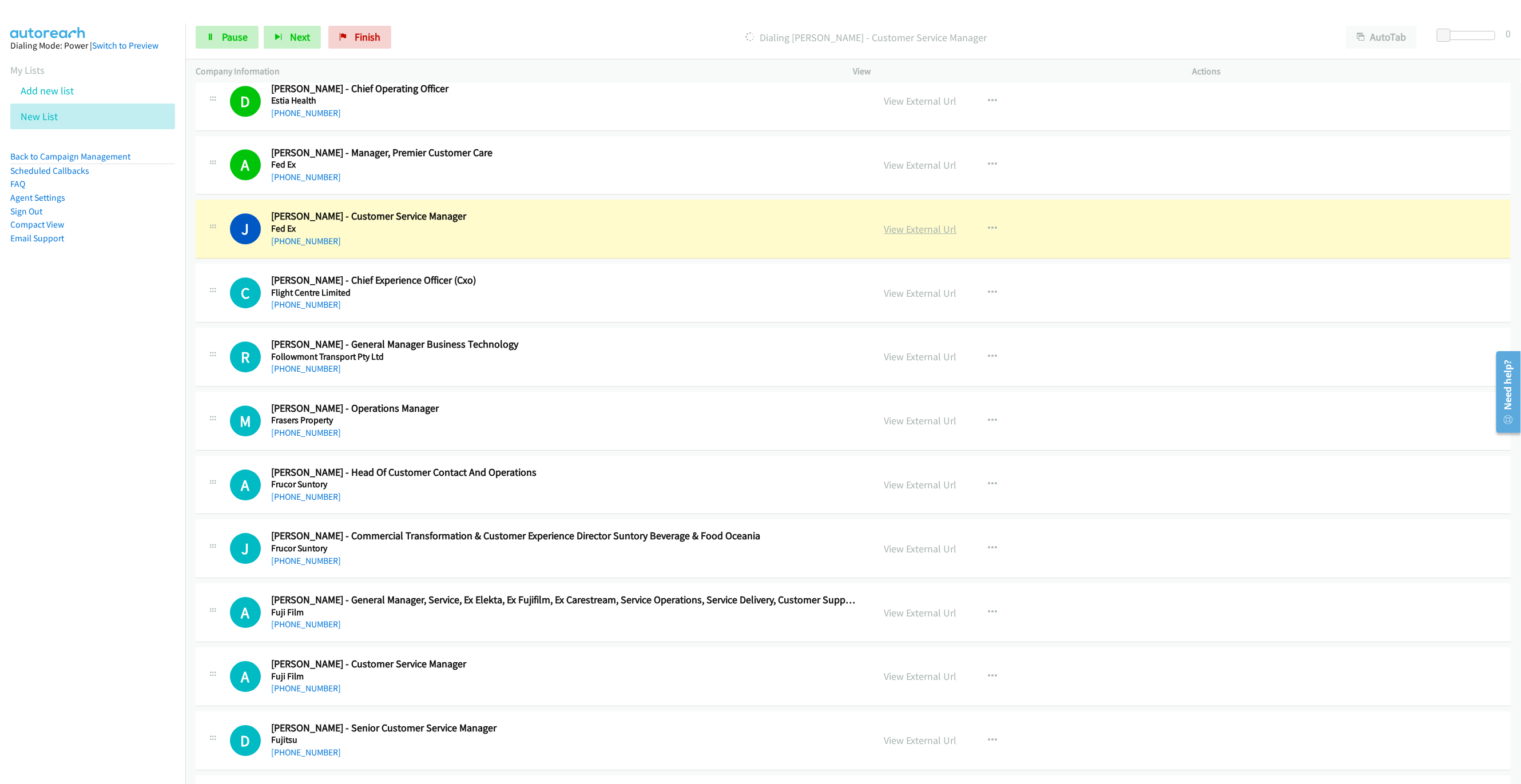
click at [934, 236] on link "View External Url" at bounding box center [921, 229] width 73 height 13
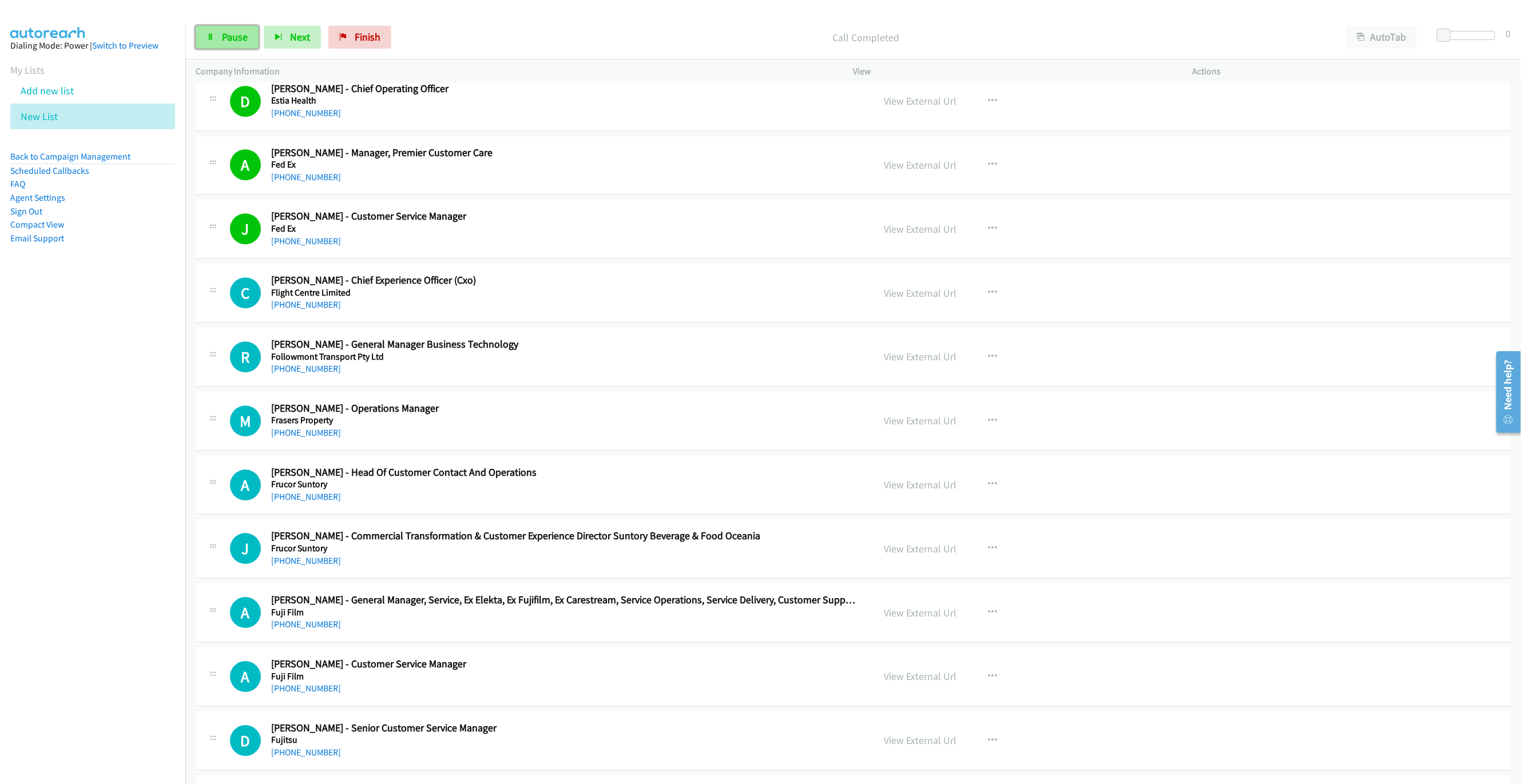
click at [246, 45] on link "Pause" at bounding box center [227, 37] width 63 height 23
click at [213, 27] on link "Start Calls" at bounding box center [236, 37] width 82 height 23
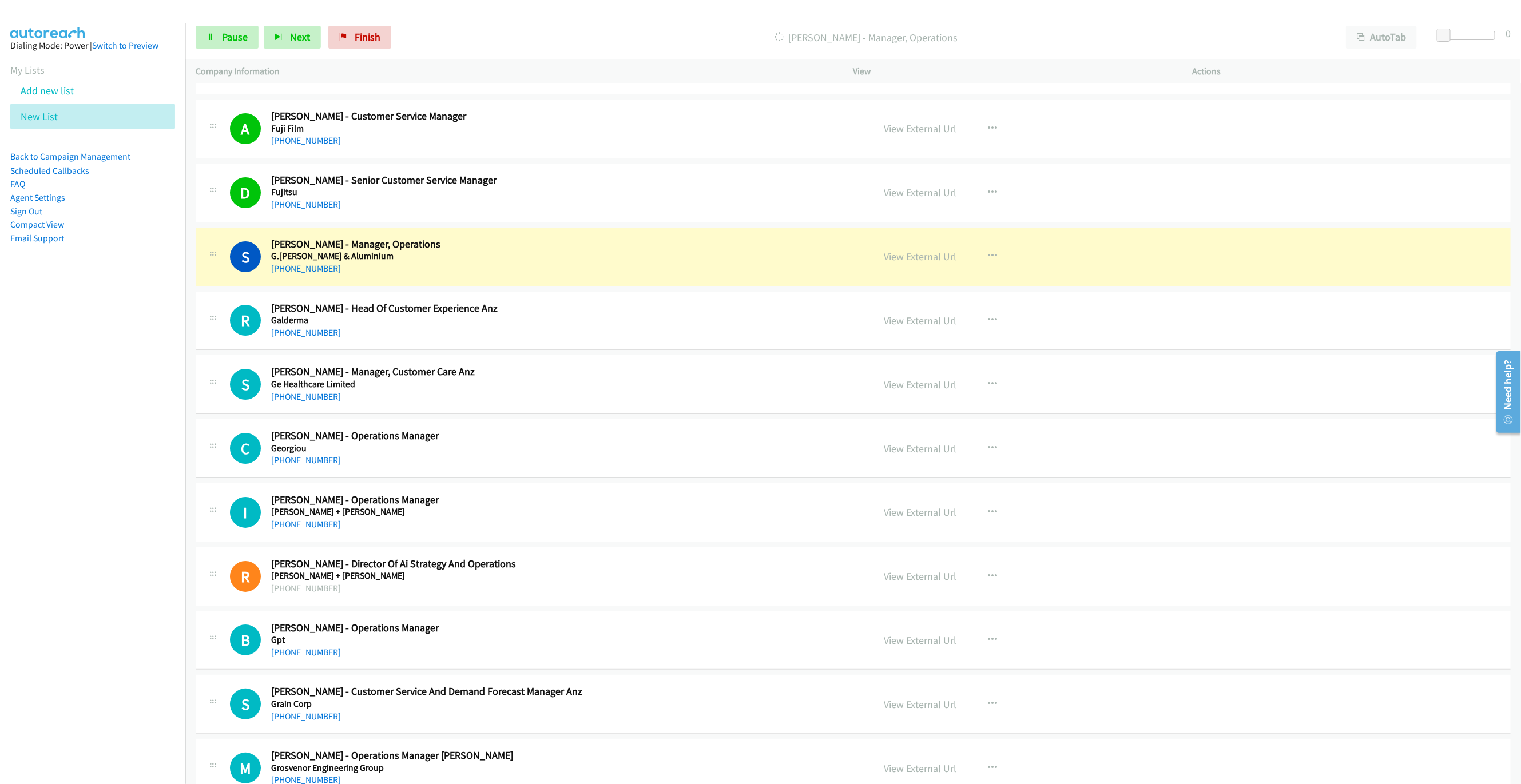
scroll to position [3002, 0]
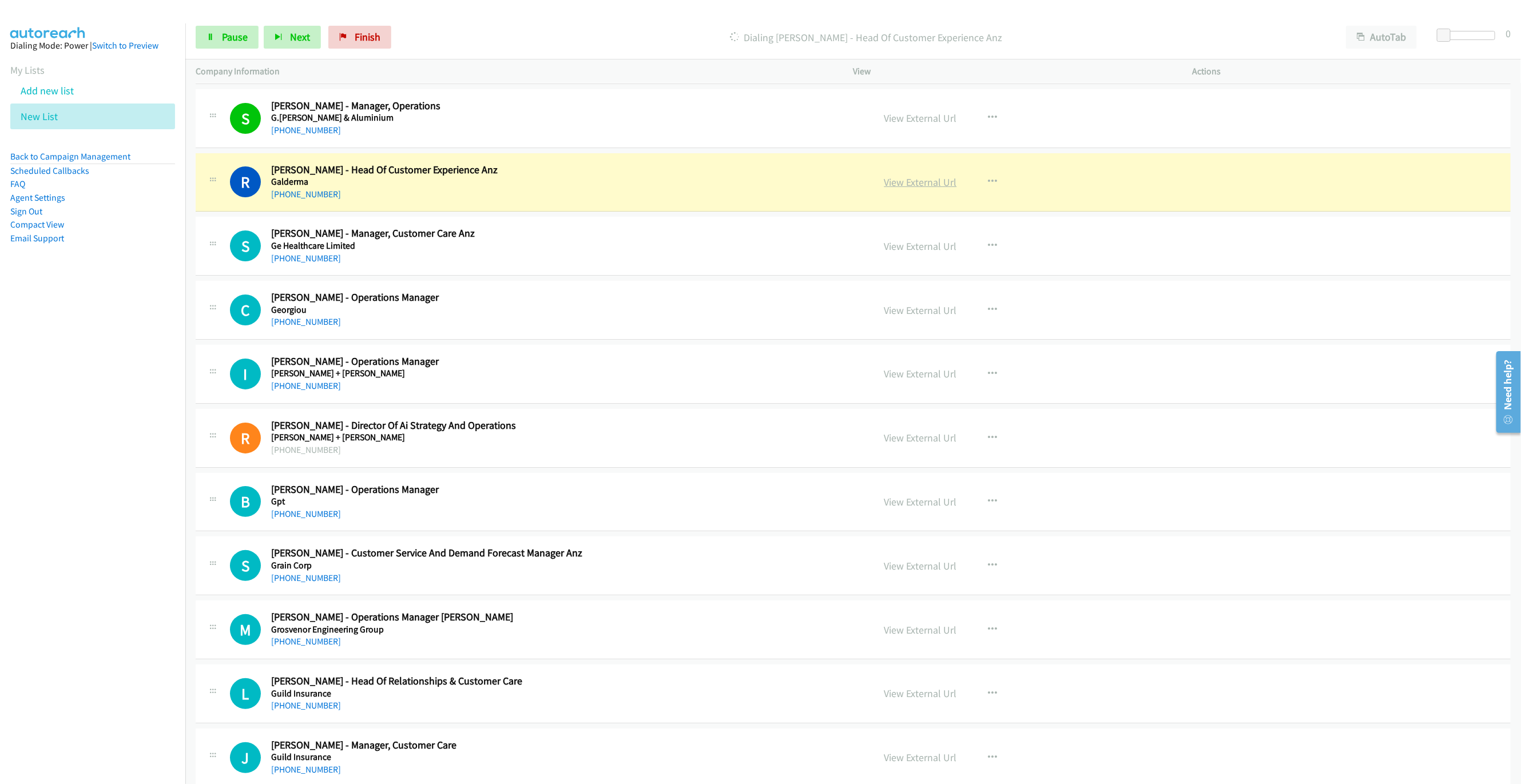
click at [927, 188] on link "View External Url" at bounding box center [921, 182] width 73 height 13
click at [208, 49] on link "Pause" at bounding box center [227, 37] width 63 height 23
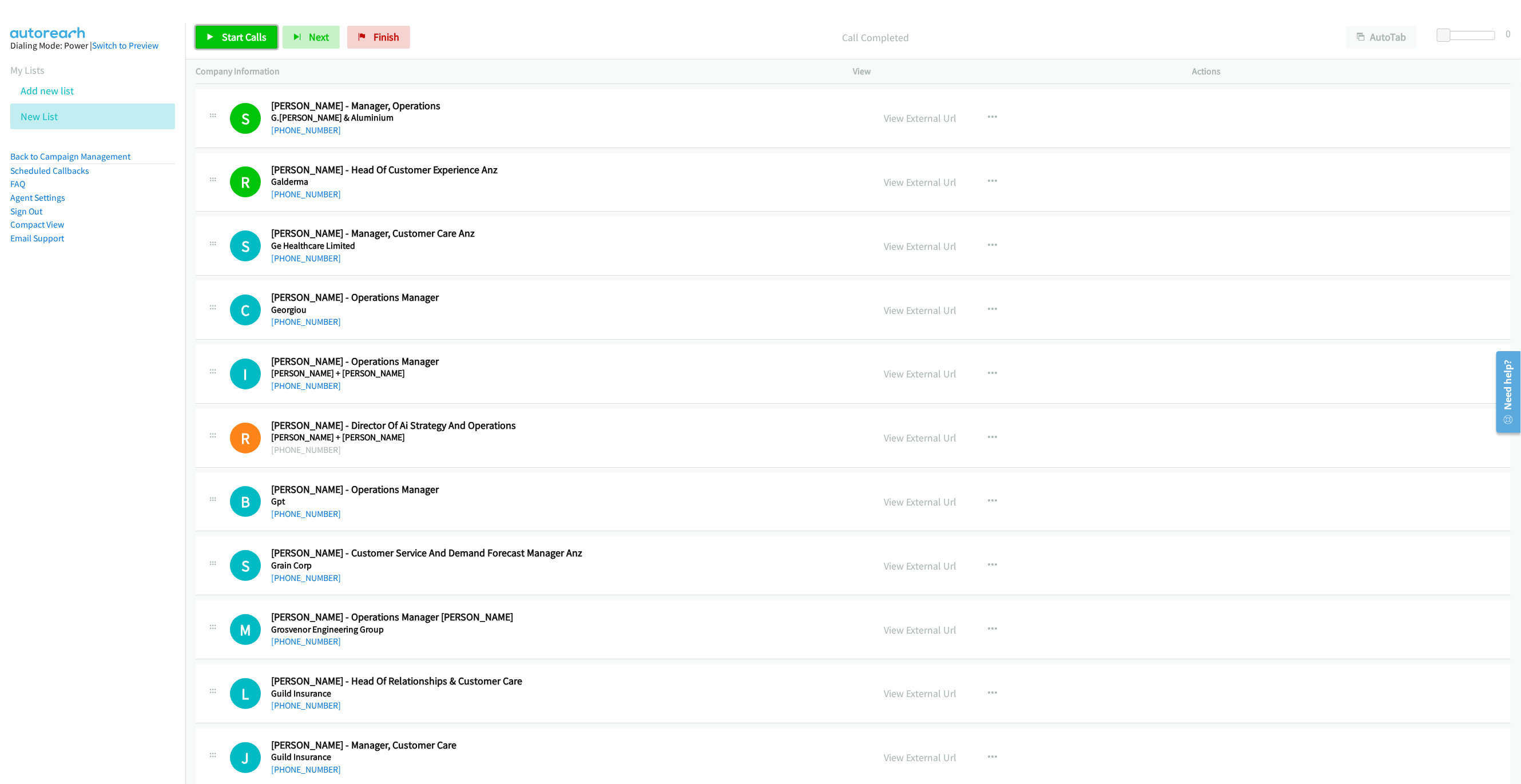
click at [234, 45] on link "Start Calls" at bounding box center [236, 37] width 82 height 23
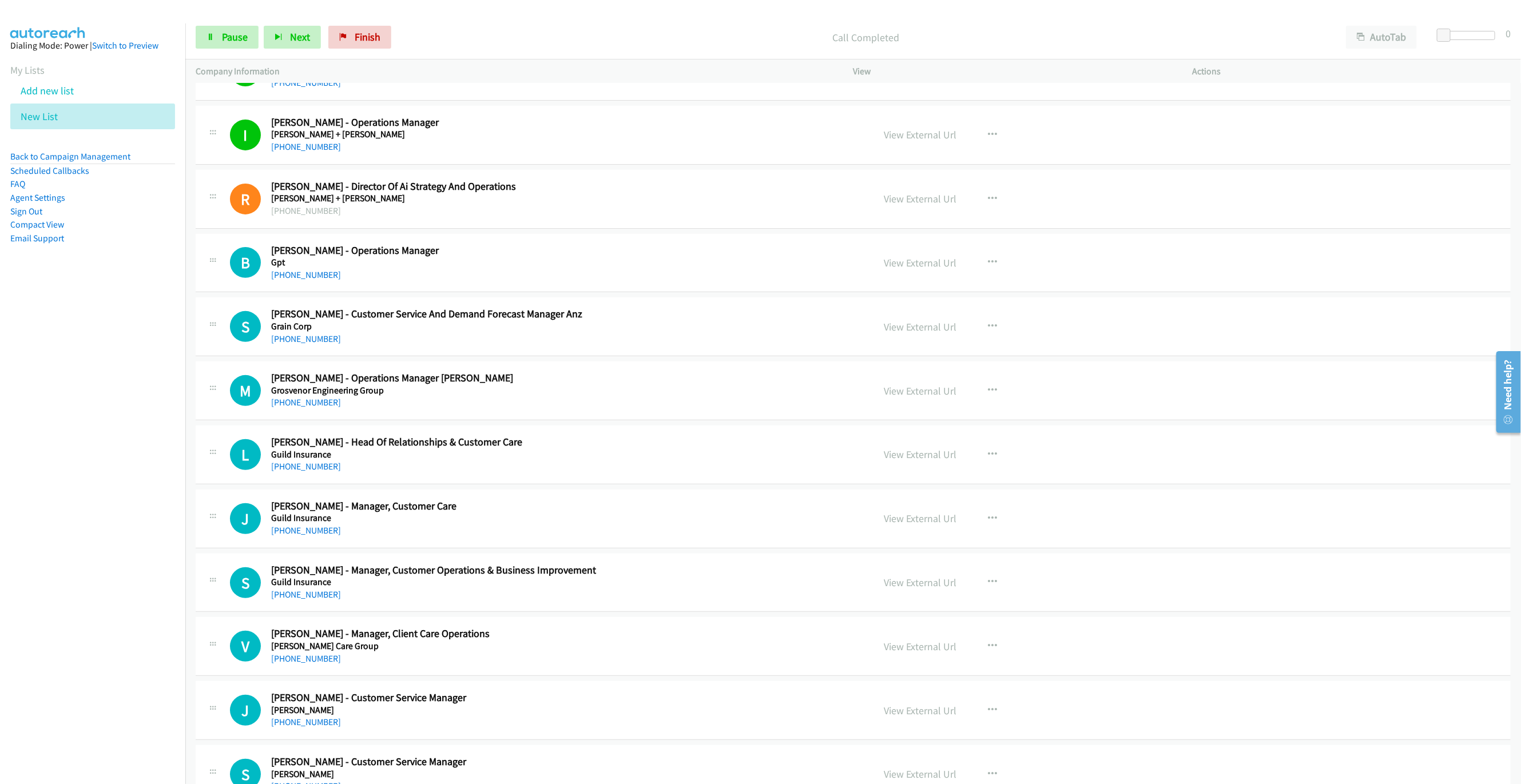
scroll to position [3259, 0]
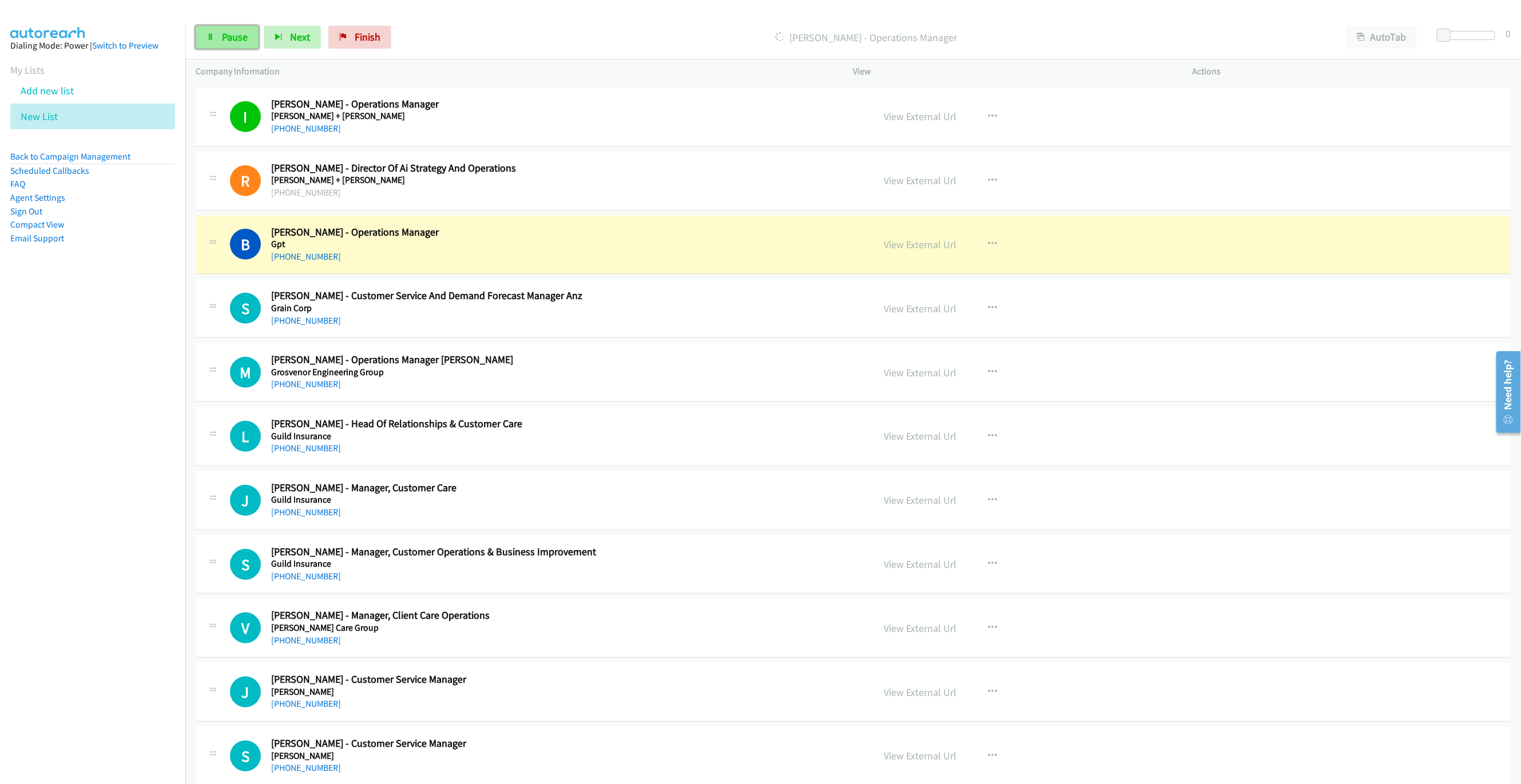
drag, startPoint x: 222, startPoint y: 32, endPoint x: 236, endPoint y: 41, distance: 16.6
click at [223, 31] on span "Pause" at bounding box center [235, 37] width 26 height 13
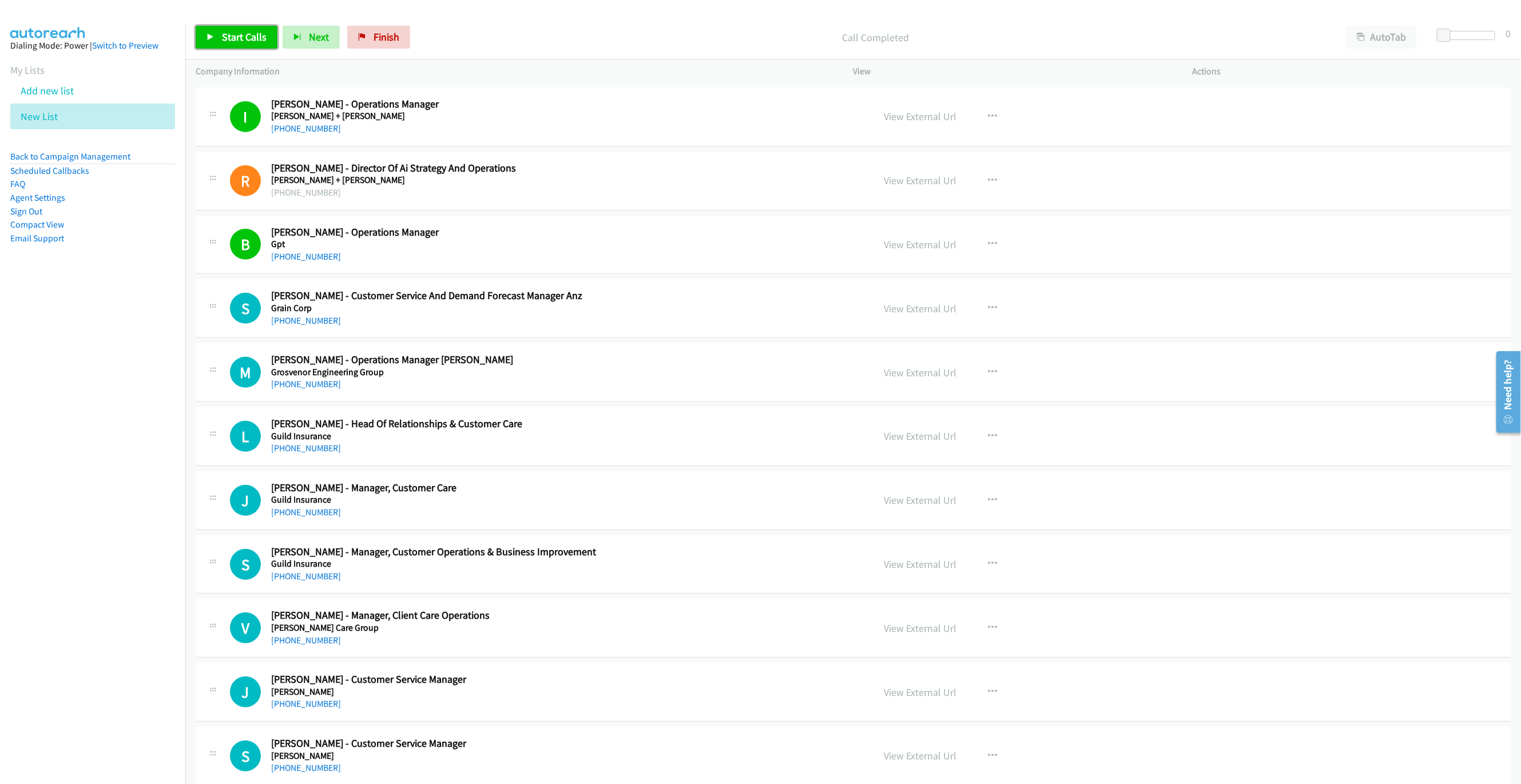
drag, startPoint x: 223, startPoint y: 42, endPoint x: 237, endPoint y: 40, distance: 14.1
click at [223, 42] on span "Start Calls" at bounding box center [244, 37] width 45 height 13
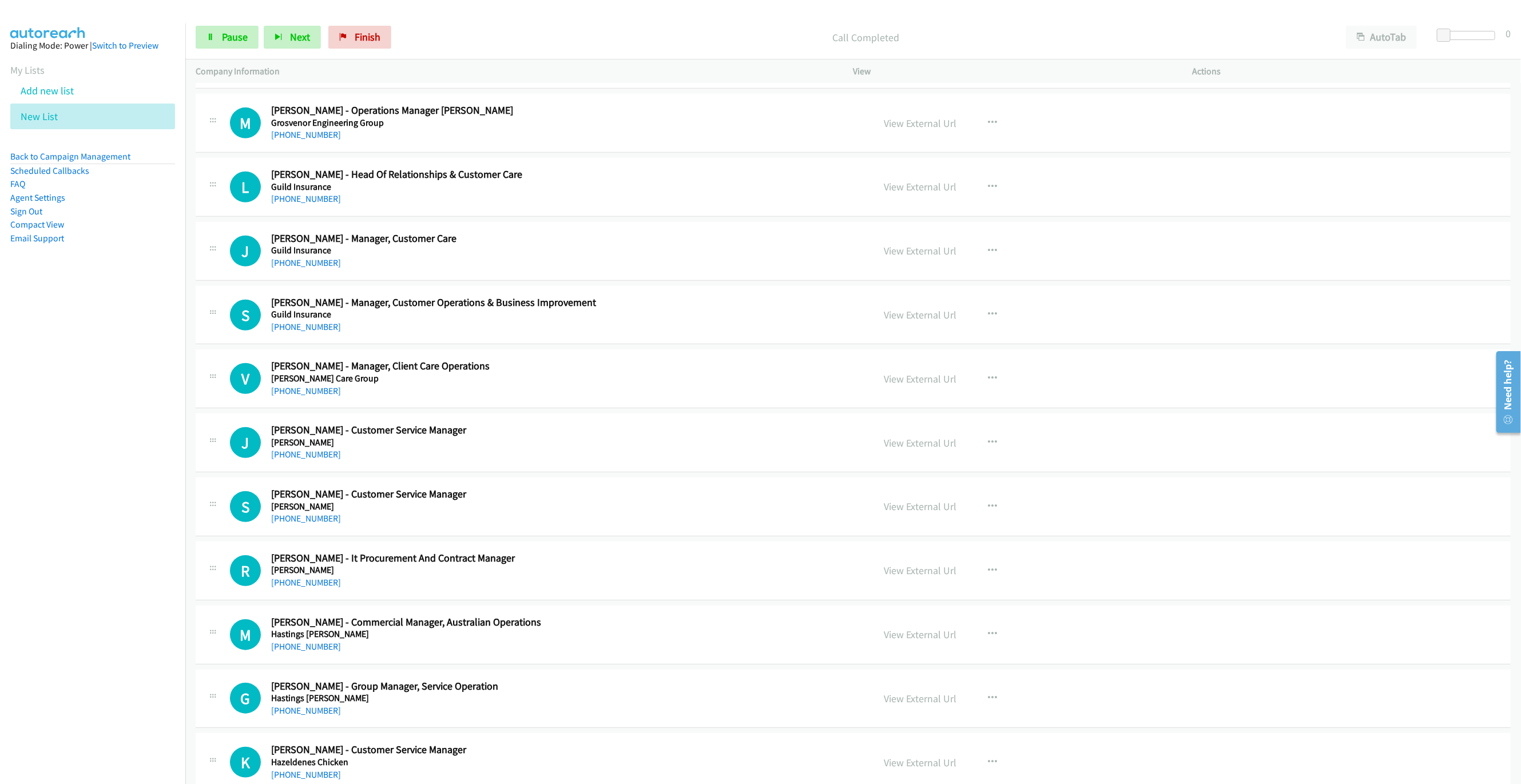
scroll to position [3516, 0]
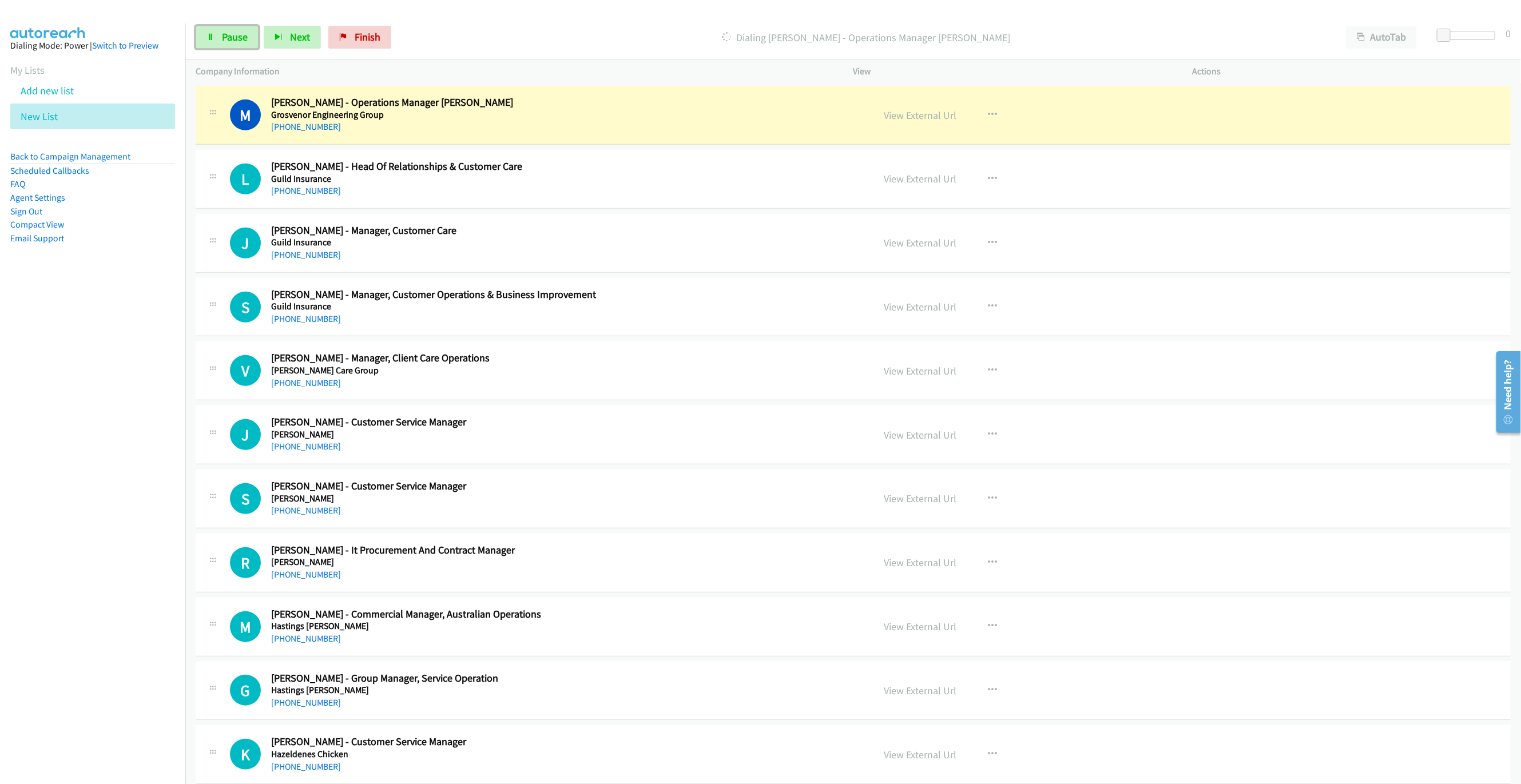
drag, startPoint x: 230, startPoint y: 38, endPoint x: 364, endPoint y: 88, distance: 143.0
click at [230, 38] on span "Pause" at bounding box center [235, 37] width 26 height 13
click at [910, 121] on link "View External Url" at bounding box center [921, 115] width 73 height 13
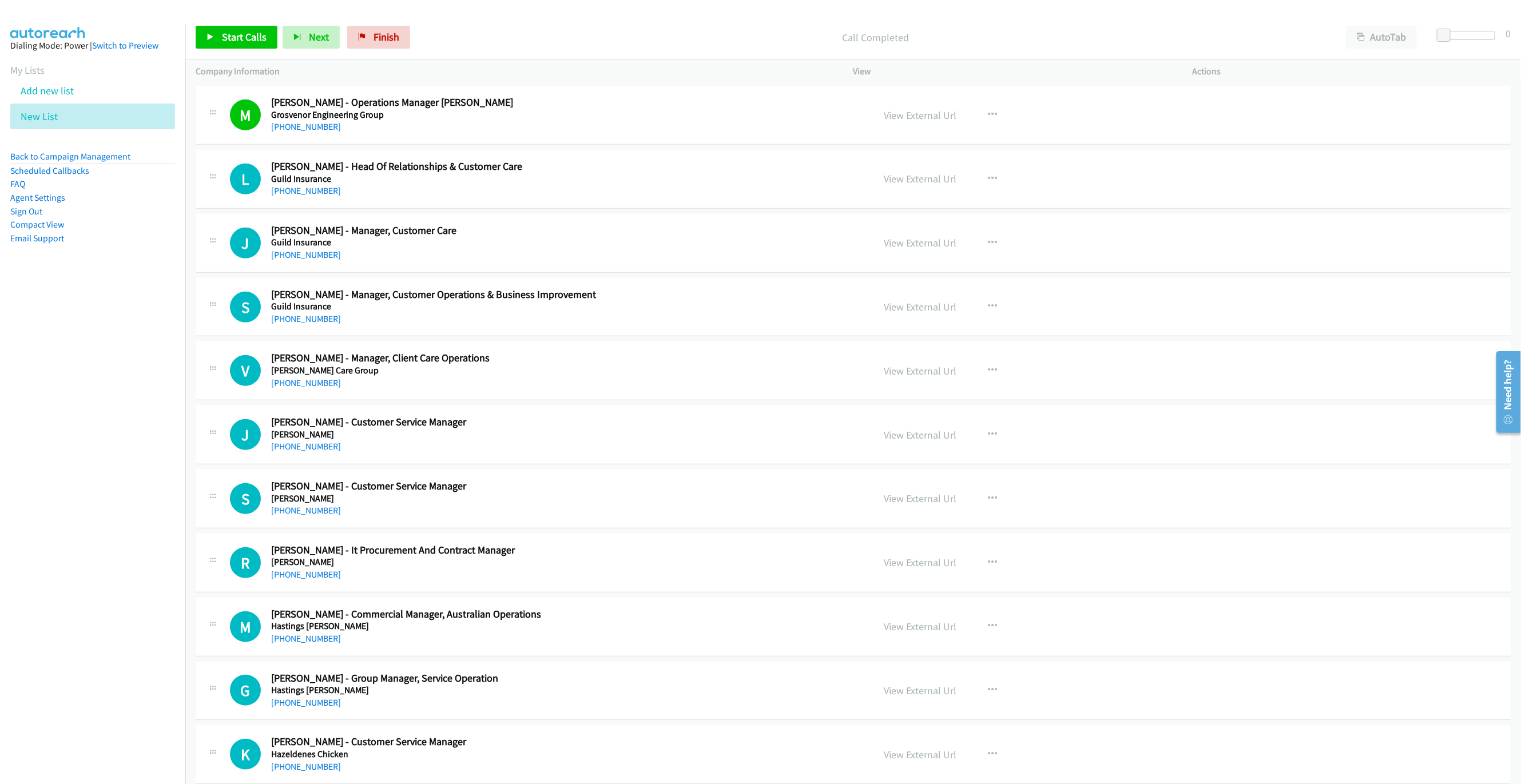
click at [212, 23] on div "Start Calls Pause Next Finish Call Completed AutoTab AutoTab 0" at bounding box center [852, 38] width 1335 height 44
click at [235, 45] on link "Start Calls" at bounding box center [236, 37] width 82 height 23
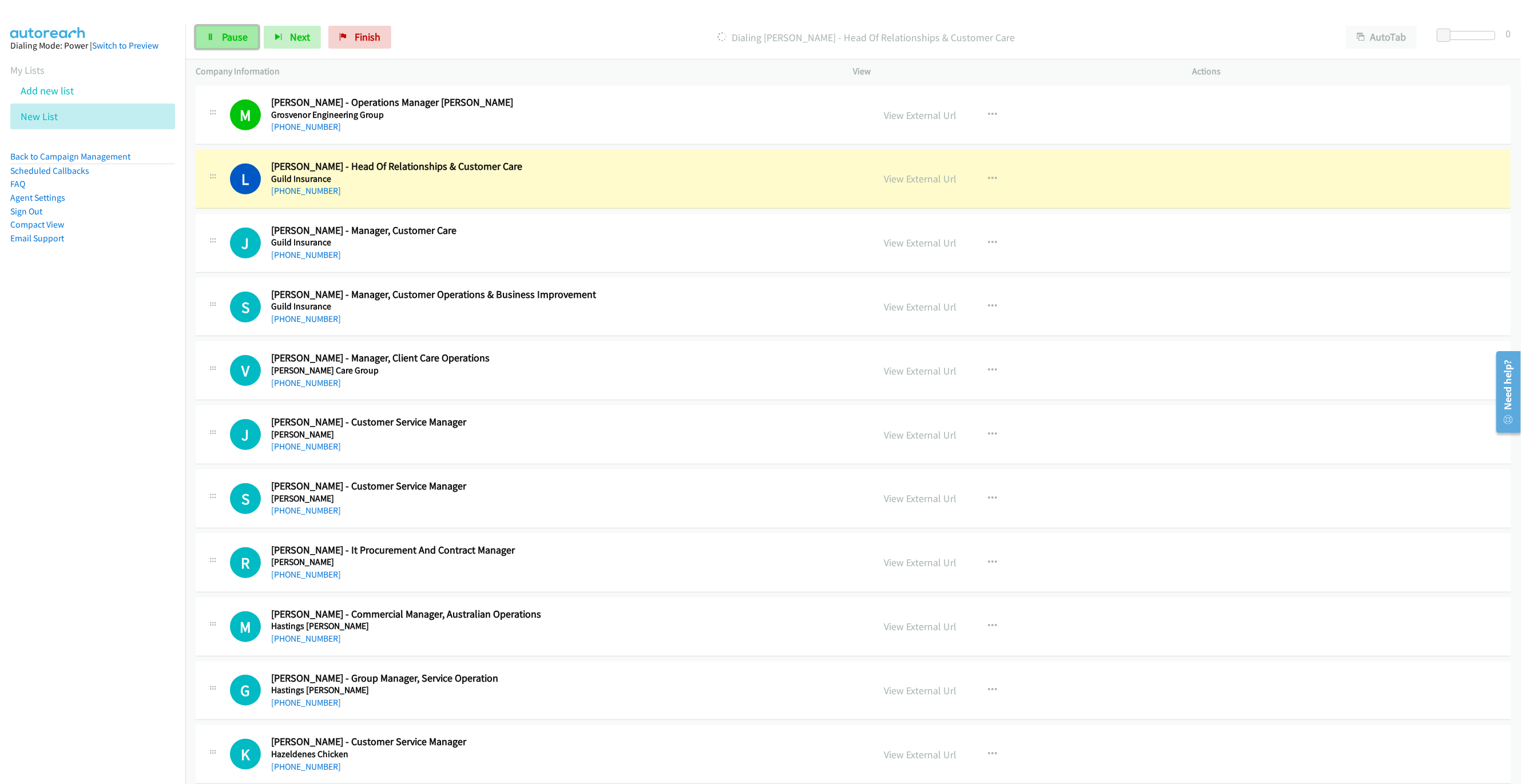
click at [236, 26] on link "Pause" at bounding box center [227, 37] width 63 height 23
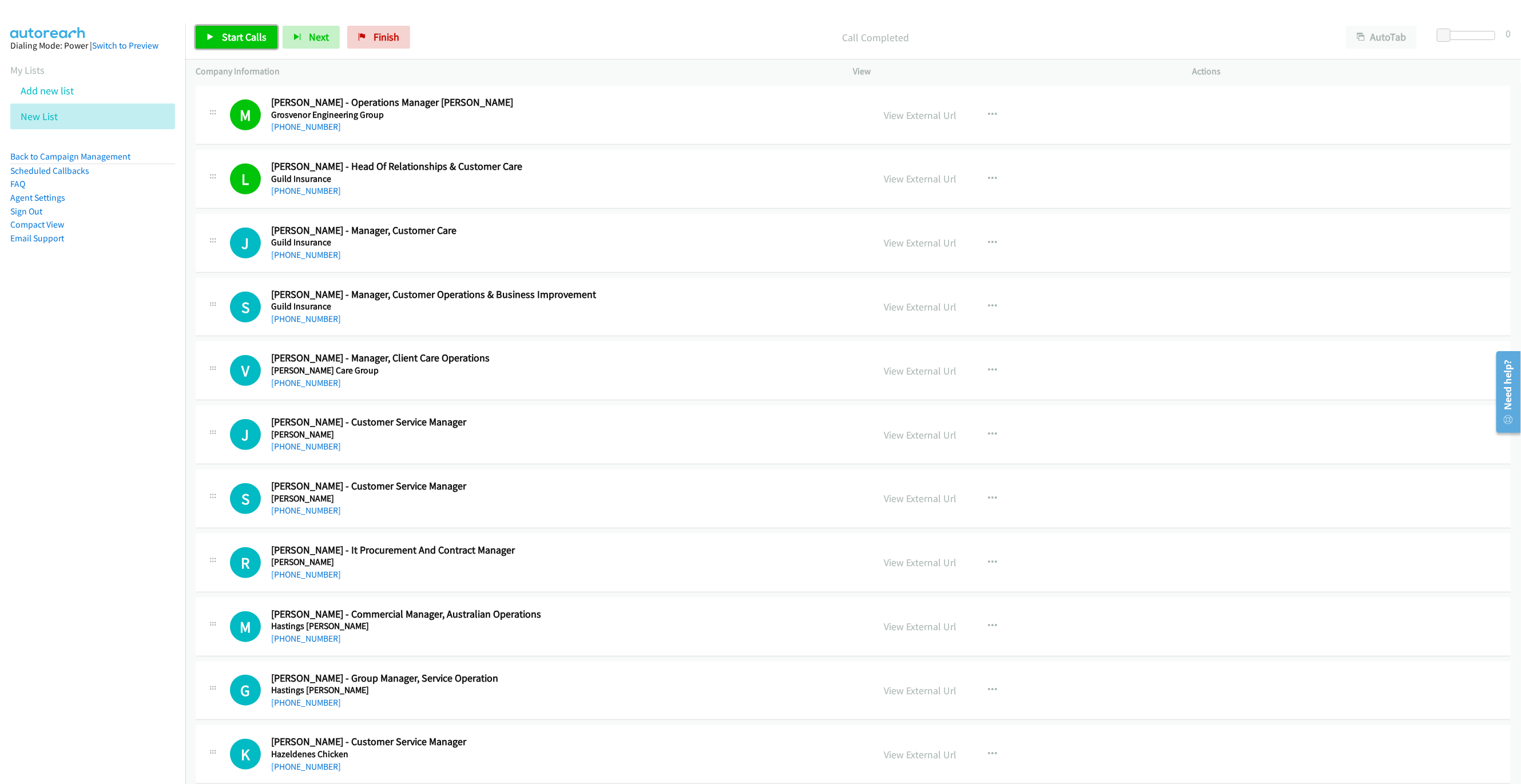
click at [253, 34] on span "Start Calls" at bounding box center [244, 37] width 45 height 13
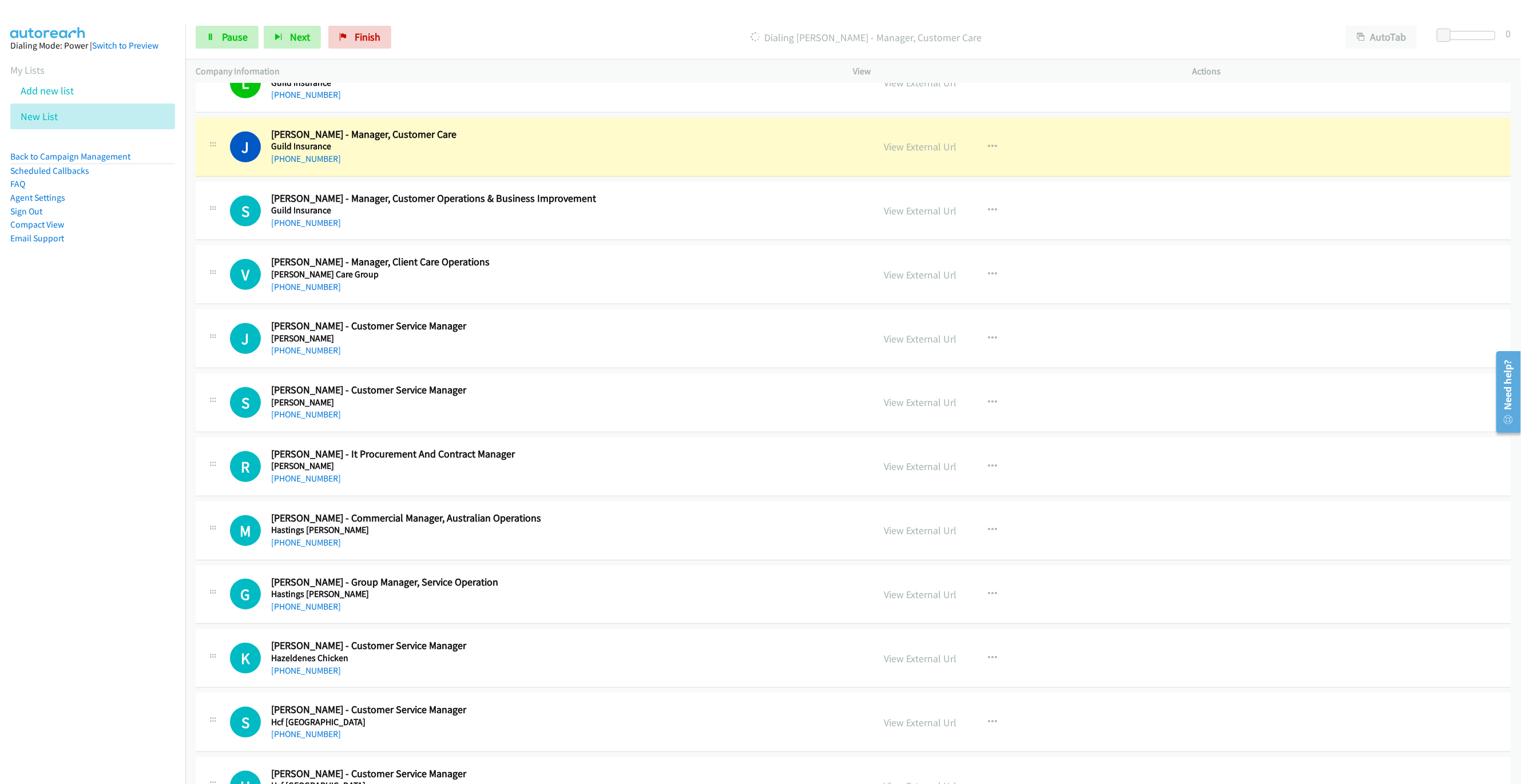
scroll to position [3602, 0]
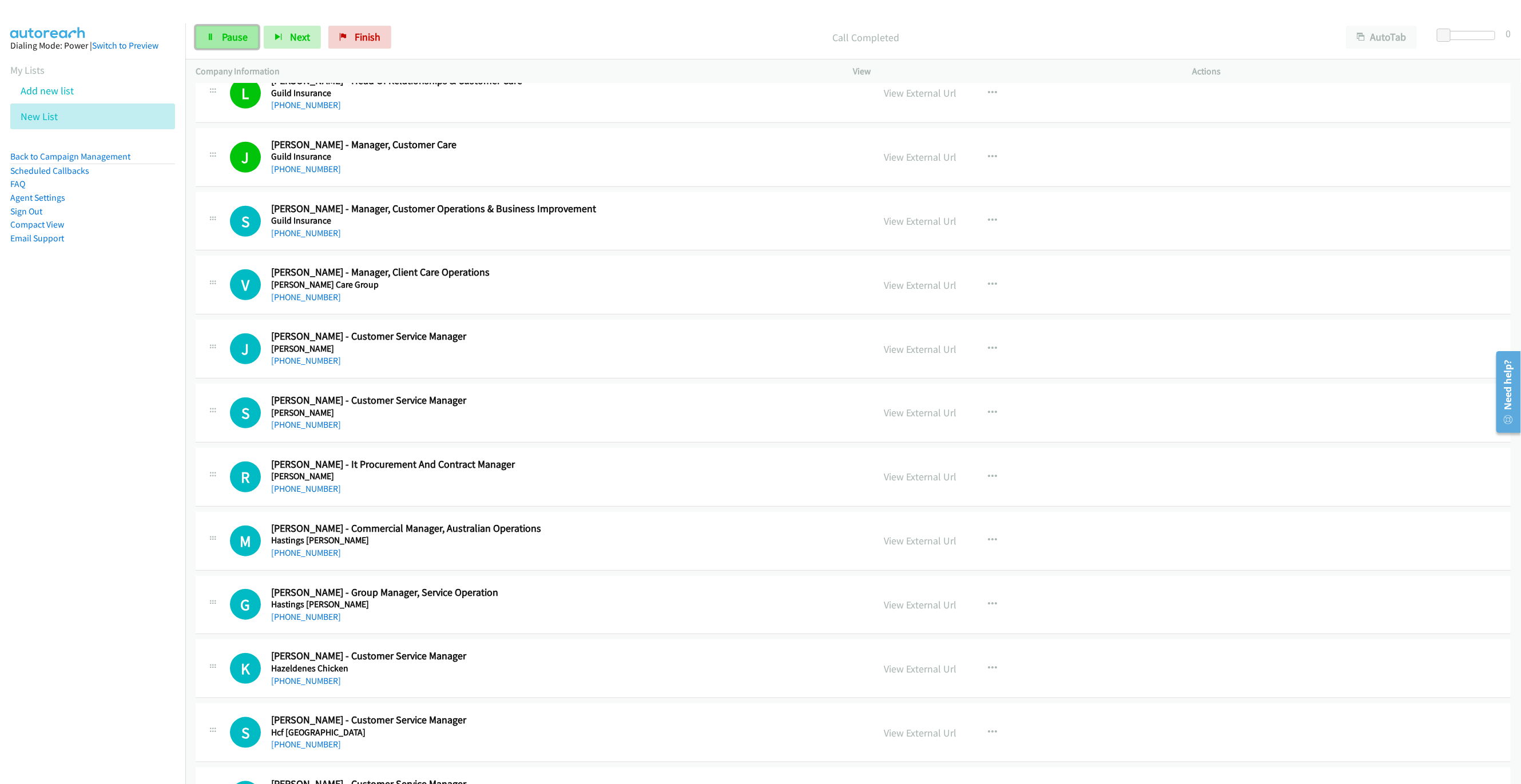
click at [228, 34] on span "Pause" at bounding box center [235, 37] width 26 height 13
click at [236, 38] on span "Start Calls" at bounding box center [244, 37] width 45 height 13
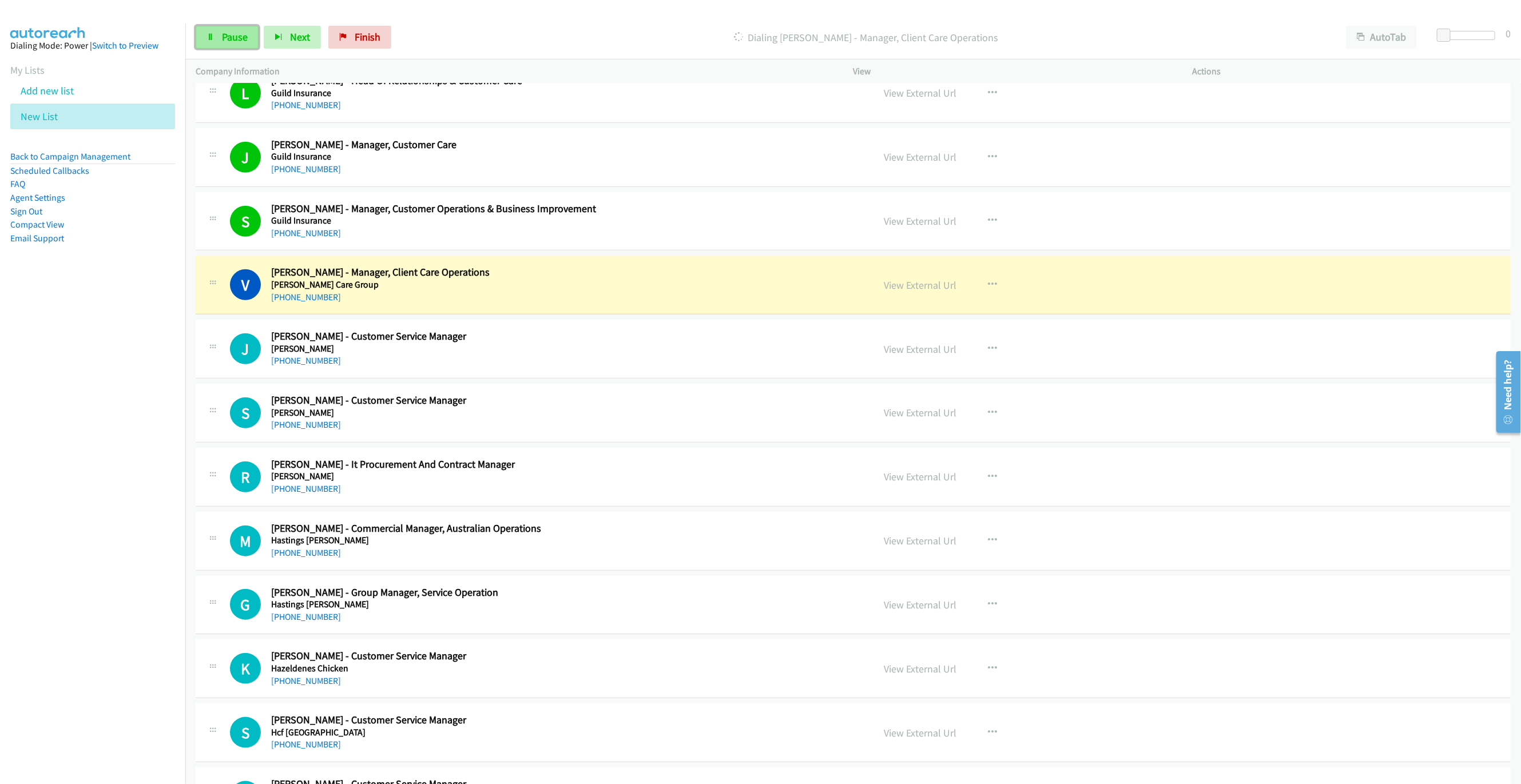
click at [235, 34] on span "Pause" at bounding box center [235, 37] width 26 height 13
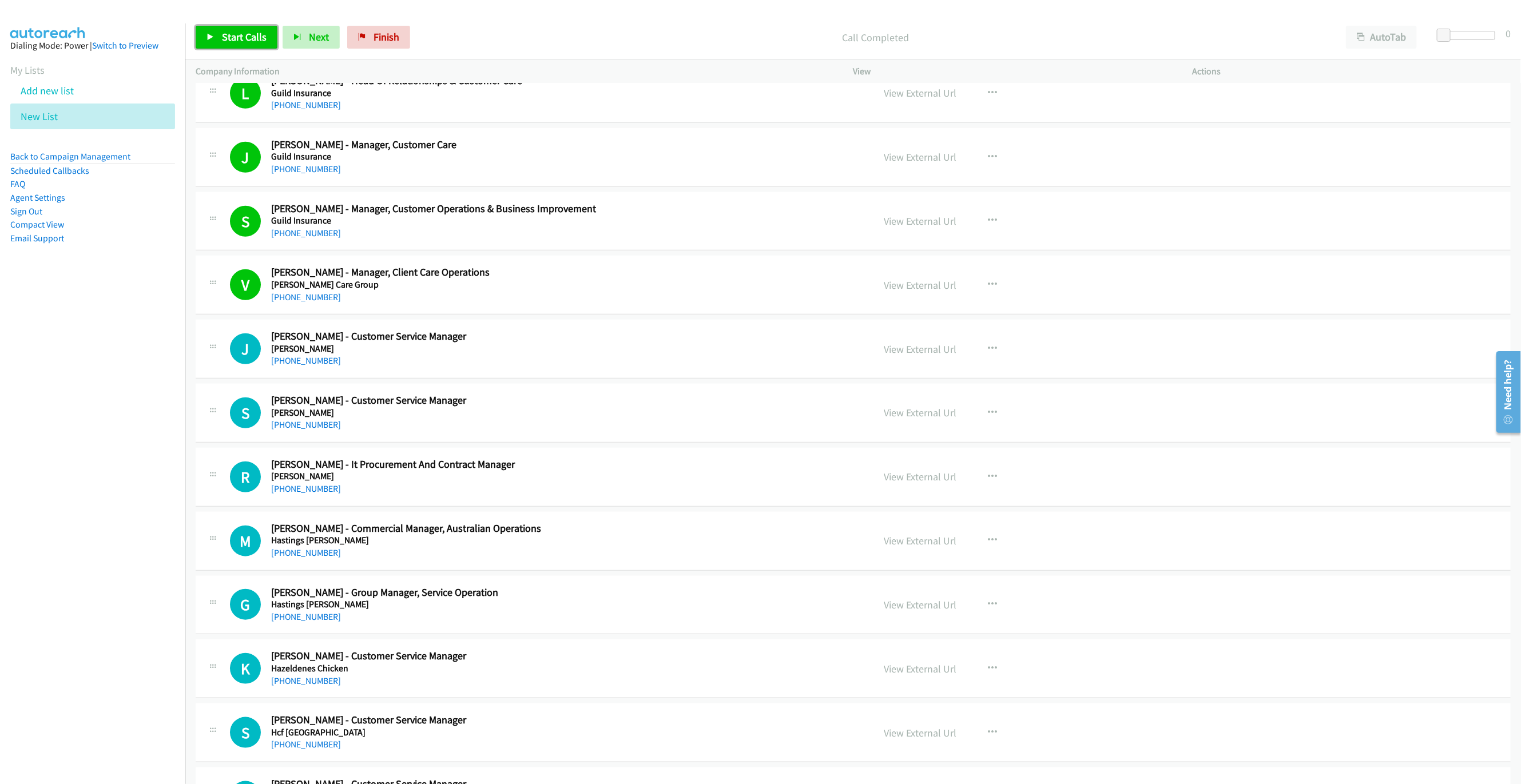
click at [244, 34] on span "Start Calls" at bounding box center [244, 37] width 45 height 13
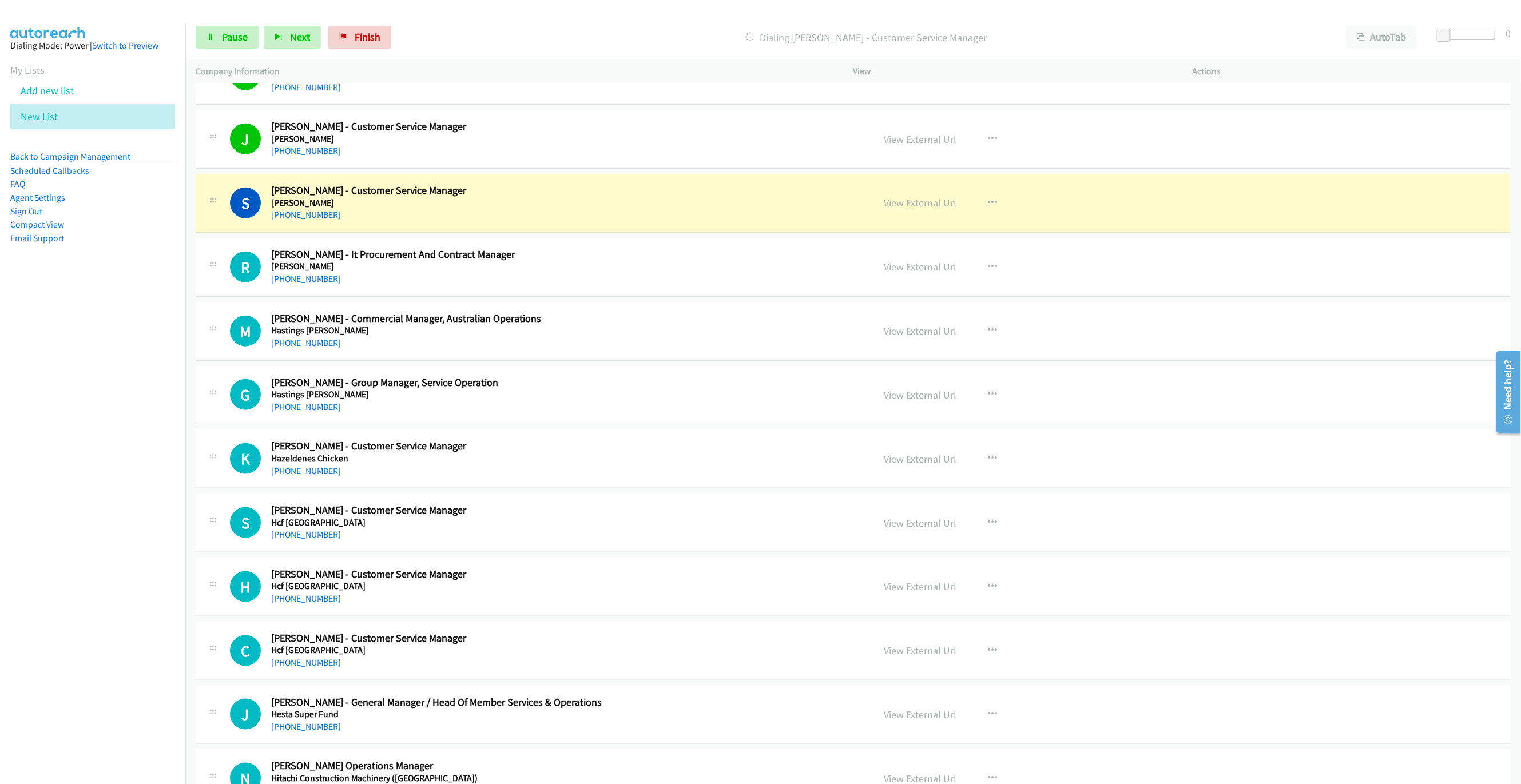
scroll to position [3860, 0]
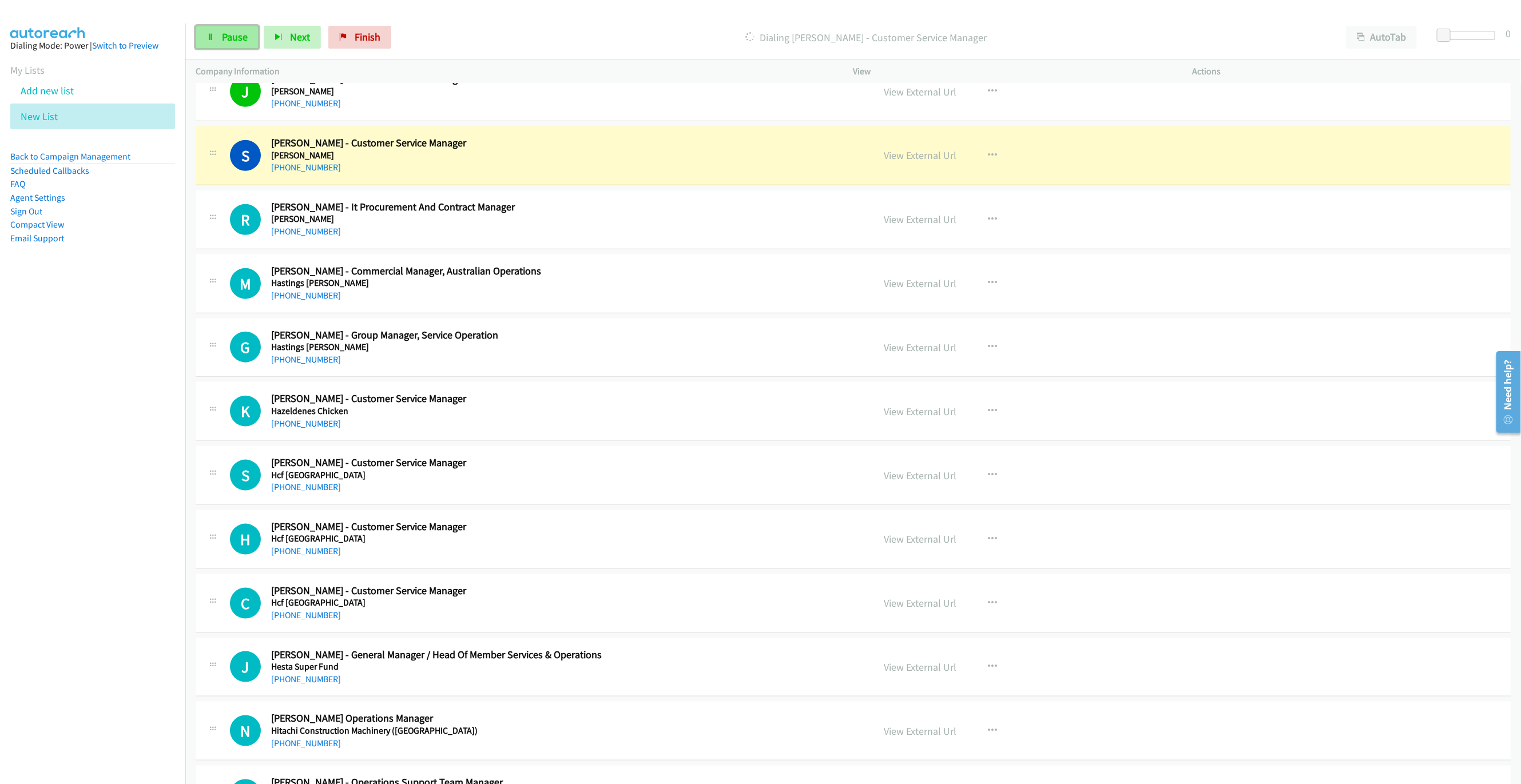
click at [223, 46] on link "Pause" at bounding box center [227, 37] width 63 height 23
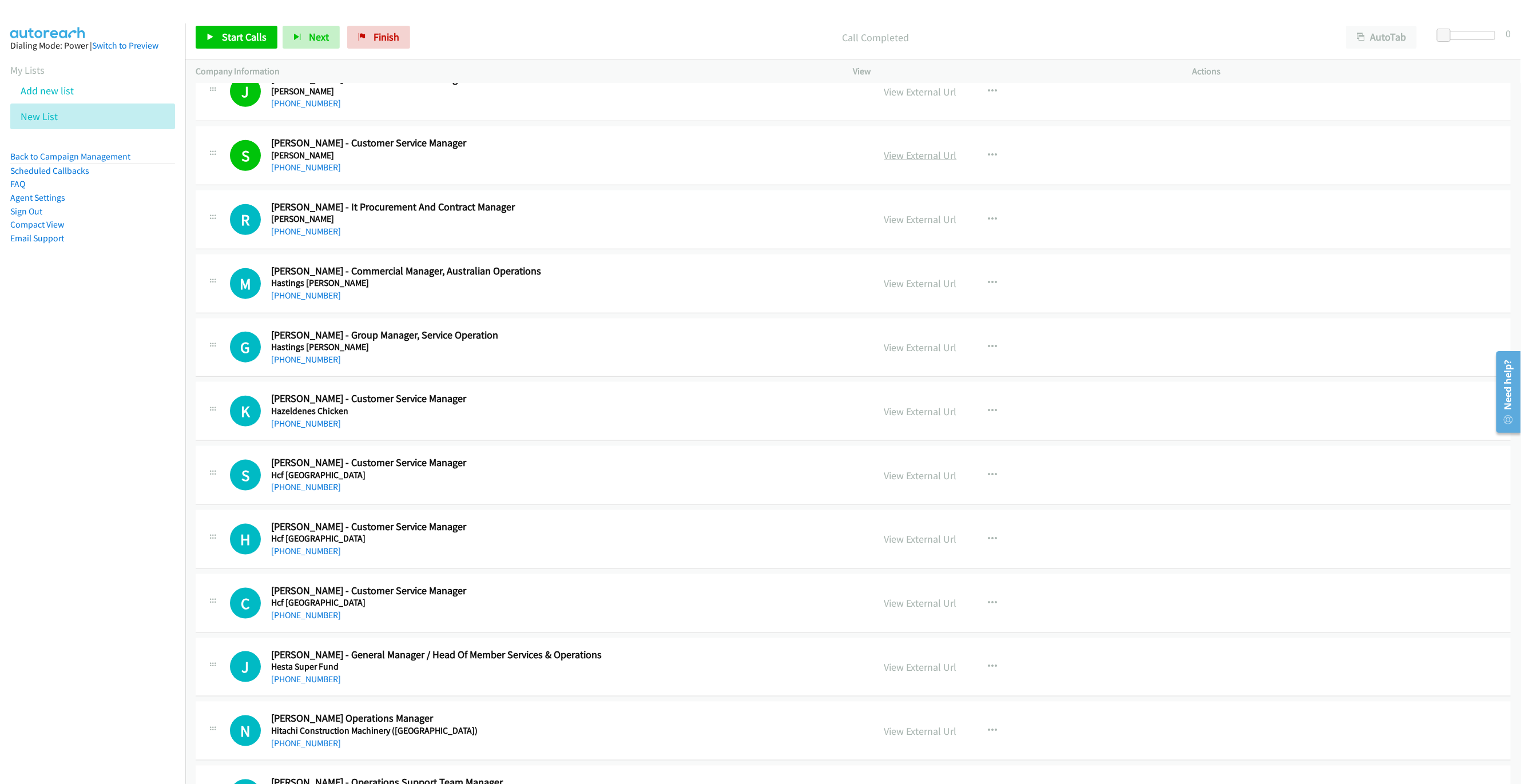
click at [925, 162] on link "View External Url" at bounding box center [921, 155] width 73 height 13
click at [223, 26] on link "Start Calls" at bounding box center [236, 37] width 82 height 23
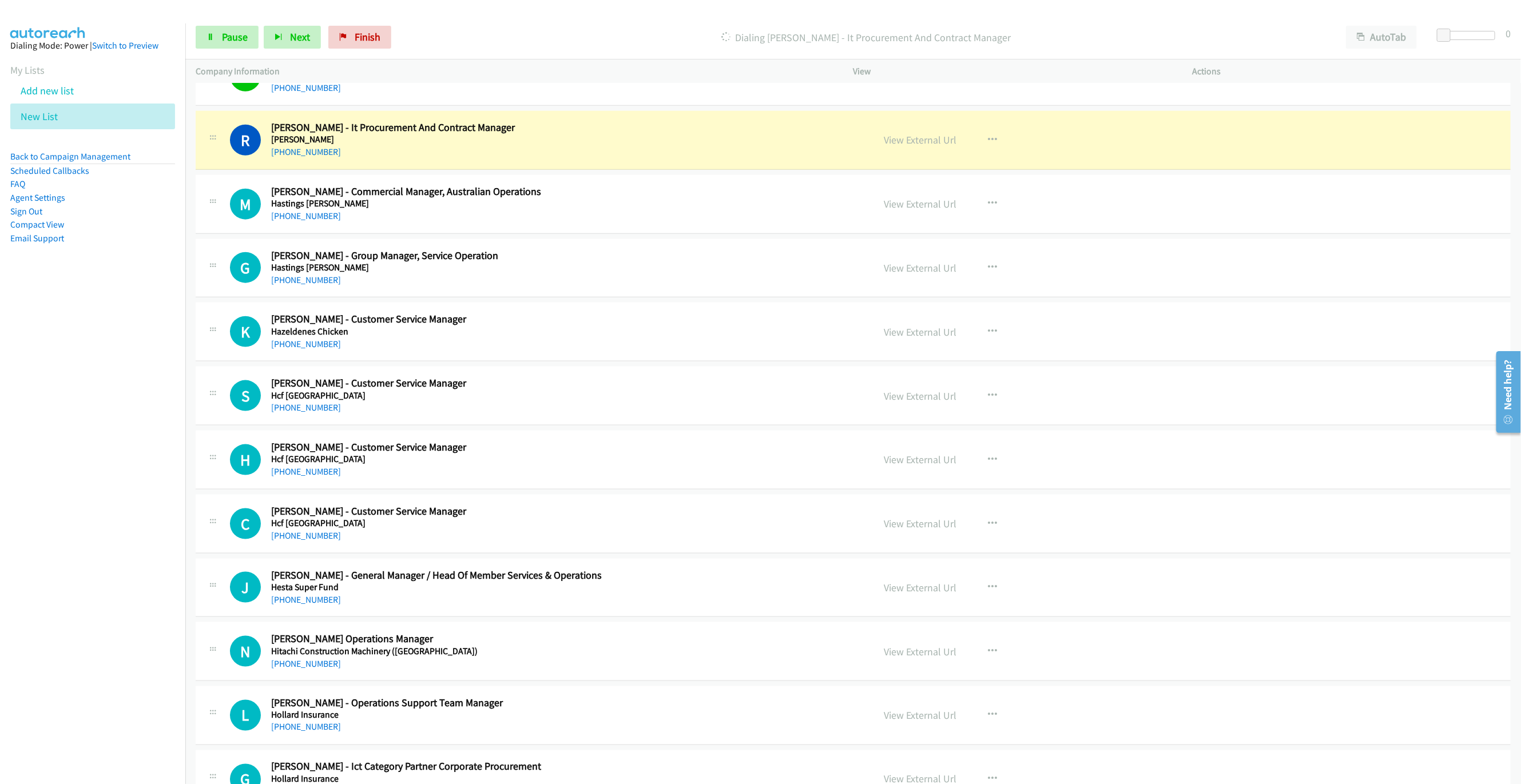
scroll to position [3945, 0]
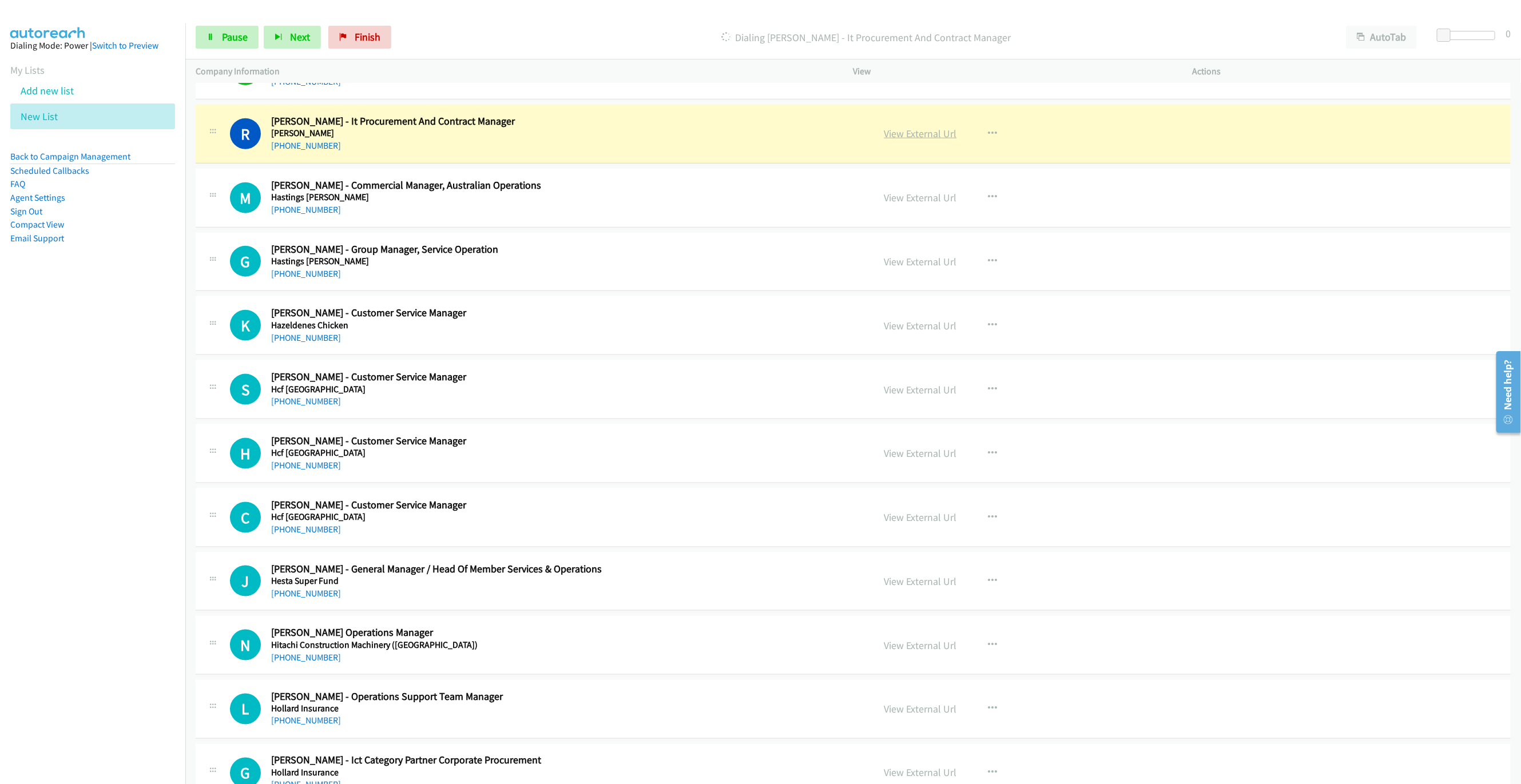
click at [910, 140] on link "View External Url" at bounding box center [921, 133] width 73 height 13
click at [213, 31] on link "Pause" at bounding box center [227, 37] width 63 height 23
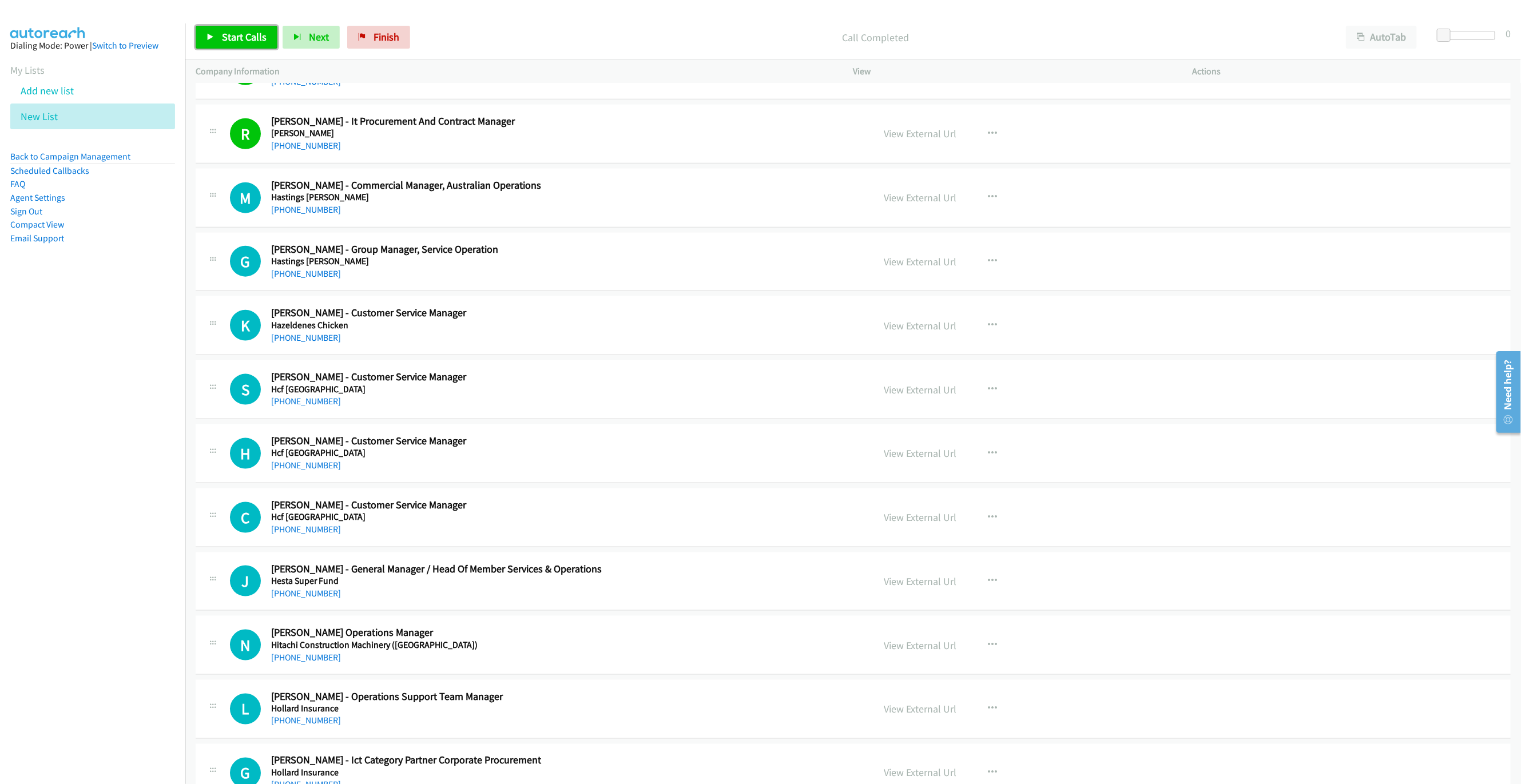
click at [218, 36] on link "Start Calls" at bounding box center [236, 37] width 82 height 23
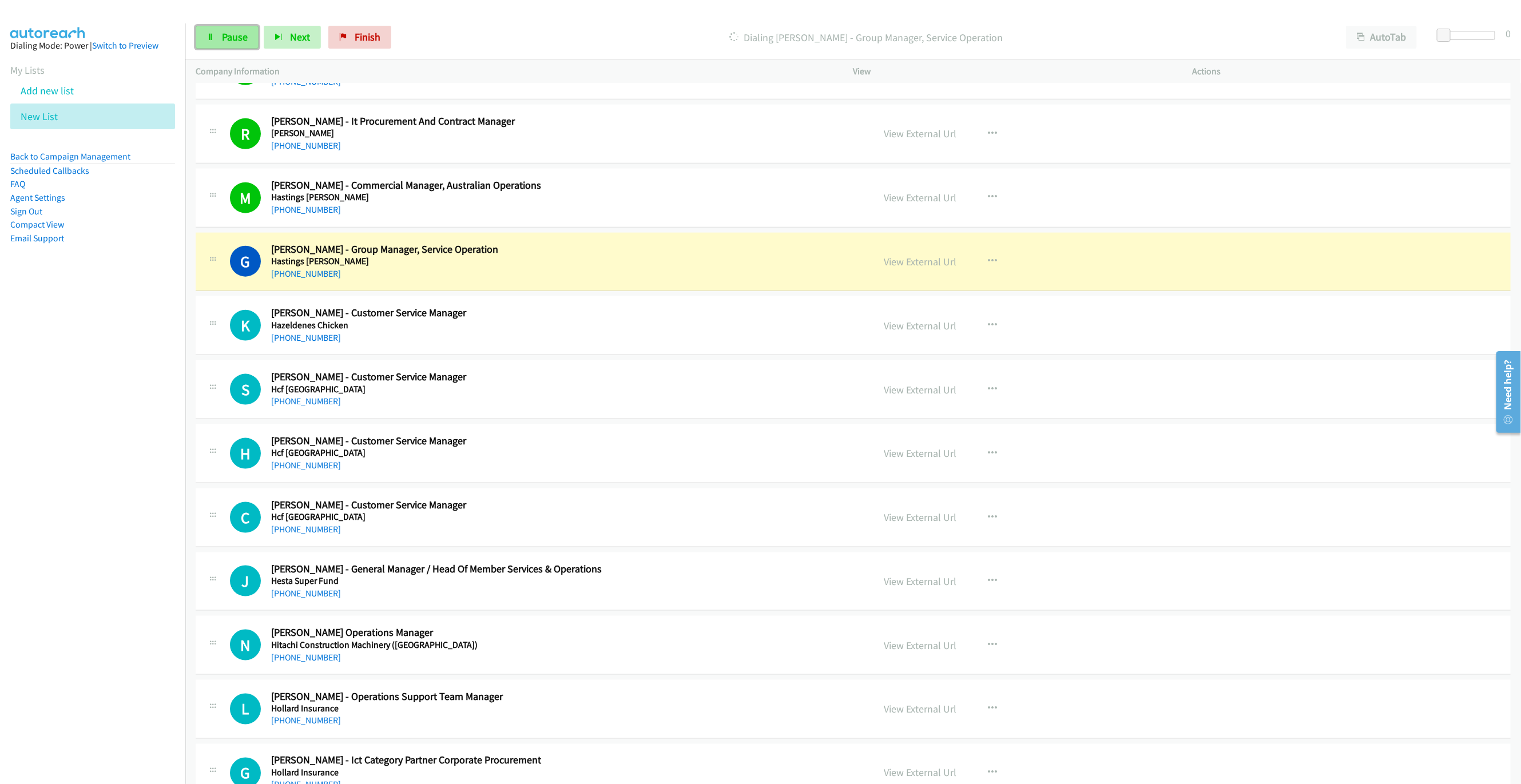
click at [212, 48] on link "Pause" at bounding box center [227, 37] width 63 height 23
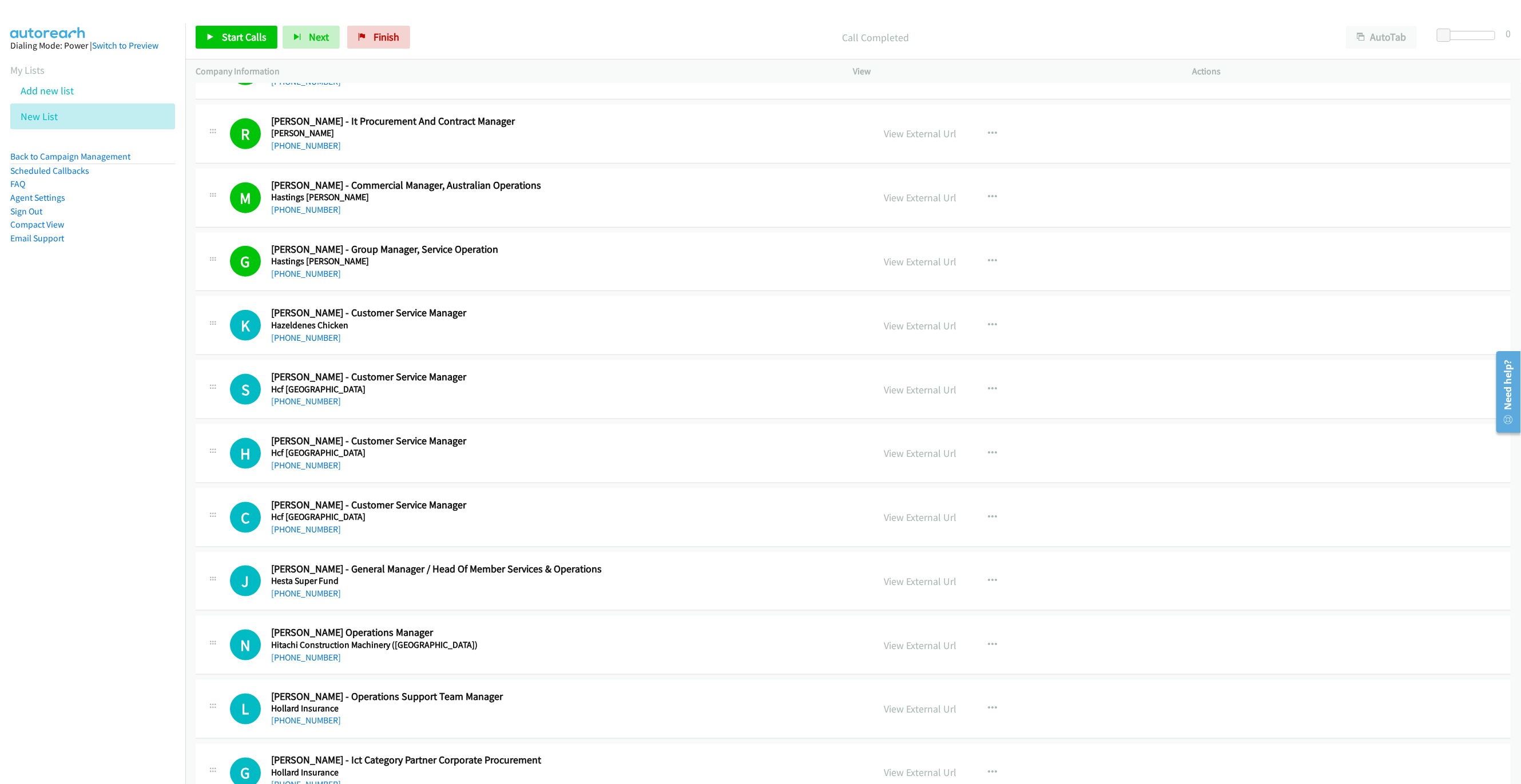
click at [220, 21] on div "Start Calls Pause Next Finish Call Completed AutoTab AutoTab 0" at bounding box center [852, 38] width 1335 height 44
click at [222, 26] on link "Start Calls" at bounding box center [236, 37] width 82 height 23
click at [231, 34] on span "Pause" at bounding box center [235, 37] width 26 height 13
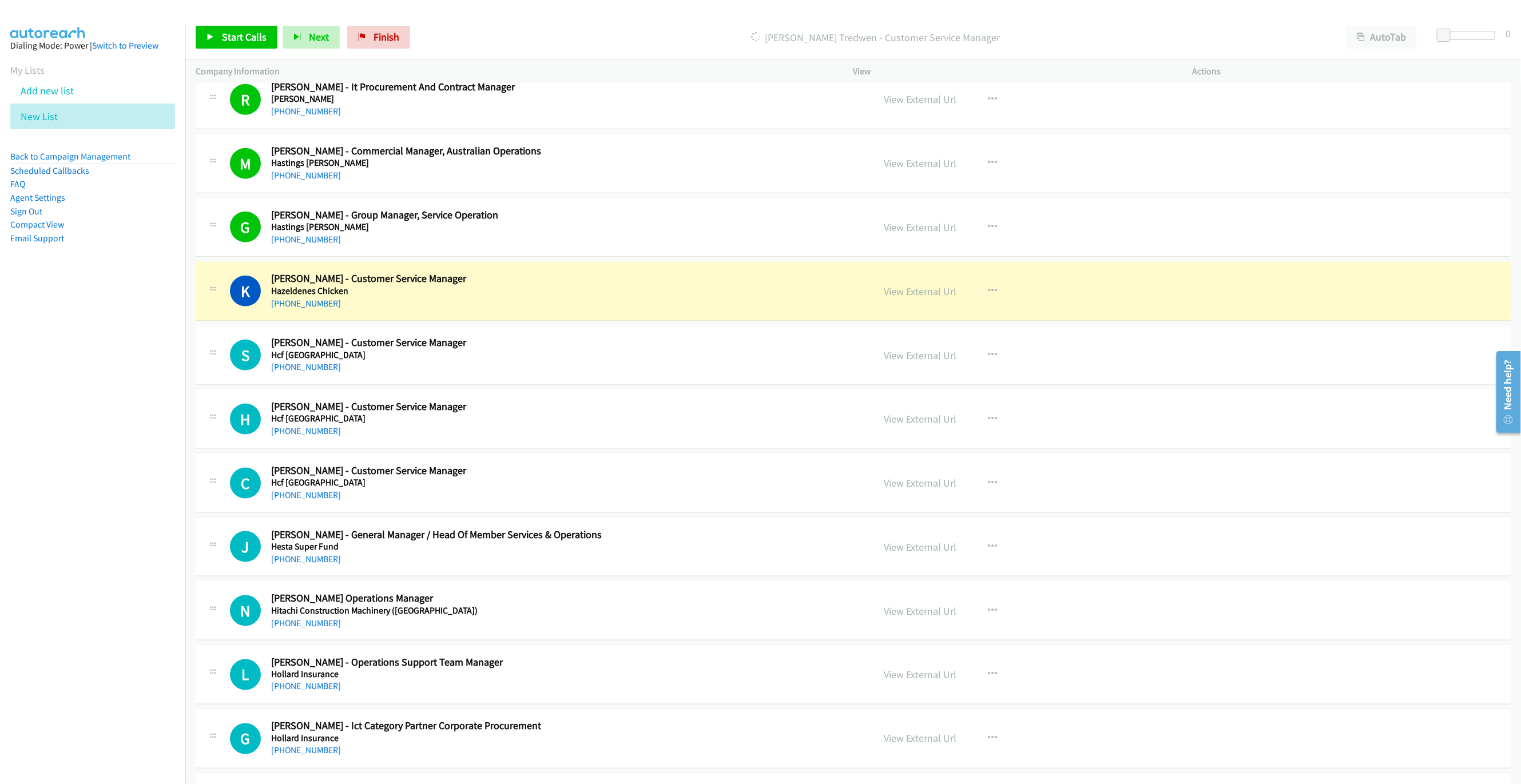
scroll to position [4117, 0]
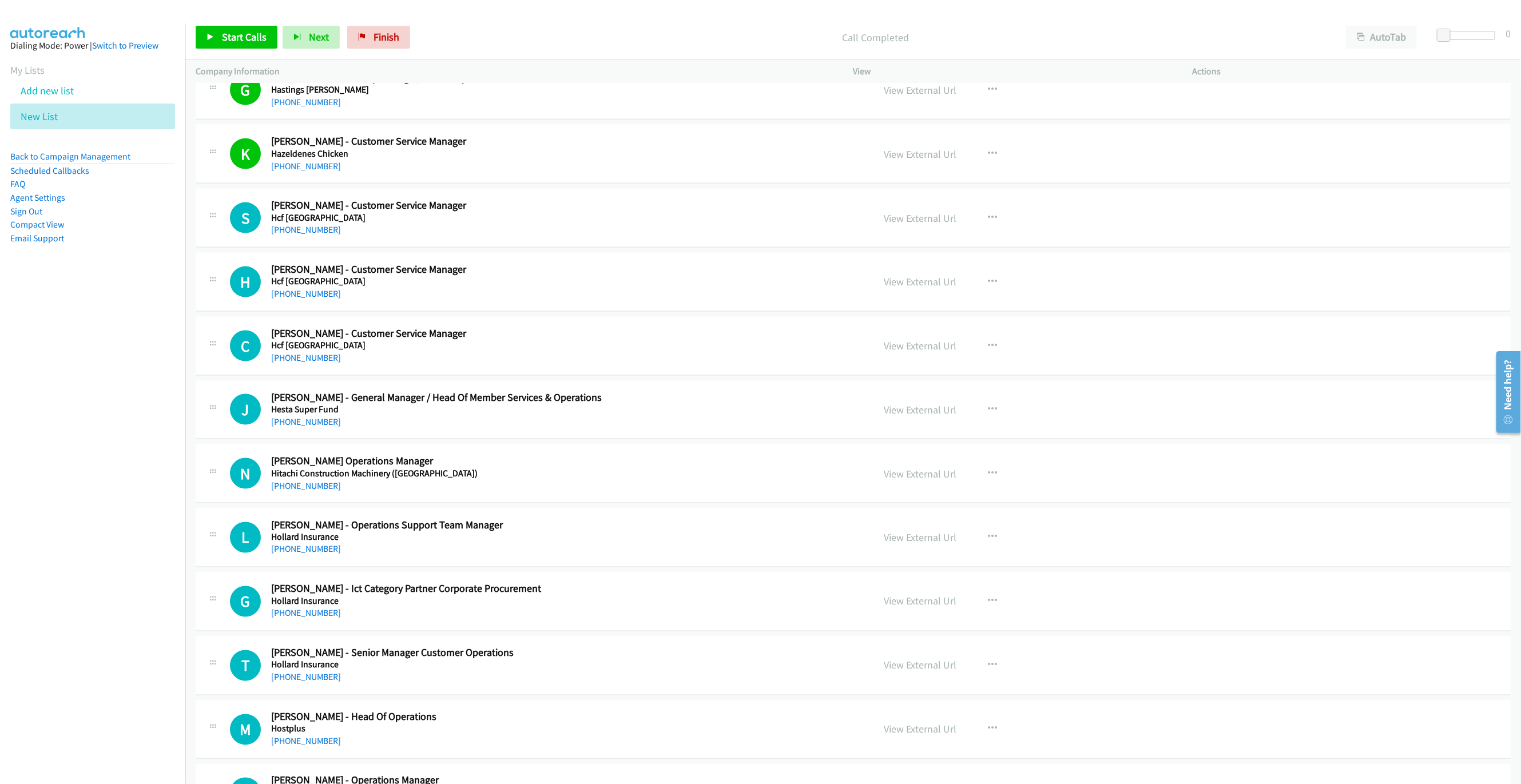
click at [189, 25] on div "Start Calls Pause Next Finish Call Completed AutoTab AutoTab 0" at bounding box center [852, 38] width 1335 height 44
click at [208, 32] on link "Start Calls" at bounding box center [236, 37] width 82 height 23
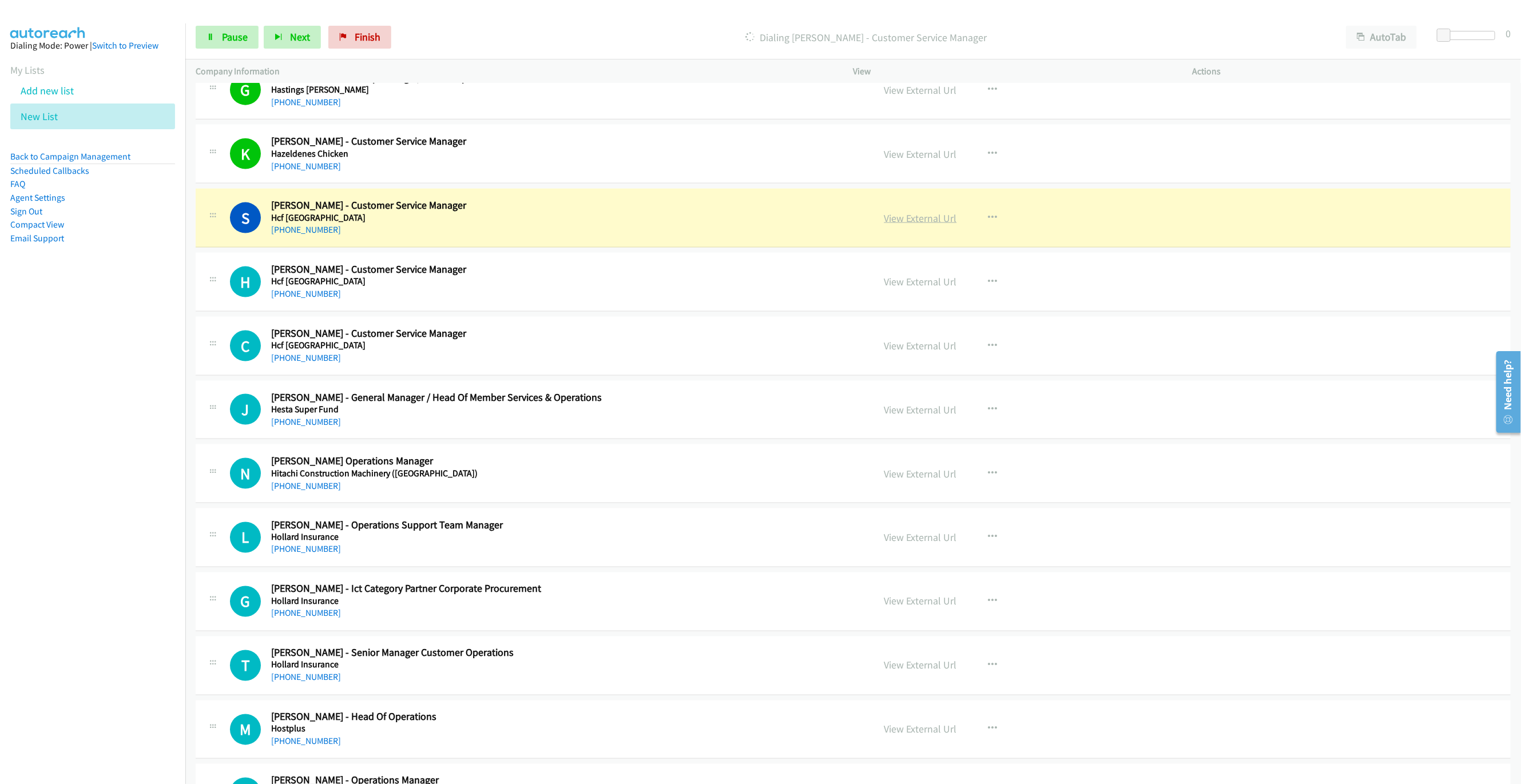
click at [928, 225] on link "View External Url" at bounding box center [921, 218] width 73 height 13
click at [229, 42] on span "Pause" at bounding box center [235, 37] width 26 height 13
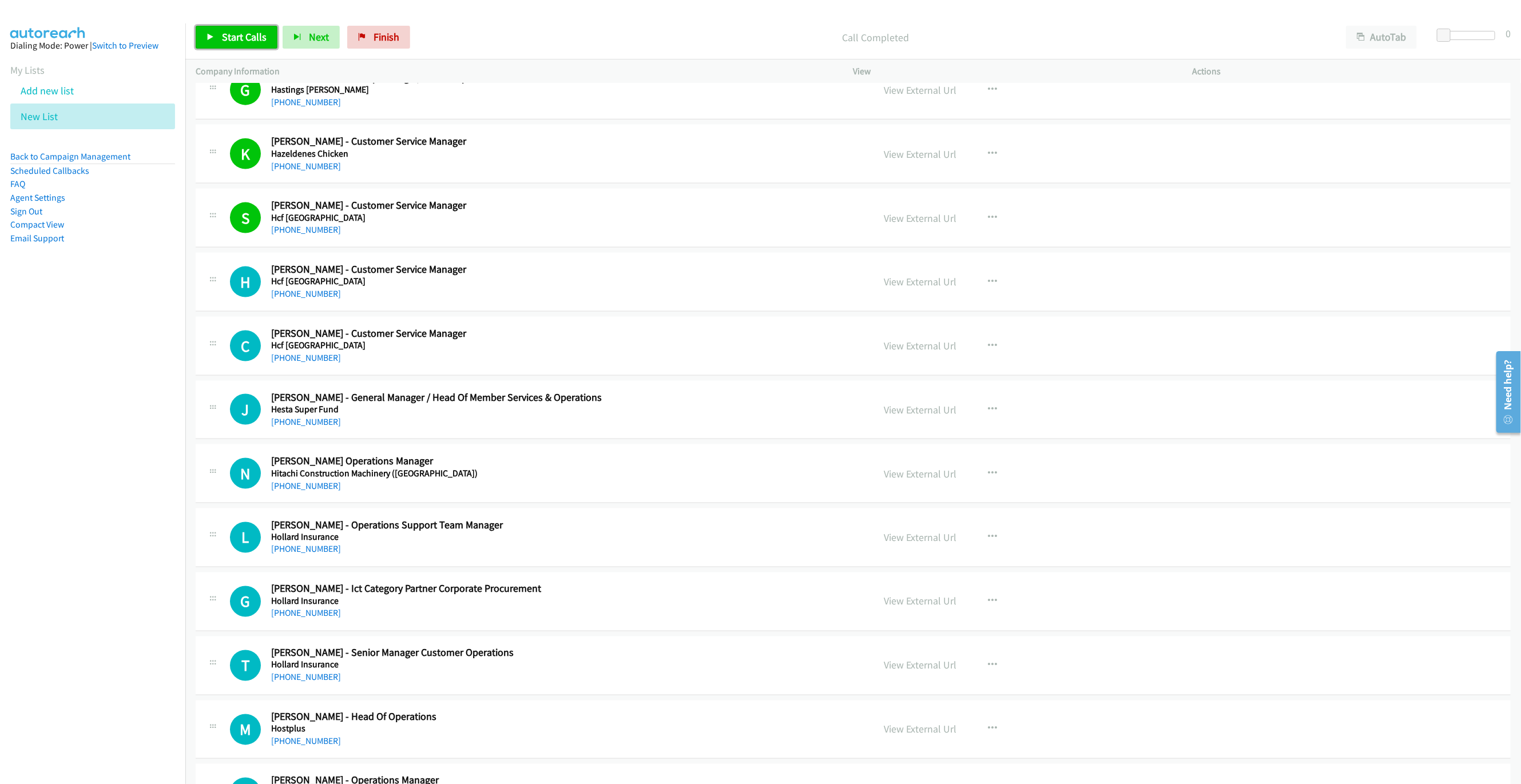
click at [252, 44] on link "Start Calls" at bounding box center [236, 37] width 82 height 23
click at [228, 38] on span "Pause" at bounding box center [235, 37] width 26 height 13
click at [218, 36] on link "Start Calls" at bounding box center [236, 37] width 82 height 23
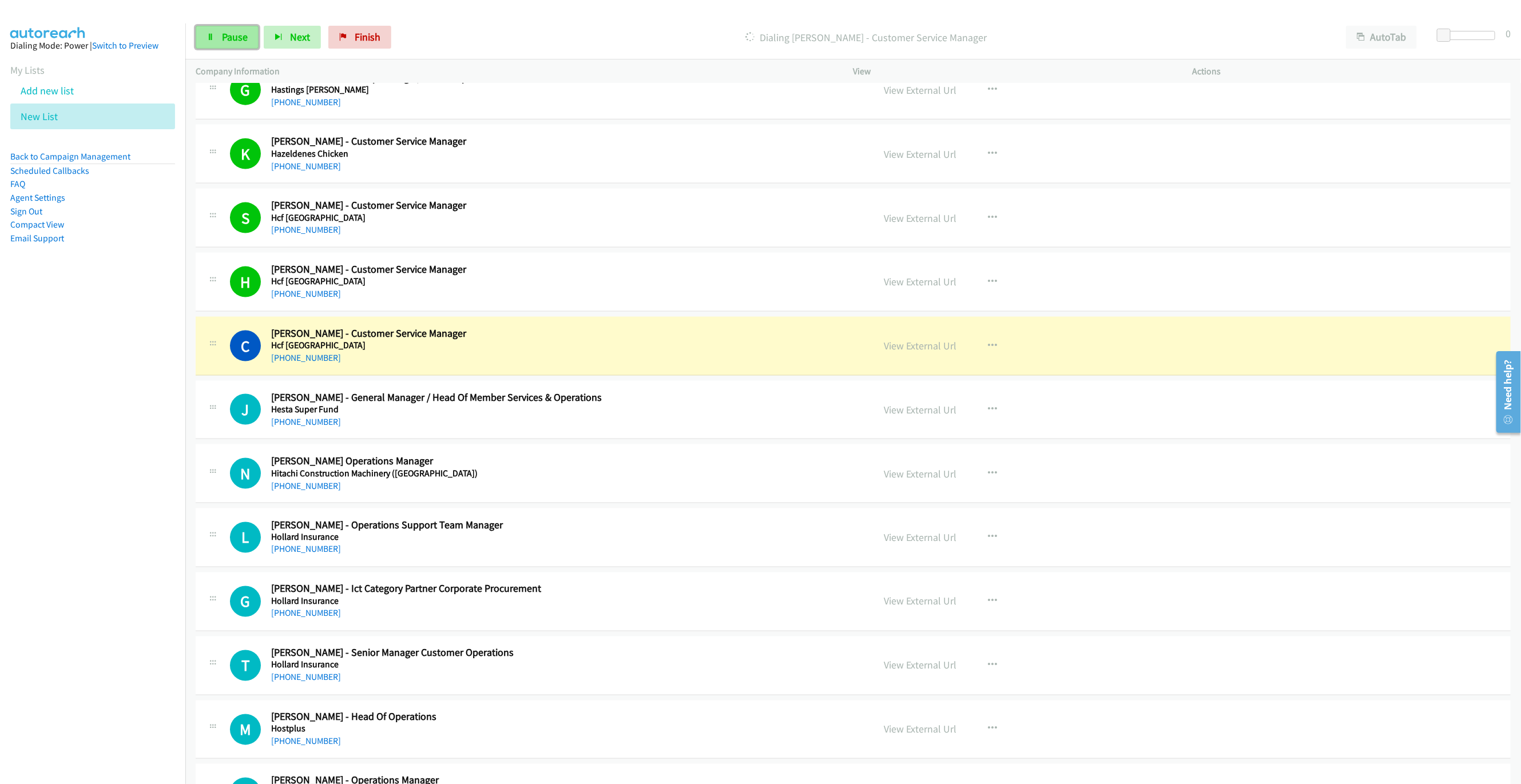
click at [229, 35] on span "Pause" at bounding box center [235, 37] width 26 height 13
click at [630, 375] on div "C Callback Scheduled [PERSON_NAME] - Customer Service Manager Hcf [GEOGRAPHIC_D…" at bounding box center [853, 346] width 1315 height 59
